Goal: Task Accomplishment & Management: Complete application form

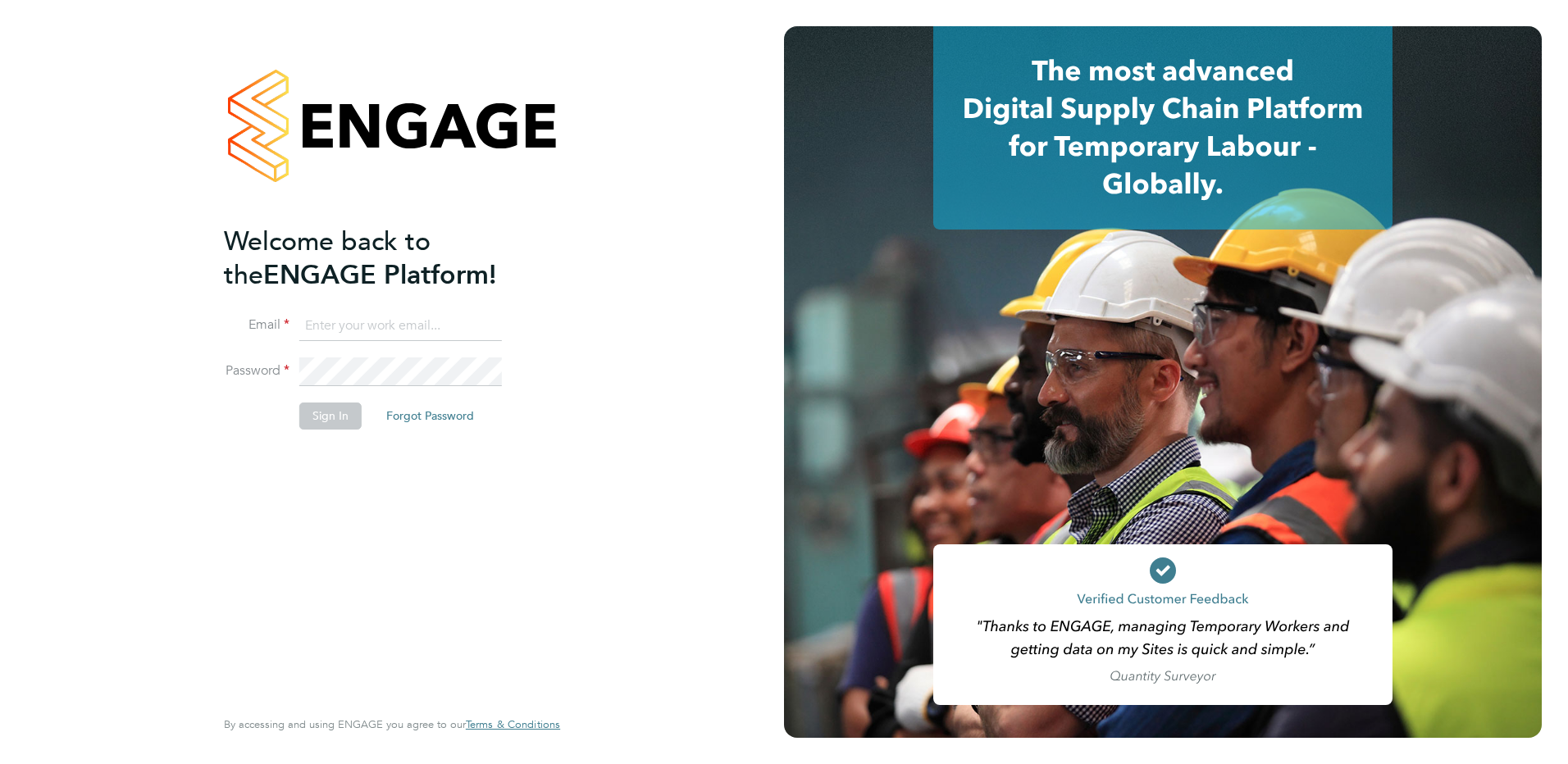
type input "Joe.kynaston@search.co.uk"
click at [331, 425] on button "Sign In" at bounding box center [330, 416] width 62 height 26
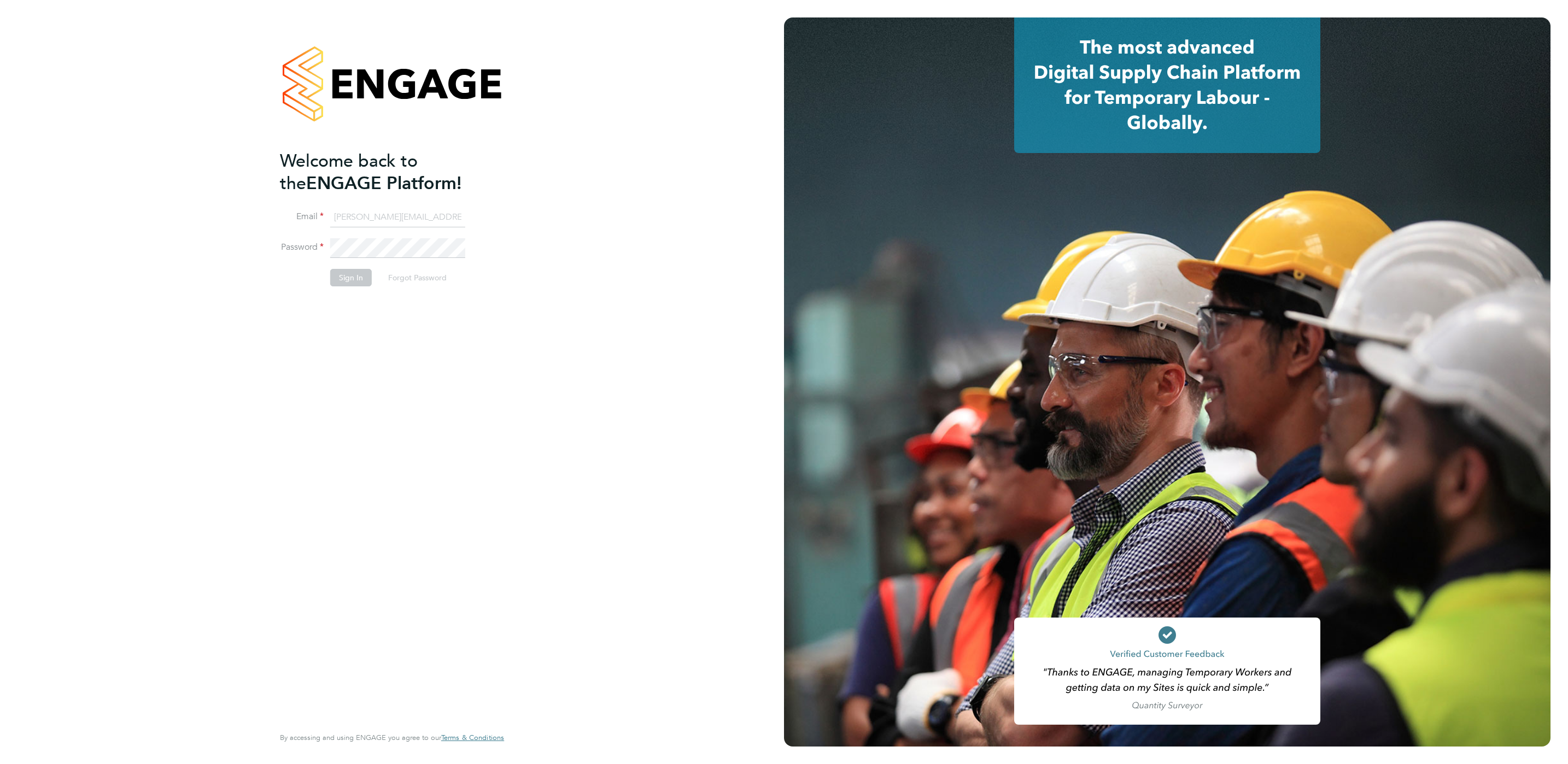
click at [363, 275] on button "Sign In" at bounding box center [351, 277] width 41 height 17
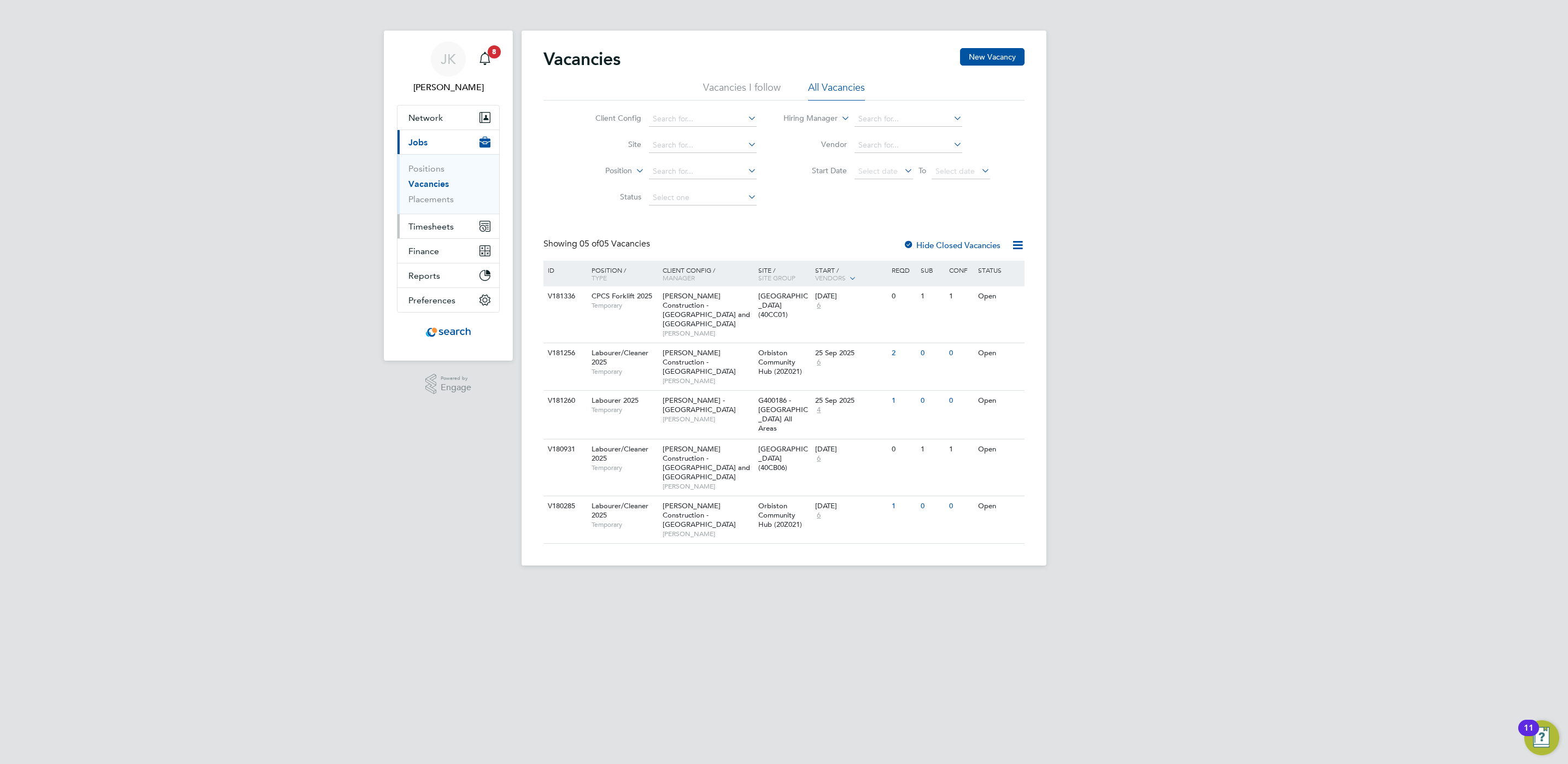
click at [463, 235] on button "Timesheets" at bounding box center [448, 226] width 101 height 24
click at [435, 195] on link "Timesheets" at bounding box center [431, 193] width 45 height 11
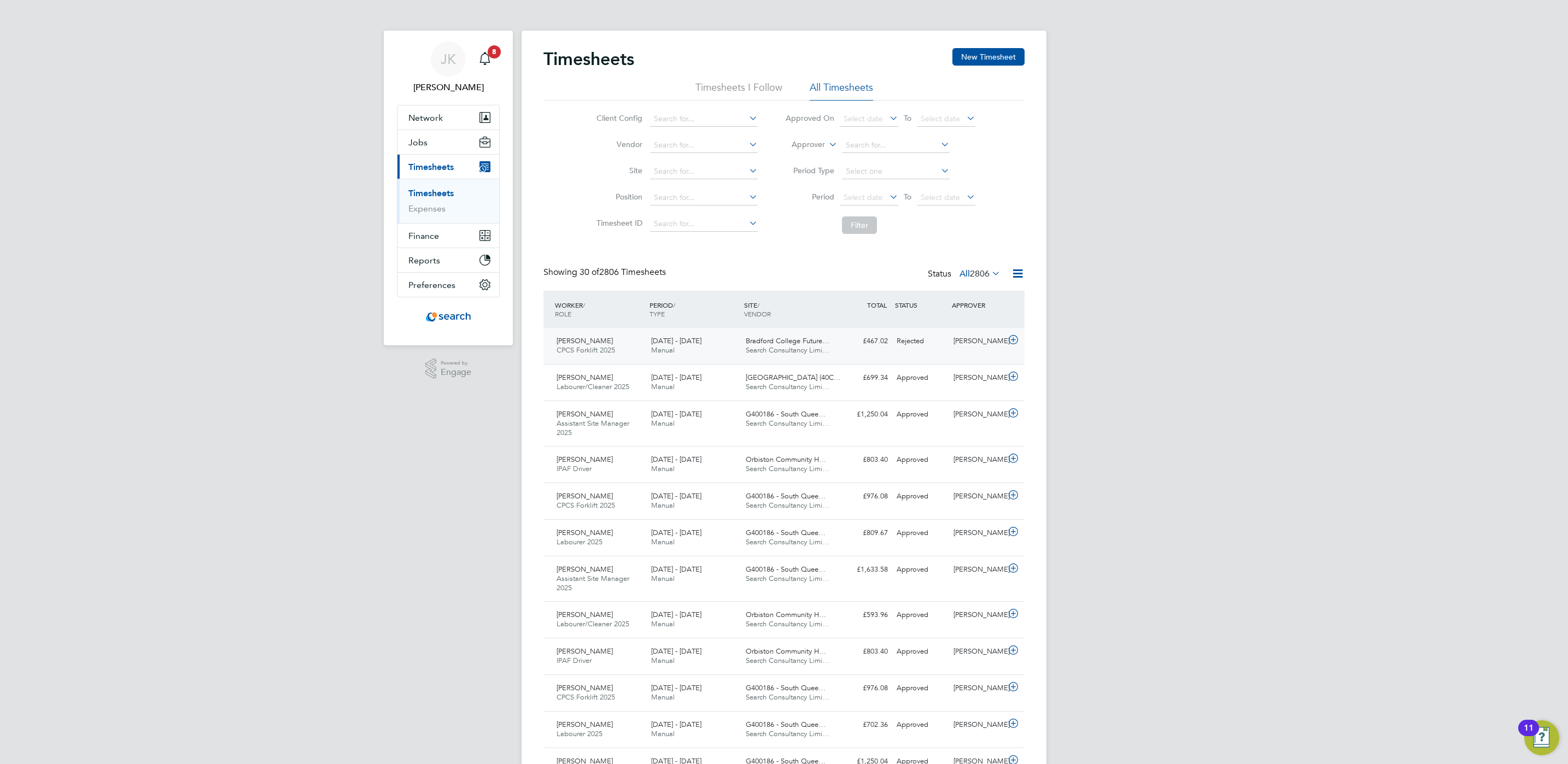
click at [876, 348] on div "£467.02 Rejected" at bounding box center [864, 341] width 57 height 18
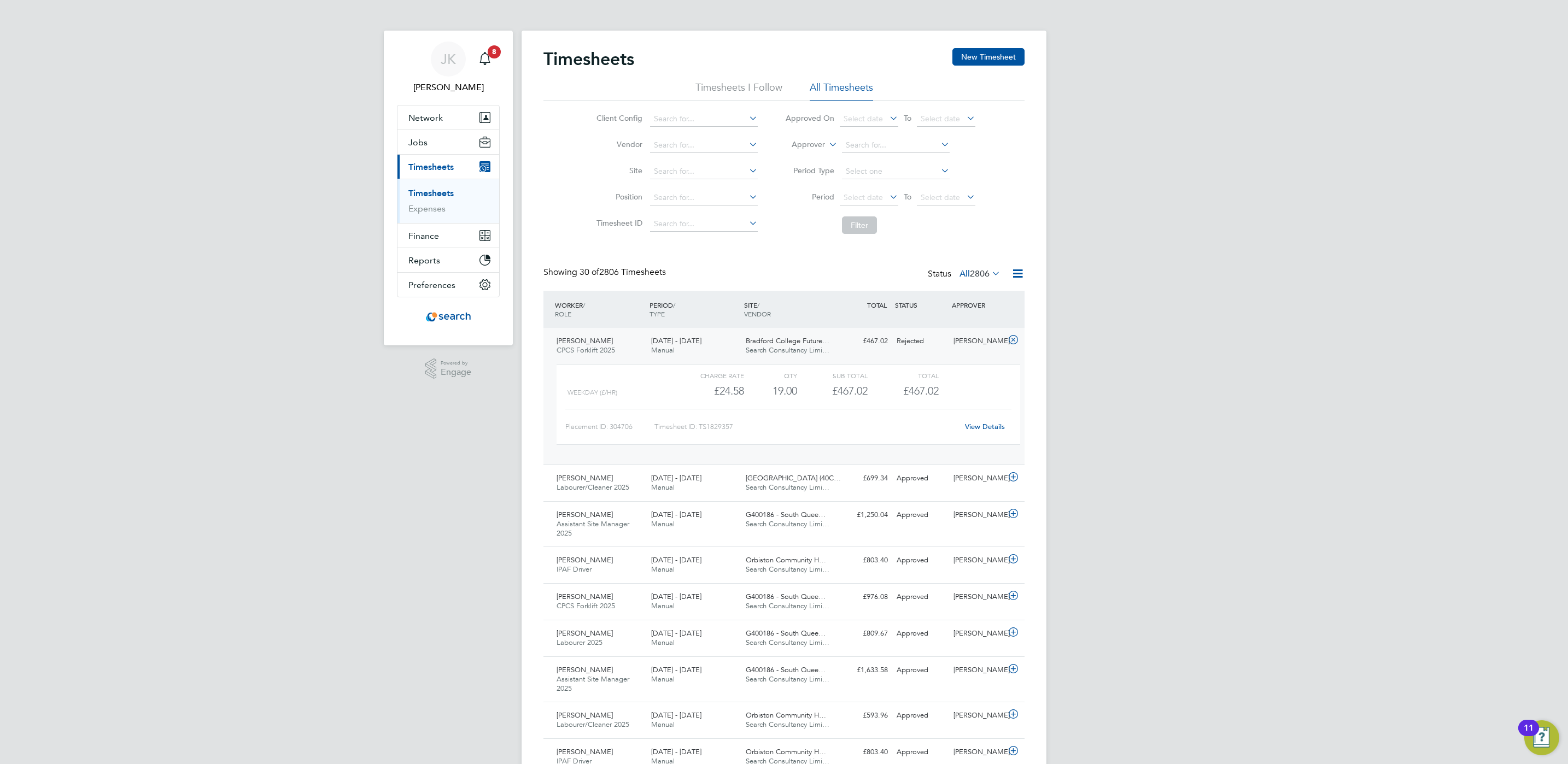
click at [994, 427] on link "View Details" at bounding box center [985, 427] width 40 height 9
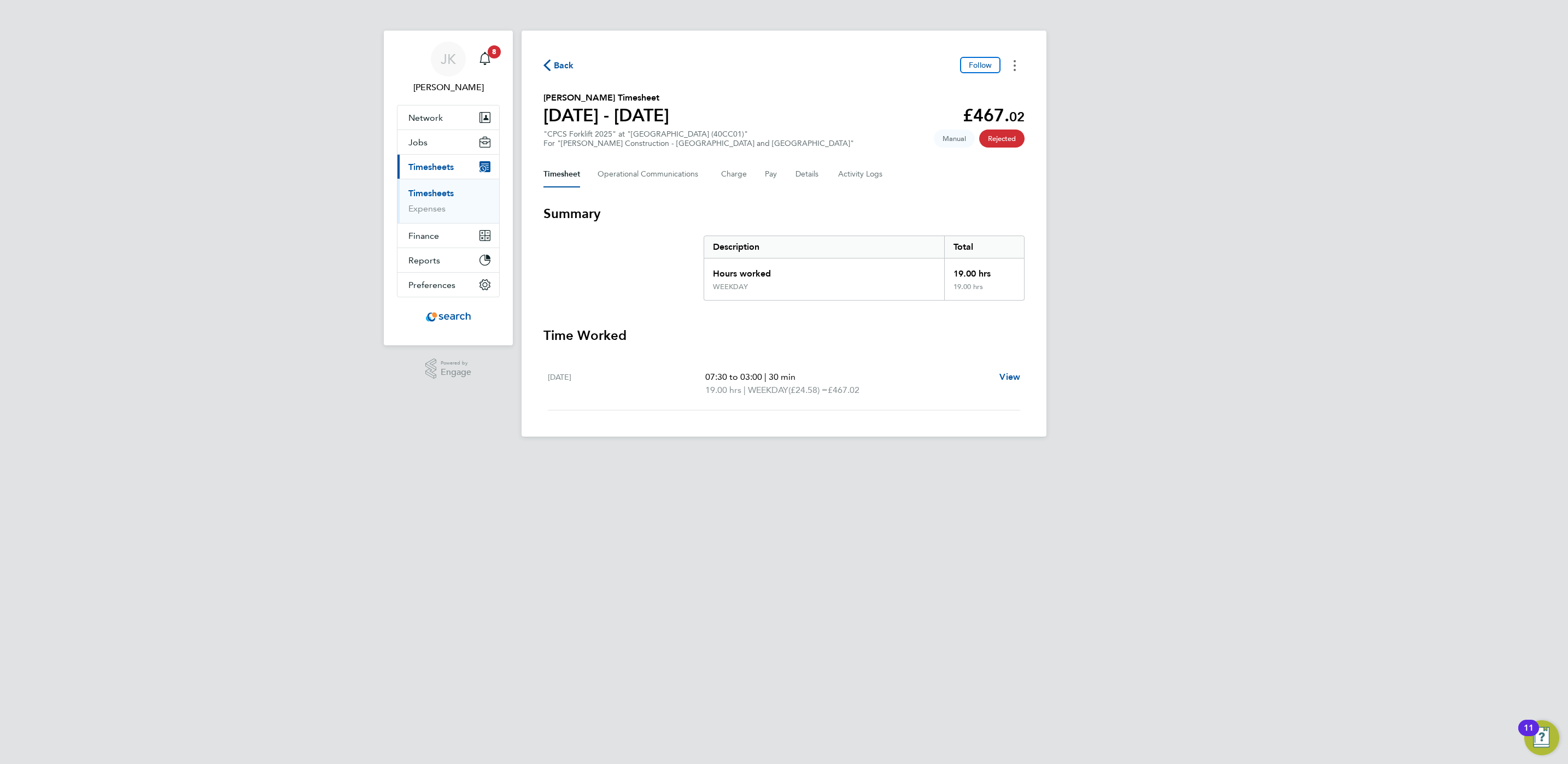
click at [1012, 63] on button "Timesheets Menu" at bounding box center [1015, 65] width 20 height 17
click at [996, 369] on div "[DATE] 07:30 to 03:00 | 30 min 19.00 hrs | WEEKDAY (£24.58) = £467.02 View" at bounding box center [784, 384] width 472 height 53
click at [1001, 379] on span "View" at bounding box center [1010, 377] width 21 height 11
select select "30"
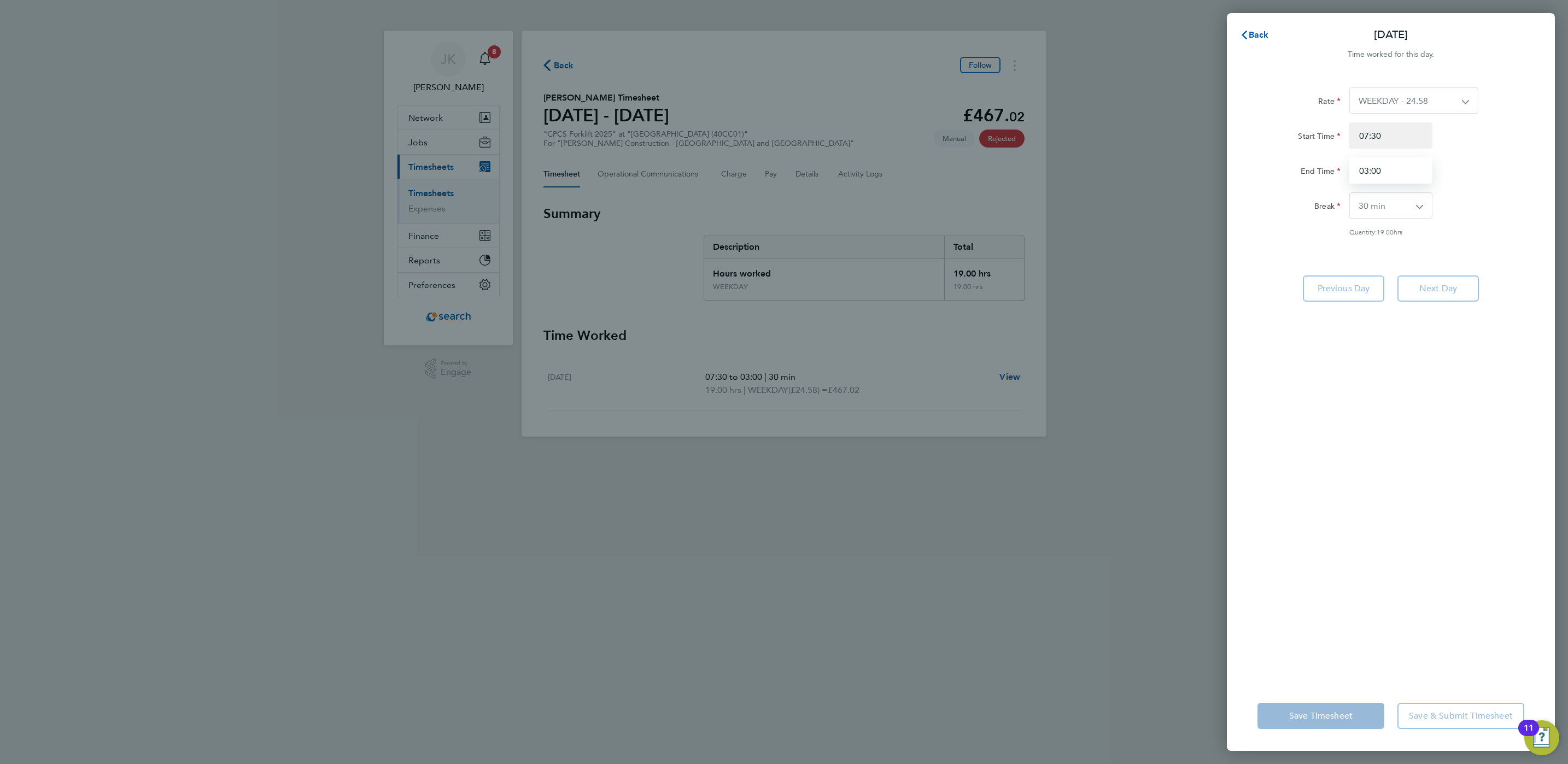
drag, startPoint x: 1408, startPoint y: 175, endPoint x: 1277, endPoint y: 175, distance: 131.0
click at [1277, 175] on div "End Time 03:00" at bounding box center [1391, 170] width 275 height 26
type input "16:00"
click at [1553, 199] on div "Rate WEEKDAY - 24.58 OVERTIME - 35.57 Start Time 07:30 End Time 16:00 Break 0 m…" at bounding box center [1391, 377] width 328 height 607
click at [1490, 223] on div "Rate WEEKDAY - 24.58 OVERTIME - 35.57 Start Time 07:30 End Time 16:00 Break 0 m…" at bounding box center [1391, 161] width 267 height 149
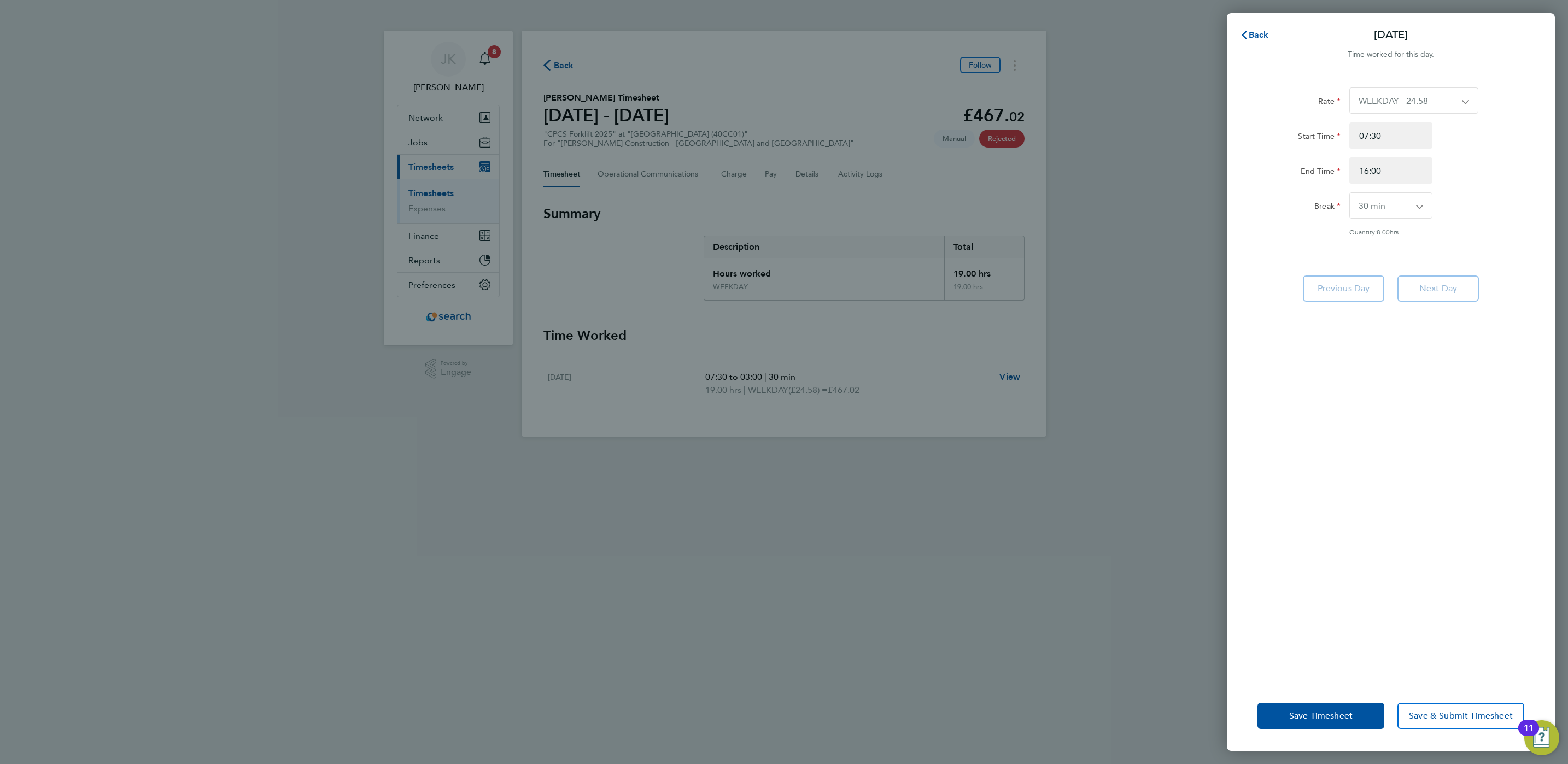
drag, startPoint x: 1490, startPoint y: 223, endPoint x: 1403, endPoint y: 181, distance: 96.6
click at [1395, 184] on div "Rate WEEKDAY - 24.58 OVERTIME - 35.57 Start Time 07:30 End Time 16:00 Break 0 m…" at bounding box center [1391, 161] width 267 height 149
click at [1406, 171] on input "16:00" at bounding box center [1391, 170] width 83 height 26
click at [1401, 205] on select "0 min 15 min 30 min 45 min 60 min 75 min 90 min" at bounding box center [1384, 205] width 69 height 25
select select "0"
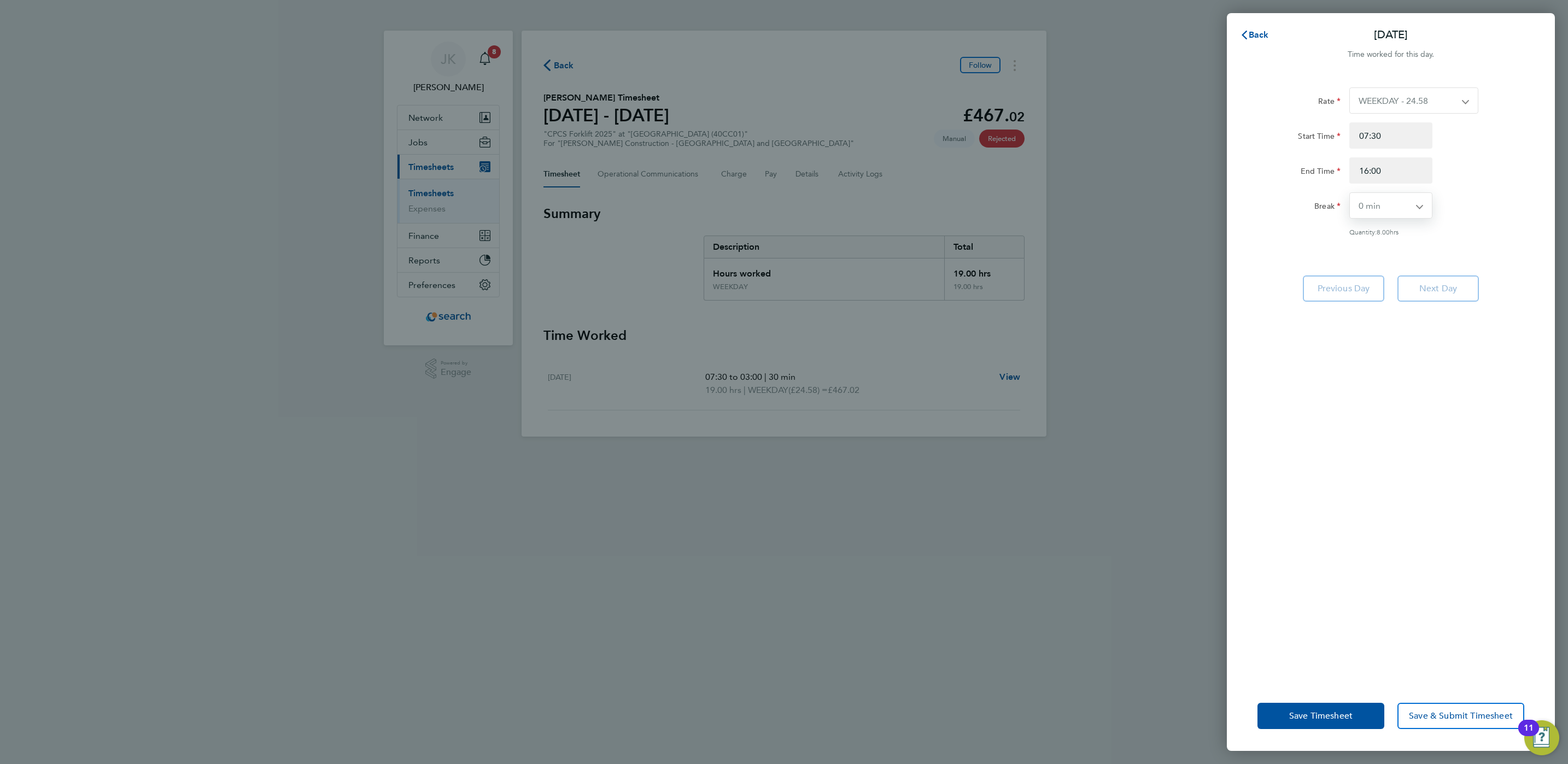
click at [1350, 193] on select "0 min 15 min 30 min 45 min 60 min 75 min 90 min" at bounding box center [1384, 205] width 69 height 25
click at [1485, 221] on div "Rate WEEKDAY - 24.58 OVERTIME - 35.57 Start Time 07:30 End Time 16:00 Break 0 m…" at bounding box center [1391, 161] width 267 height 149
drag, startPoint x: 1393, startPoint y: 136, endPoint x: 1309, endPoint y: 139, distance: 84.1
click at [1309, 139] on div "Start Time 07:30" at bounding box center [1391, 135] width 275 height 26
type input "08:00"
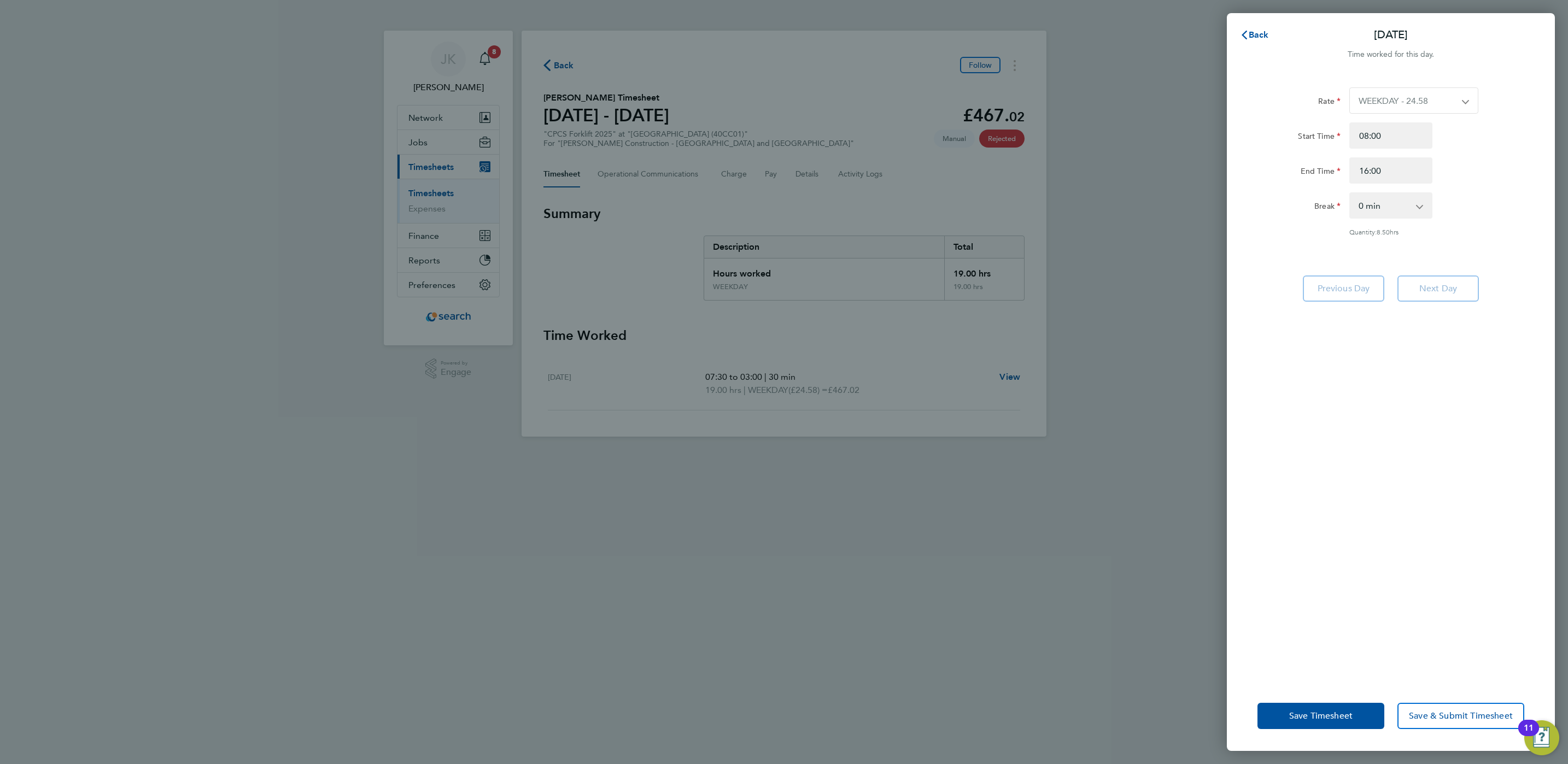
click at [1468, 177] on div "End Time 16:00" at bounding box center [1391, 170] width 275 height 26
click at [1411, 207] on select "0 min 15 min 30 min 45 min 60 min 75 min 90 min" at bounding box center [1384, 205] width 69 height 25
select select "60"
click at [1350, 193] on select "0 min 15 min 30 min 45 min 60 min 75 min 90 min" at bounding box center [1384, 205] width 69 height 25
click at [1475, 261] on div "Rate WEEKDAY - 24.58 OVERTIME - 35.57 Start Time 08:00 End Time 16:00 Break 0 m…" at bounding box center [1391, 377] width 328 height 607
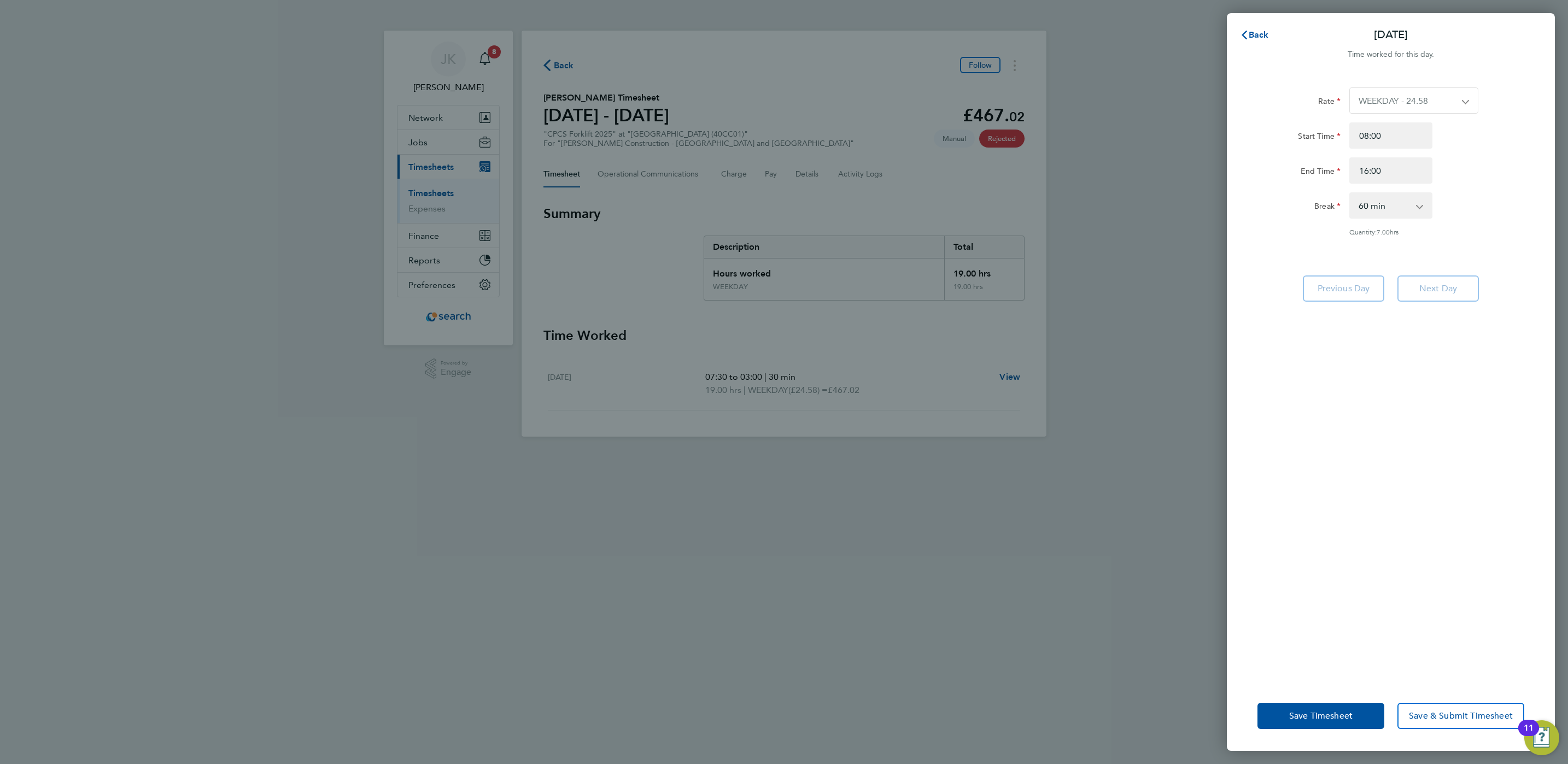
click at [1489, 214] on div "Break 0 min 15 min 30 min 45 min 60 min 75 min 90 min" at bounding box center [1391, 205] width 275 height 26
click at [1435, 713] on span "Save & Submit Timesheet" at bounding box center [1461, 716] width 104 height 11
click at [1423, 100] on select "WEEKDAY - 24.58 OVERTIME - 35.57" at bounding box center [1407, 101] width 115 height 25
click at [1514, 115] on div "Rate WEEKDAY - 24.58 OVERTIME - 35.57 Start Time 08:00 End Time 16:00 Break 0 m…" at bounding box center [1391, 161] width 267 height 149
click at [1445, 719] on span "Save & Submit Timesheet" at bounding box center [1461, 716] width 104 height 11
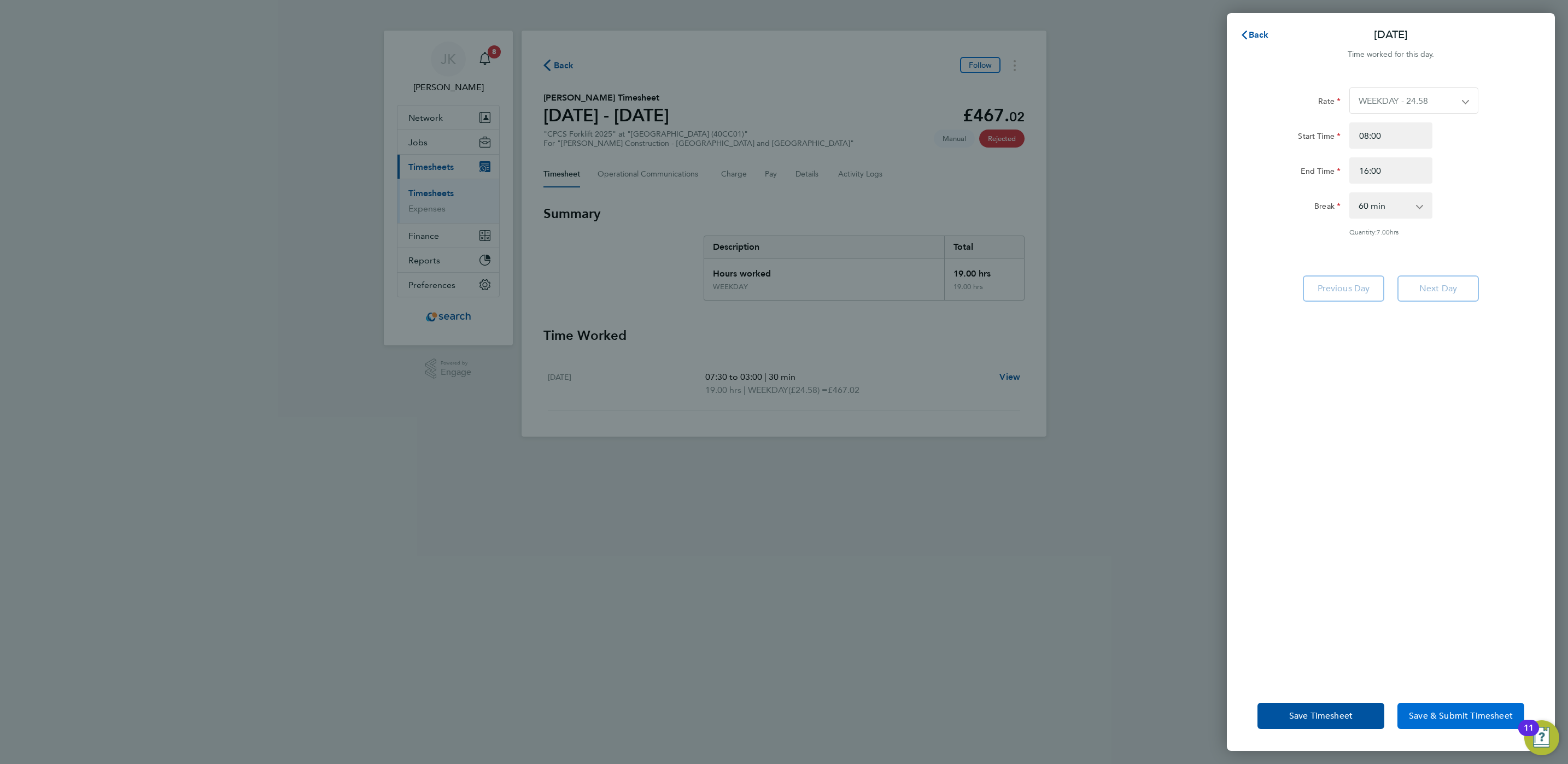
click at [1461, 721] on button "Save & Submit Timesheet" at bounding box center [1461, 715] width 127 height 26
click at [1349, 723] on button "Save Timesheet" at bounding box center [1321, 715] width 127 height 26
click at [1446, 711] on span "Save & Submit Timesheet" at bounding box center [1461, 716] width 104 height 11
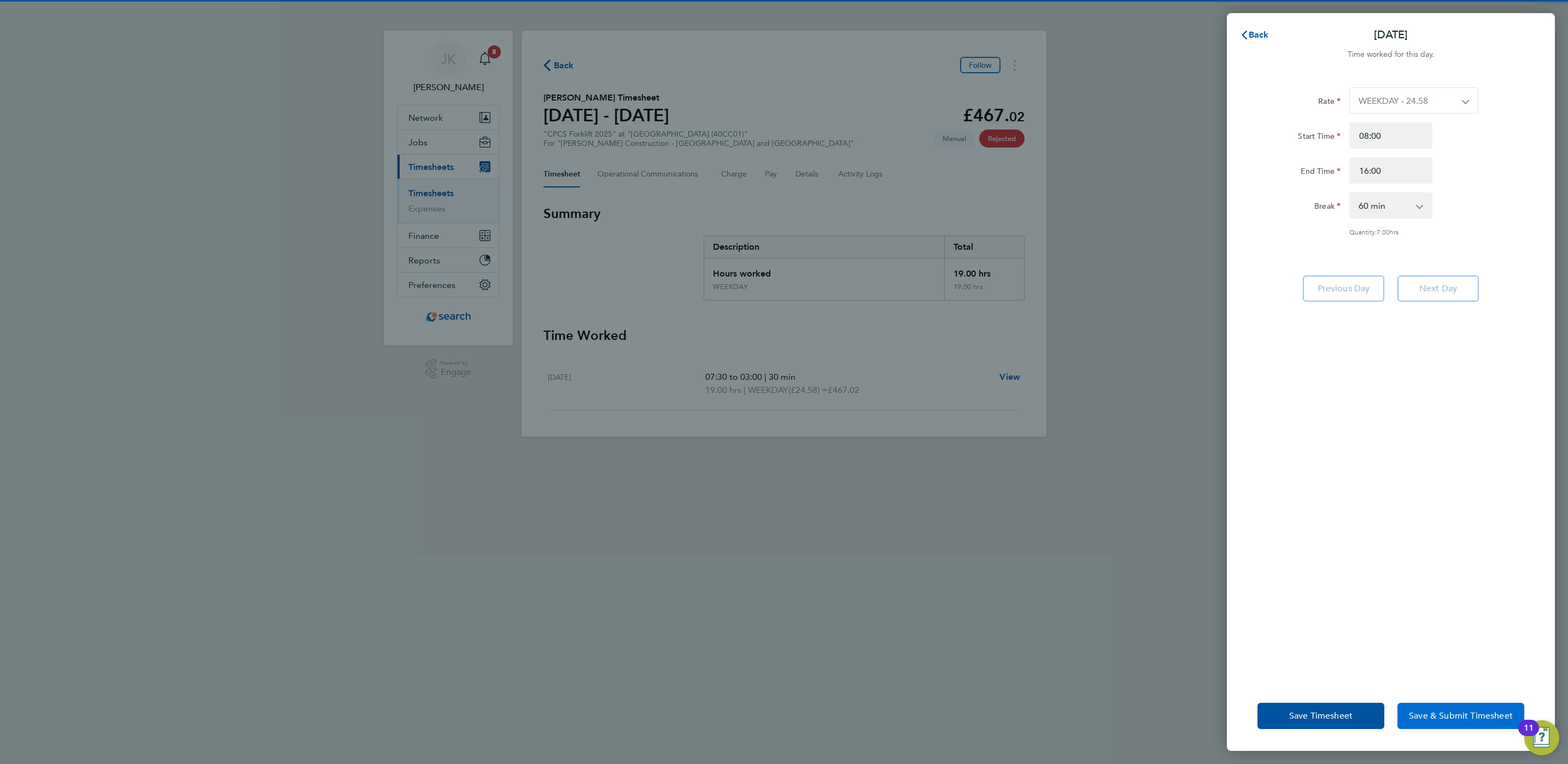
click at [1446, 711] on span "Save & Submit Timesheet" at bounding box center [1461, 716] width 104 height 11
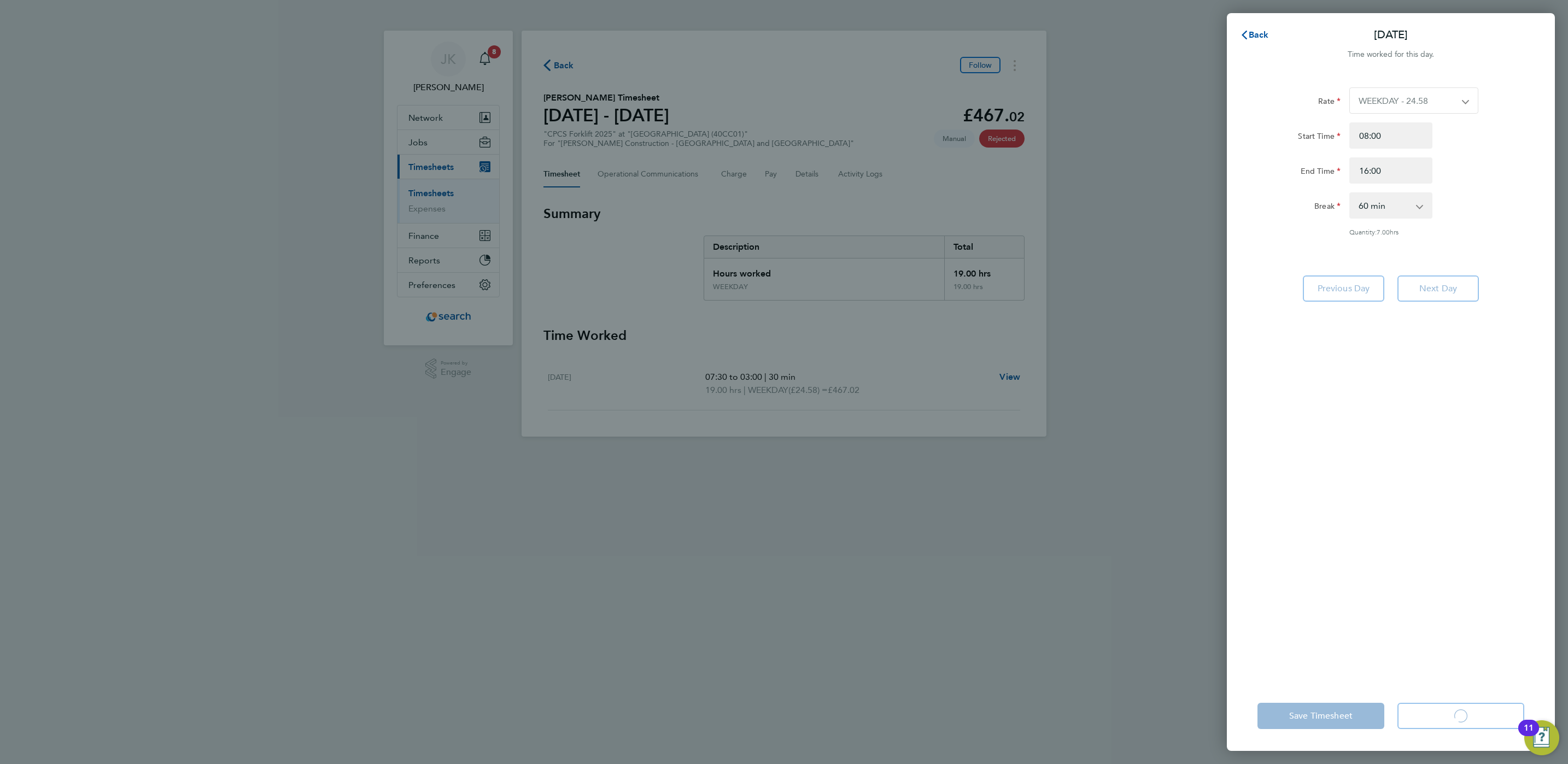
click at [1446, 711] on app-form-button "Save & Submit Timesheet Loading" at bounding box center [1458, 715] width 133 height 26
click at [1446, 711] on span "Save & Submit Timesheet" at bounding box center [1461, 716] width 104 height 11
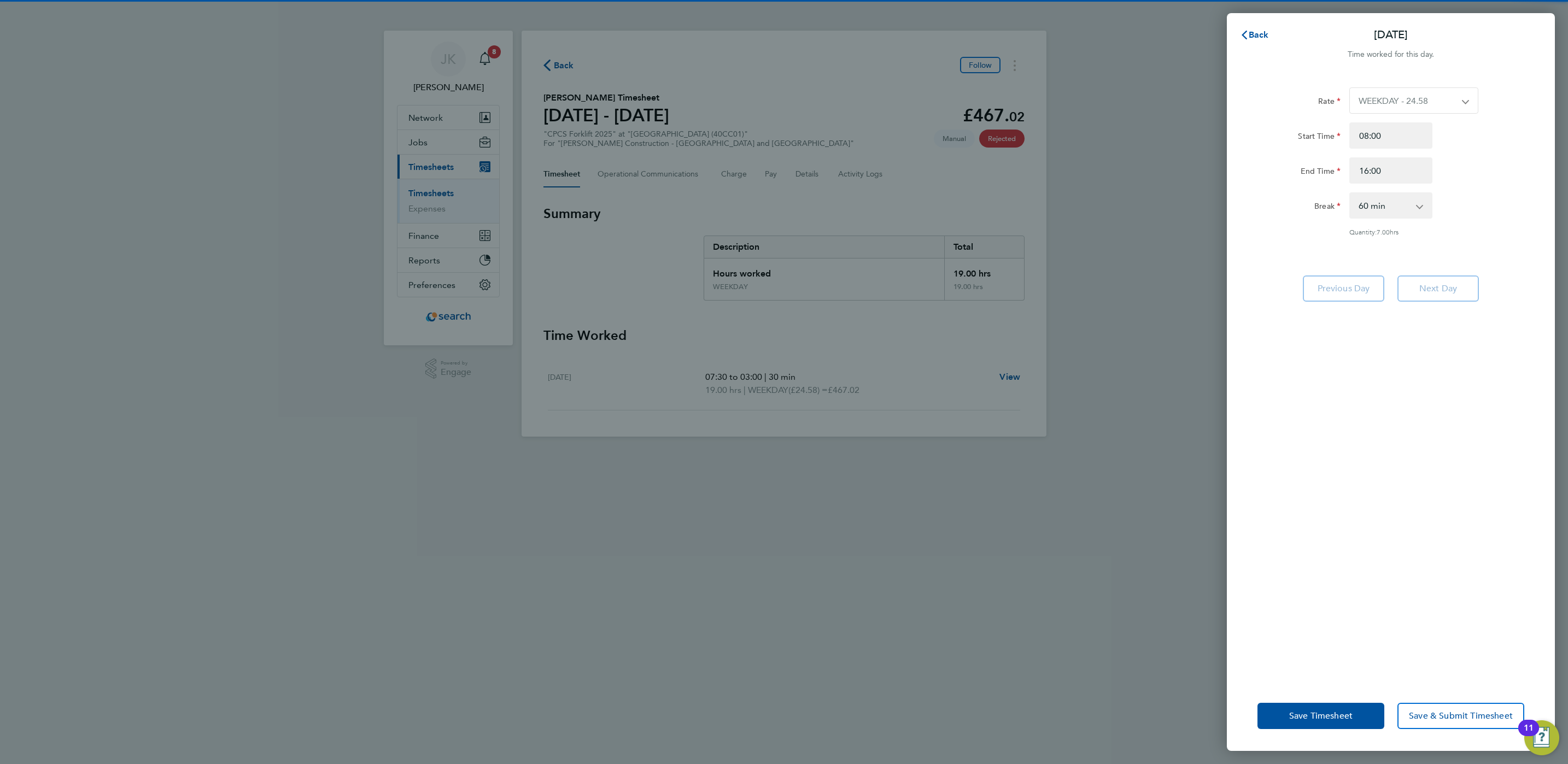
click at [1478, 314] on div "Rate WEEKDAY - 24.58 OVERTIME - 35.57 Start Time 08:00 End Time 16:00 Break 0 m…" at bounding box center [1391, 377] width 328 height 607
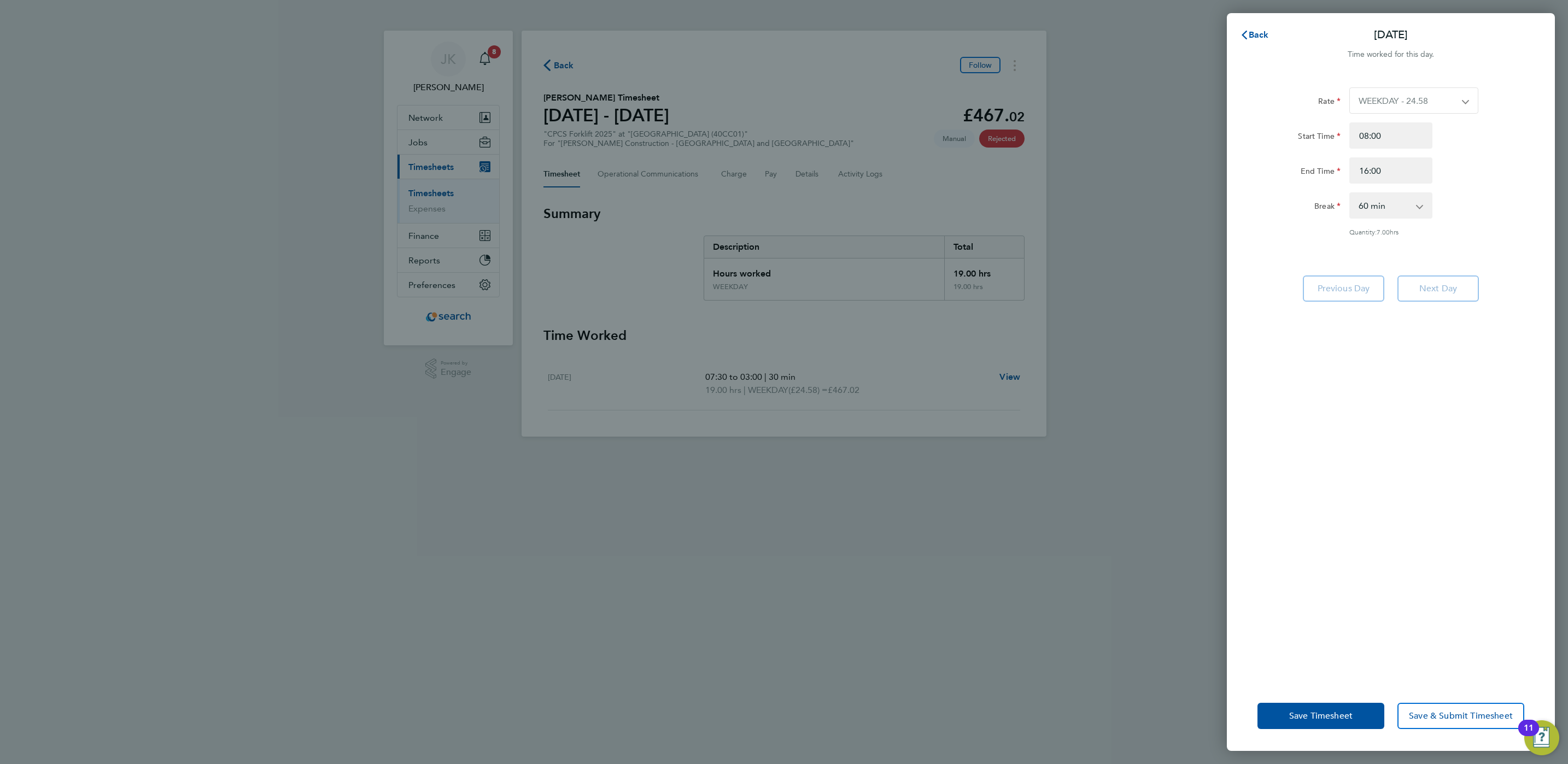
click at [1465, 305] on div "Rate WEEKDAY - 24.58 OVERTIME - 35.57 Start Time 08:00 End Time 16:00 Break 0 m…" at bounding box center [1391, 377] width 328 height 607
click at [1460, 297] on app-form-button "Next Day" at bounding box center [1435, 288] width 88 height 26
click at [1455, 293] on app-form-button "Next Day" at bounding box center [1435, 288] width 88 height 26
click at [1268, 40] on button "Back" at bounding box center [1255, 35] width 51 height 22
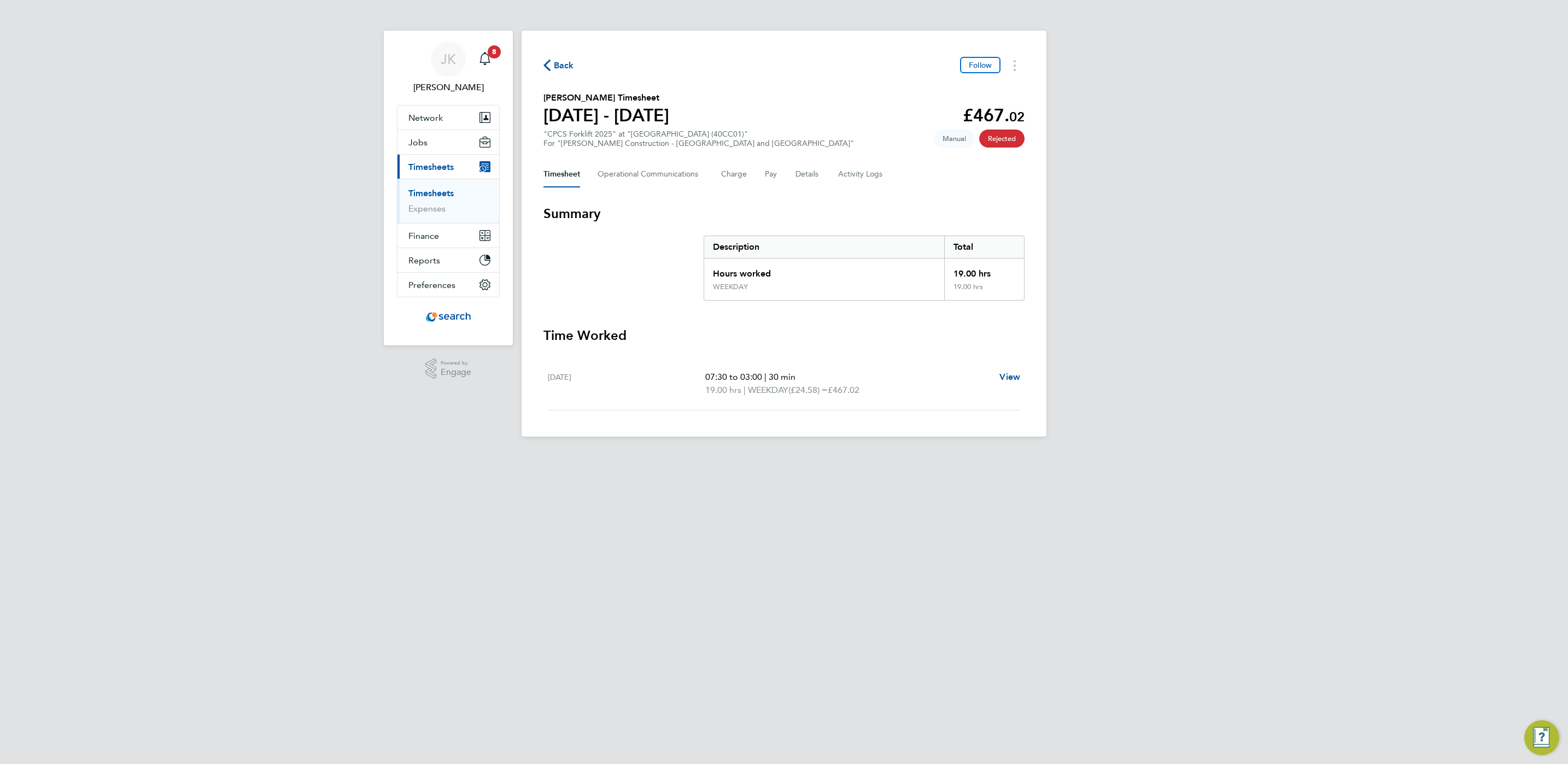
click at [1281, 241] on div "JK Joe Kynaston Notifications 8 Applications: Network Team Members Businesses S…" at bounding box center [784, 227] width 1568 height 454
click at [663, 185] on Communications-tab "Operational Communications" at bounding box center [650, 174] width 106 height 26
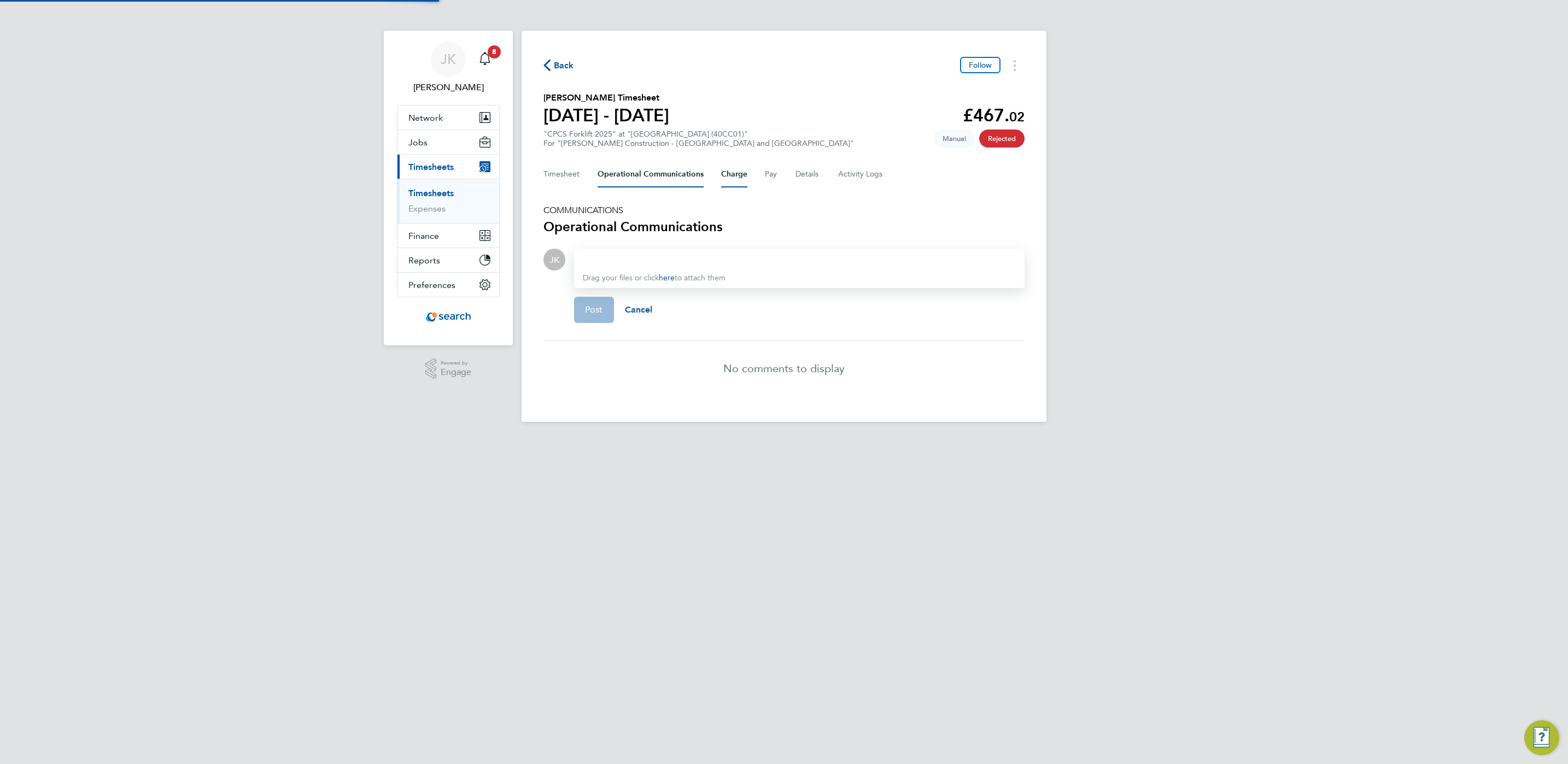
click at [740, 186] on button "Charge" at bounding box center [734, 174] width 26 height 26
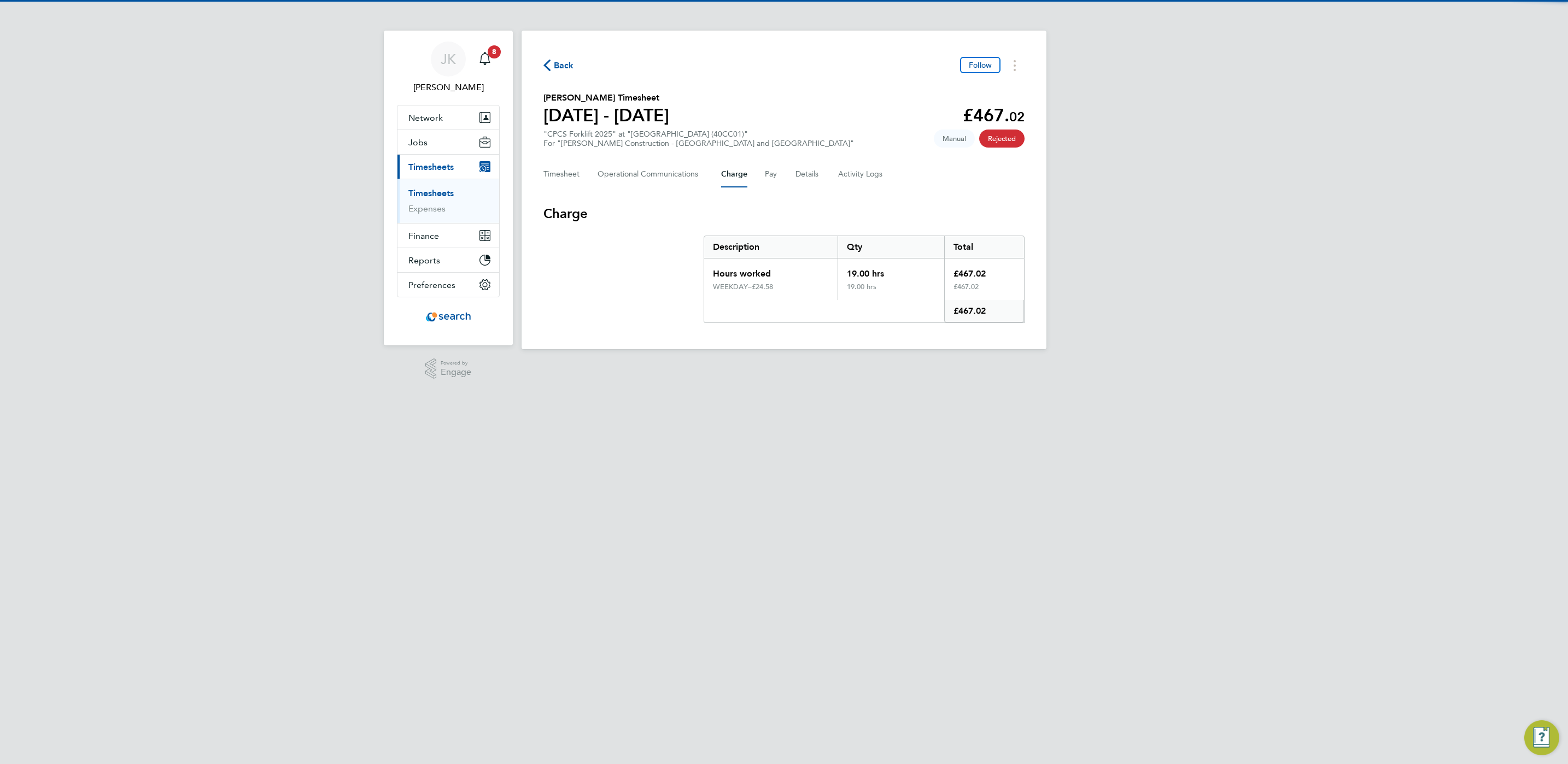
drag, startPoint x: 738, startPoint y: 181, endPoint x: 718, endPoint y: 181, distance: 20.0
click at [718, 181] on div "Timesheet Operational Communications Charge Pay Details Activity Logs" at bounding box center [784, 174] width 481 height 26
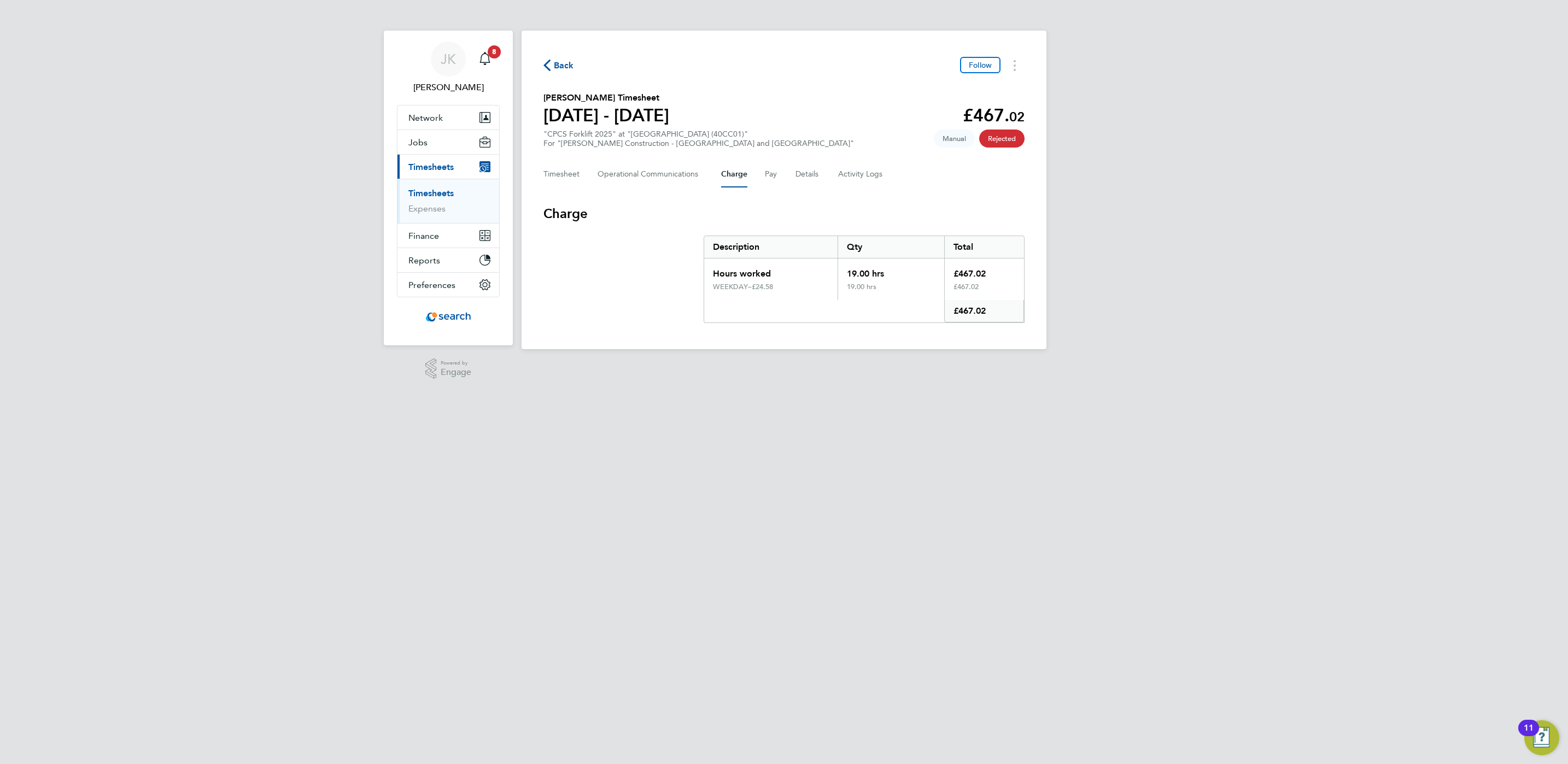
click at [715, 181] on div "Timesheet Operational Communications Charge Pay Details Activity Logs" at bounding box center [784, 174] width 481 height 26
click at [682, 177] on Communications-tab "Operational Communications" at bounding box center [650, 174] width 106 height 26
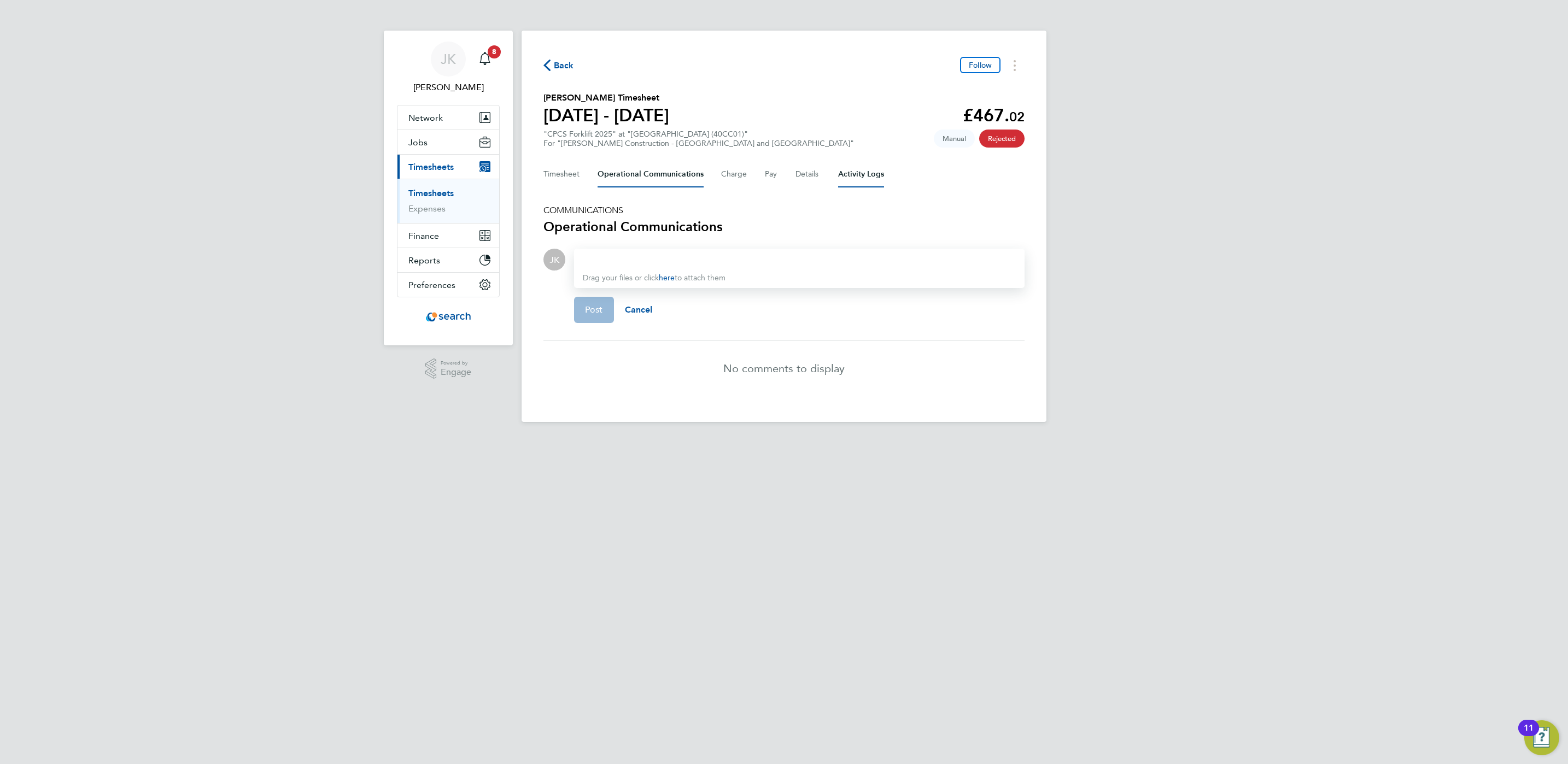
click at [870, 173] on Logs-tab "Activity Logs" at bounding box center [861, 174] width 46 height 26
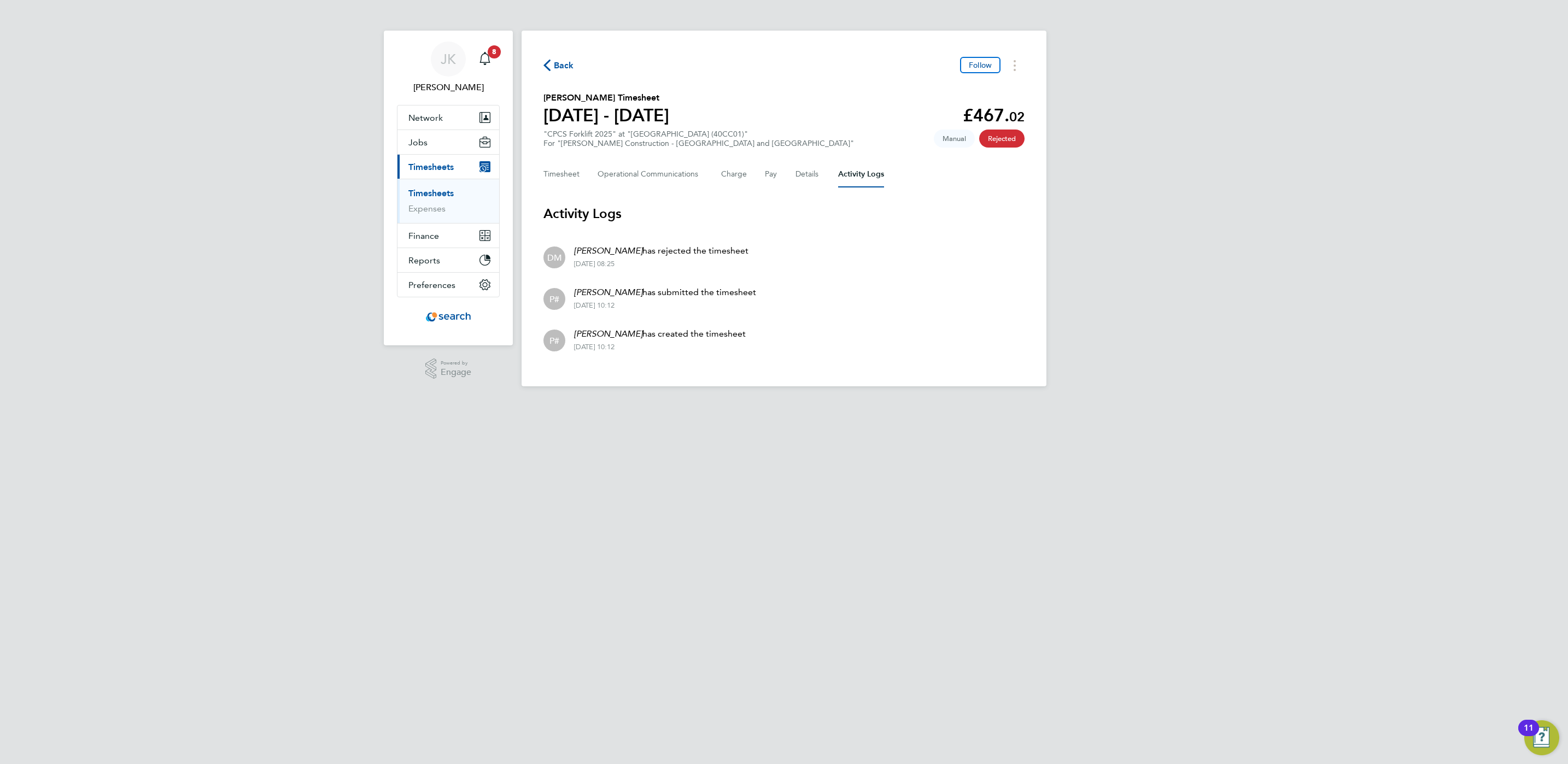
click at [536, 168] on div "Back Follow [PERSON_NAME] Timesheet [DATE] - [DATE] £467. 02 "CPCS Forklift 202…" at bounding box center [784, 209] width 525 height 356
drag, startPoint x: 536, startPoint y: 168, endPoint x: 772, endPoint y: 203, distance: 238.6
click at [772, 203] on div "Back Follow [PERSON_NAME] Timesheet [DATE] - [DATE] £467. 02 "CPCS Forklift 202…" at bounding box center [784, 209] width 525 height 356
drag, startPoint x: 772, startPoint y: 203, endPoint x: 927, endPoint y: 241, distance: 159.6
click at [927, 241] on li "DM [PERSON_NAME] has rejected the timesheet [DATE] 08:25" at bounding box center [784, 256] width 481 height 41
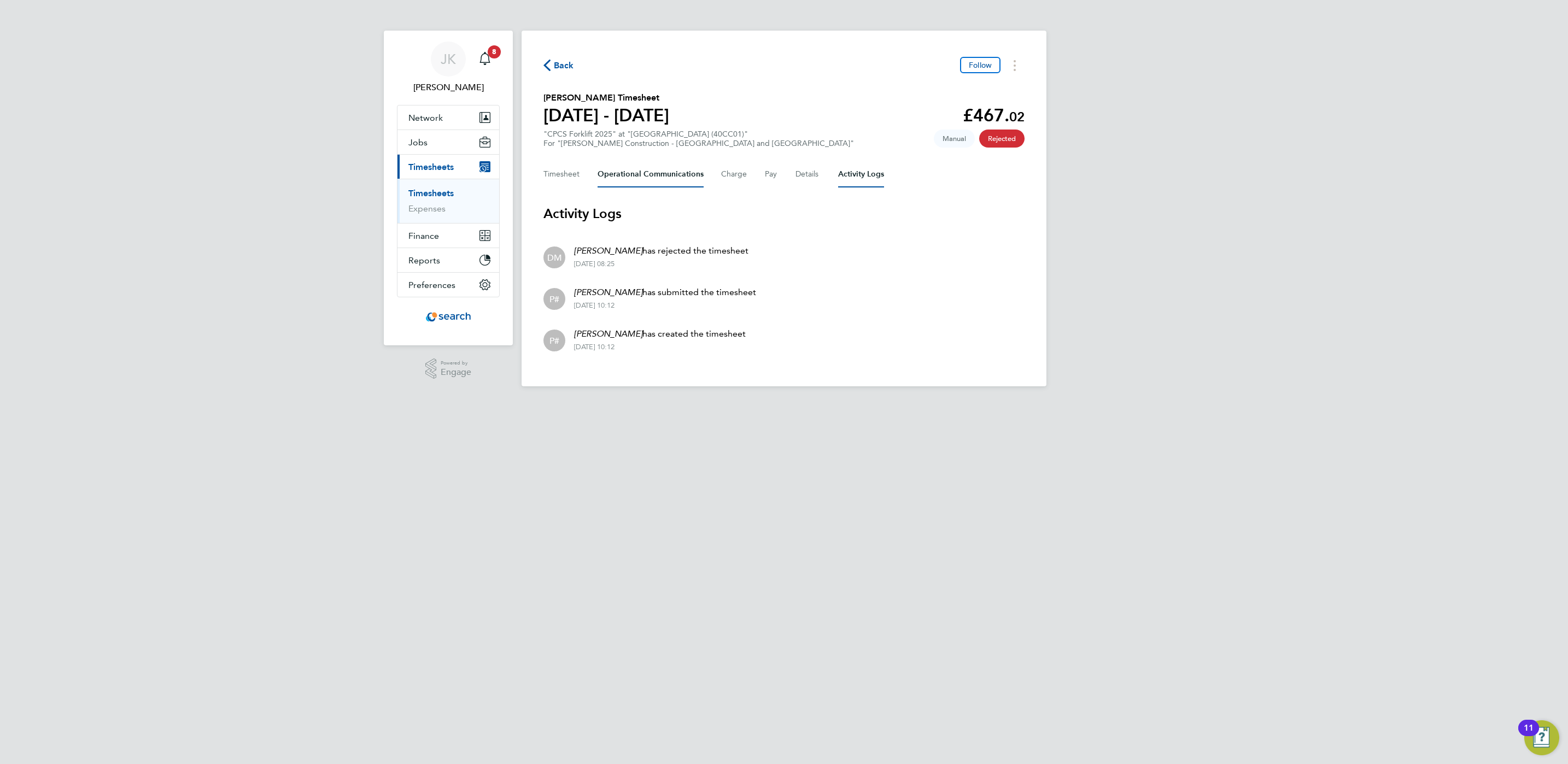
click at [615, 169] on Communications-tab "Operational Communications" at bounding box center [650, 174] width 106 height 26
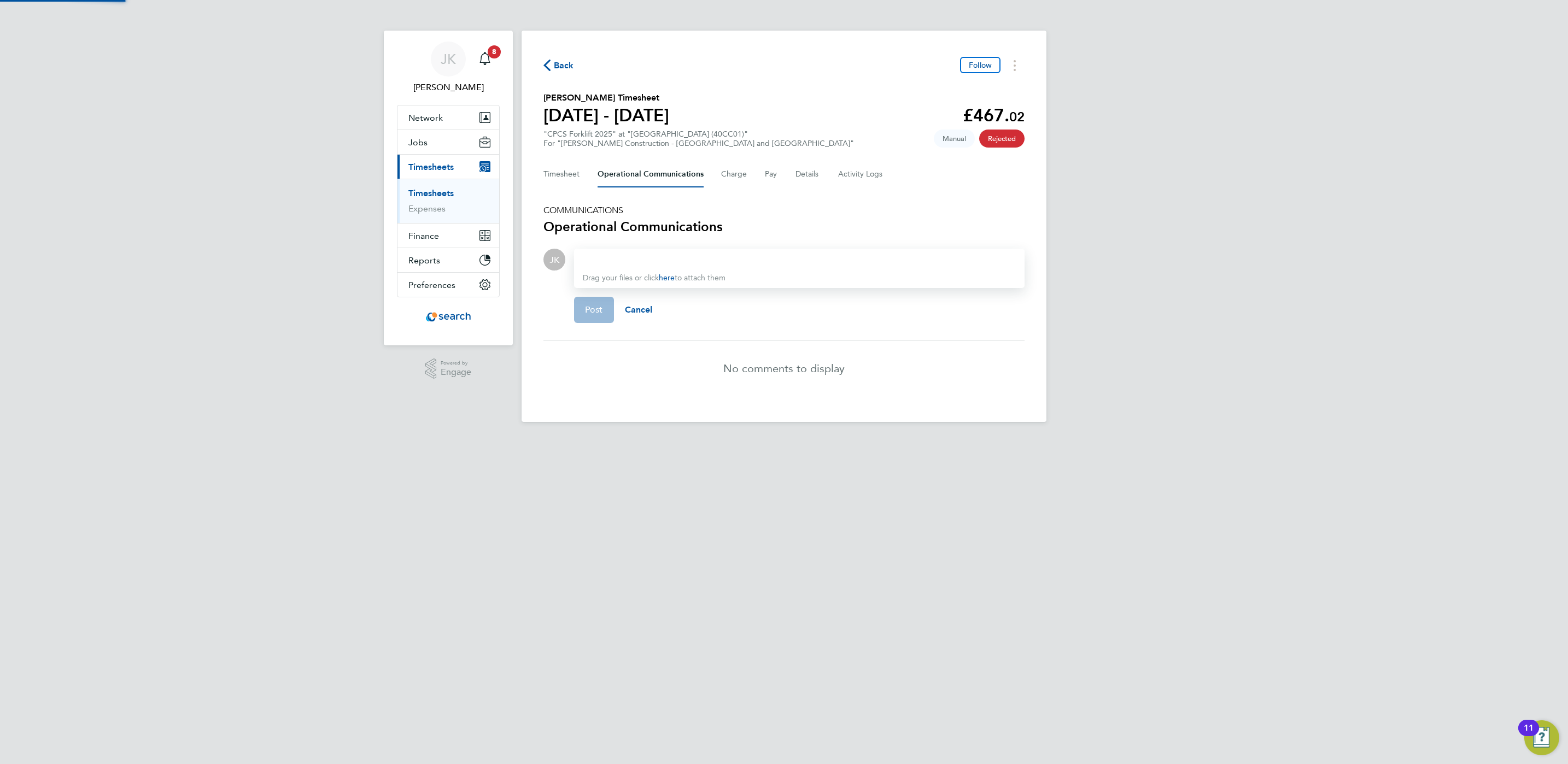
click at [538, 169] on div "Back Follow [PERSON_NAME] Timesheet [DATE] - [DATE] £467. 02 "CPCS Forklift 202…" at bounding box center [784, 226] width 525 height 391
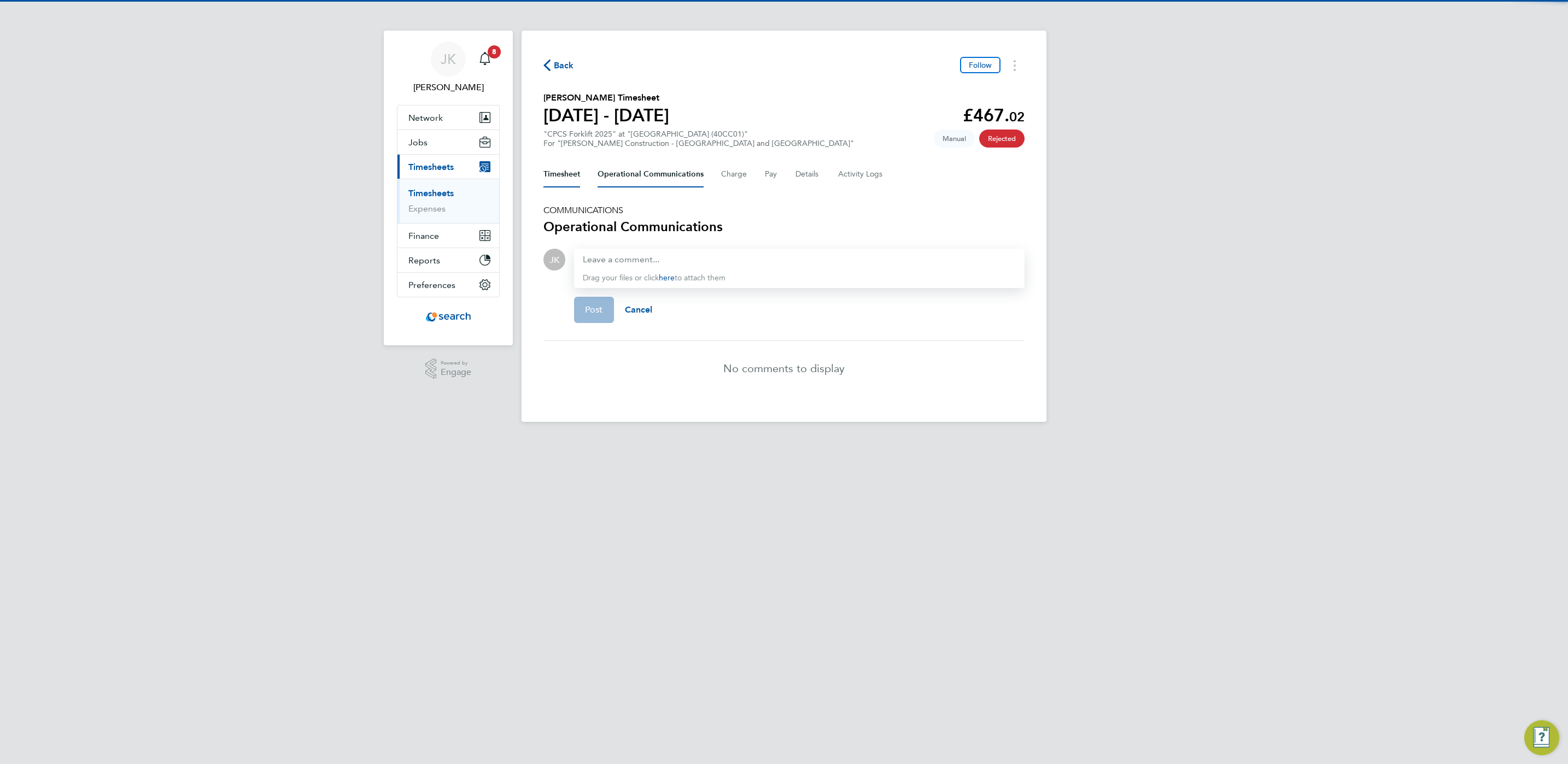
click at [556, 174] on button "Timesheet" at bounding box center [562, 174] width 37 height 26
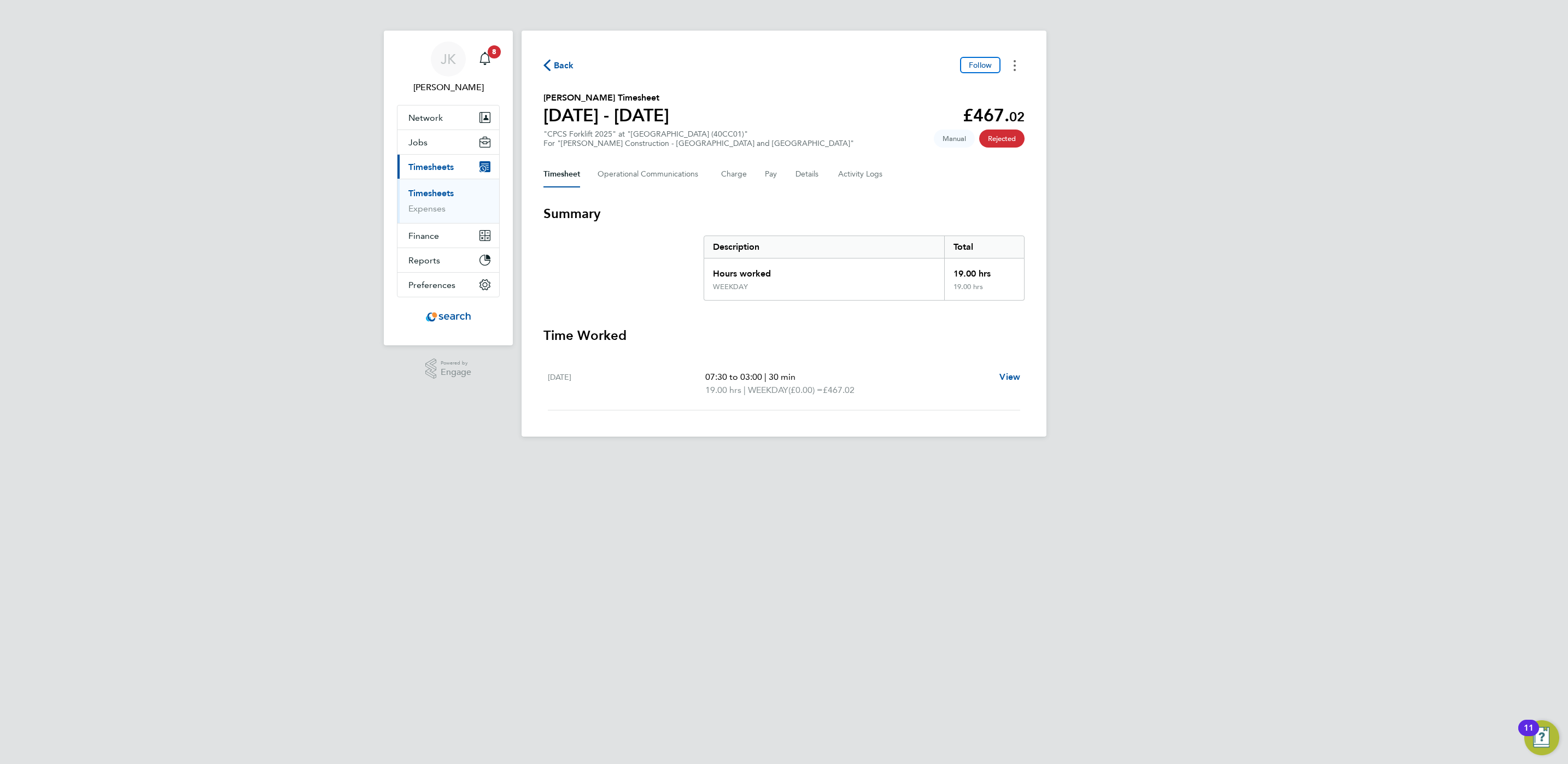
click at [1012, 71] on button "Timesheets Menu" at bounding box center [1015, 65] width 20 height 17
click at [955, 146] on span "Manual" at bounding box center [954, 138] width 41 height 18
click at [1004, 147] on span "Rejected" at bounding box center [1002, 138] width 45 height 18
click at [1004, 139] on span "Rejected" at bounding box center [1002, 138] width 45 height 18
click at [1017, 77] on div "Back Follow [PERSON_NAME] Timesheet [DATE] - [DATE] £467. 02 "CPCS Forklift 202…" at bounding box center [784, 233] width 525 height 406
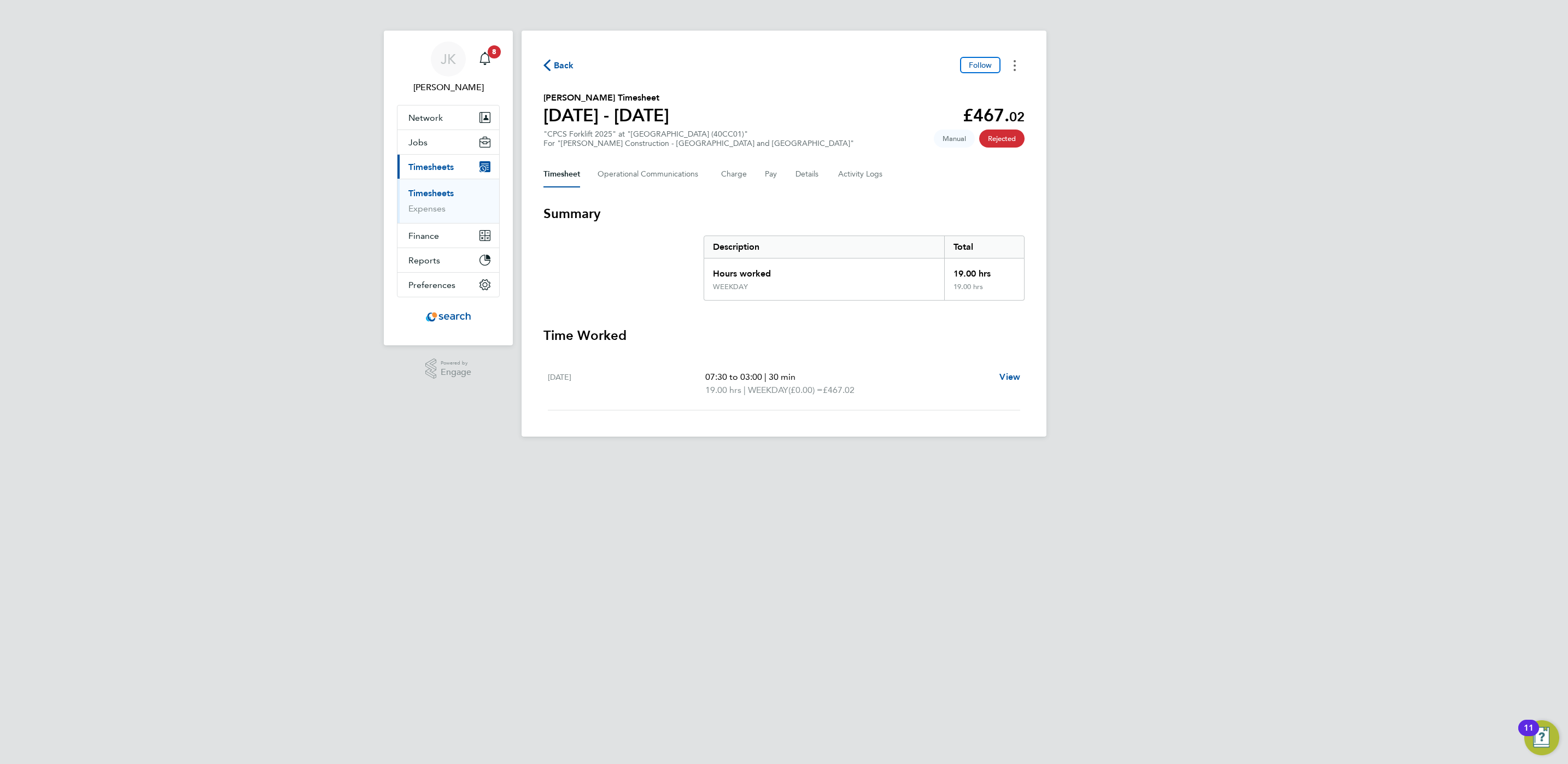
click at [1017, 71] on button "Timesheets Menu" at bounding box center [1015, 65] width 20 height 17
click at [1064, 139] on div "[PERSON_NAME] [PERSON_NAME] Notifications 8 Applications: Network Team Members …" at bounding box center [784, 227] width 1568 height 454
click at [994, 377] on div "07:30 to 03:00 | 30 min 19.00 hrs | WEEKDAY (£0.00) = £467.02 View" at bounding box center [863, 383] width 315 height 26
click at [1012, 381] on span "View" at bounding box center [1010, 377] width 21 height 11
select select "30"
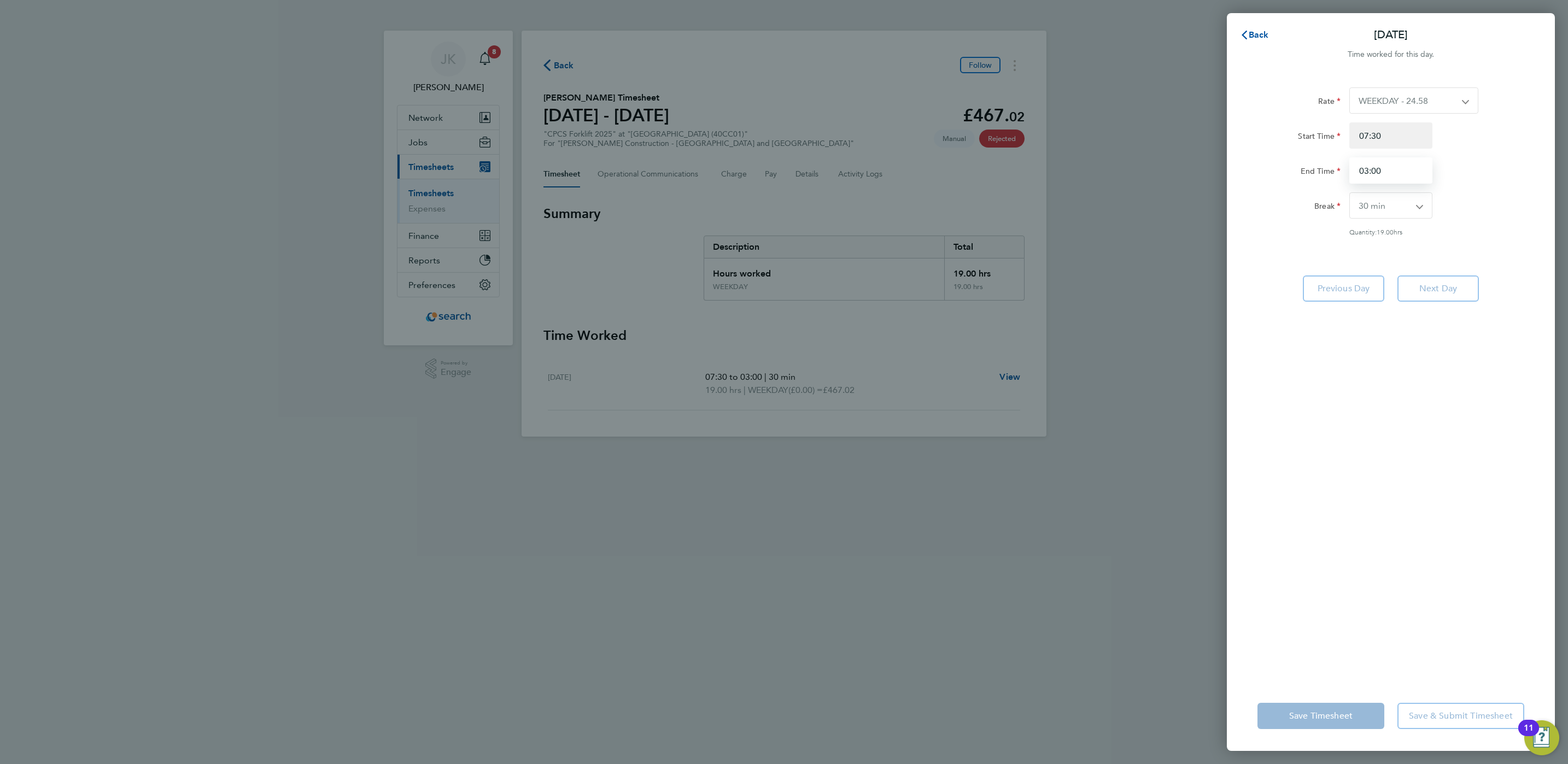
drag, startPoint x: 1403, startPoint y: 166, endPoint x: 1296, endPoint y: 166, distance: 107.0
click at [1296, 166] on div "End Time 03:00" at bounding box center [1391, 170] width 275 height 26
type input "15:00"
click at [1473, 191] on div "Rate WEEKDAY - 24.58 OVERTIME - 35.57 Start Time 07:30 End Time 15:00 Break 0 m…" at bounding box center [1391, 161] width 267 height 149
click at [1357, 725] on button "Save Timesheet" at bounding box center [1321, 715] width 127 height 26
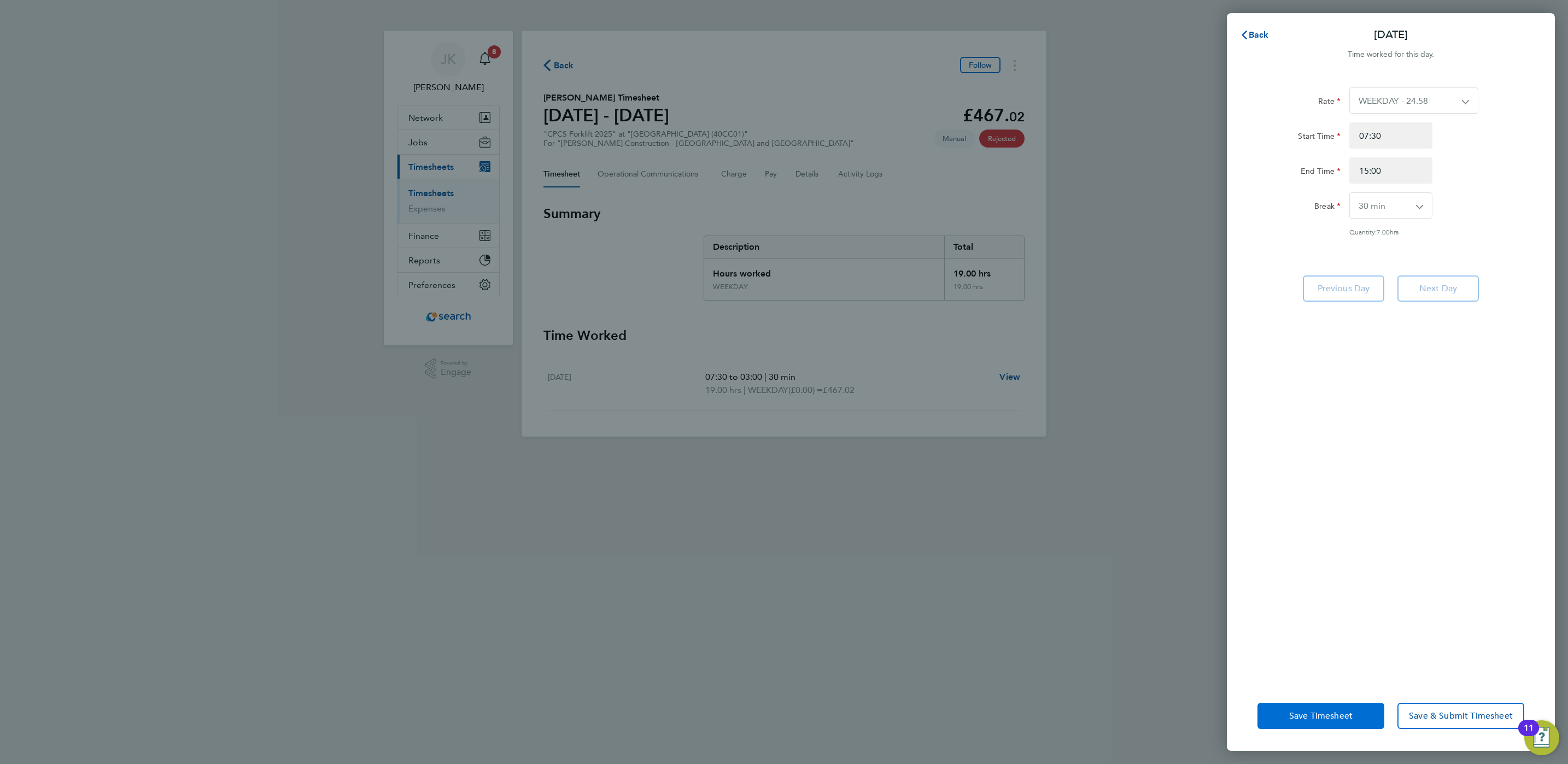
click at [1353, 710] on button "Save Timesheet" at bounding box center [1321, 715] width 127 height 26
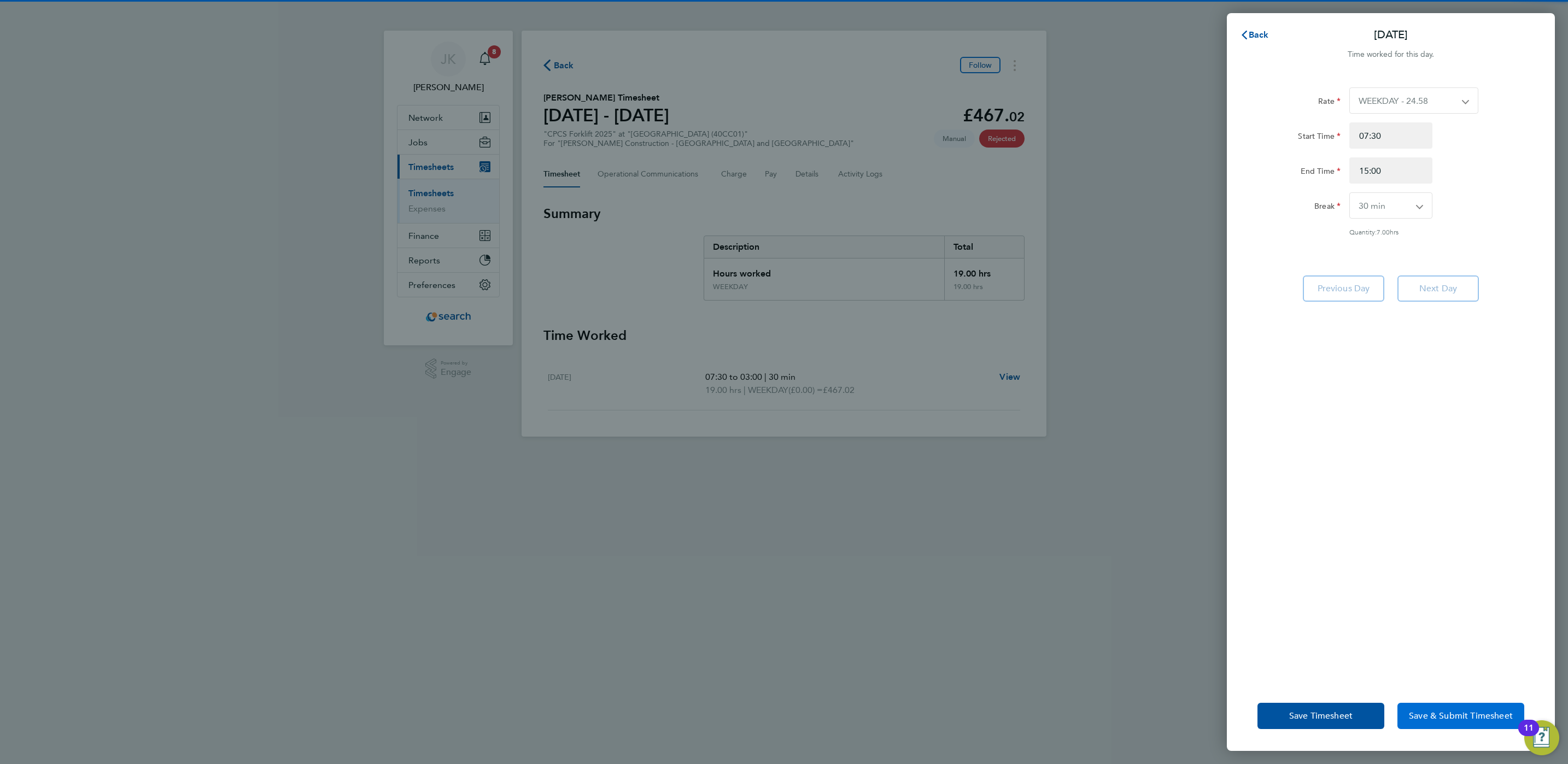
click at [1440, 714] on span "Save & Submit Timesheet" at bounding box center [1461, 716] width 104 height 11
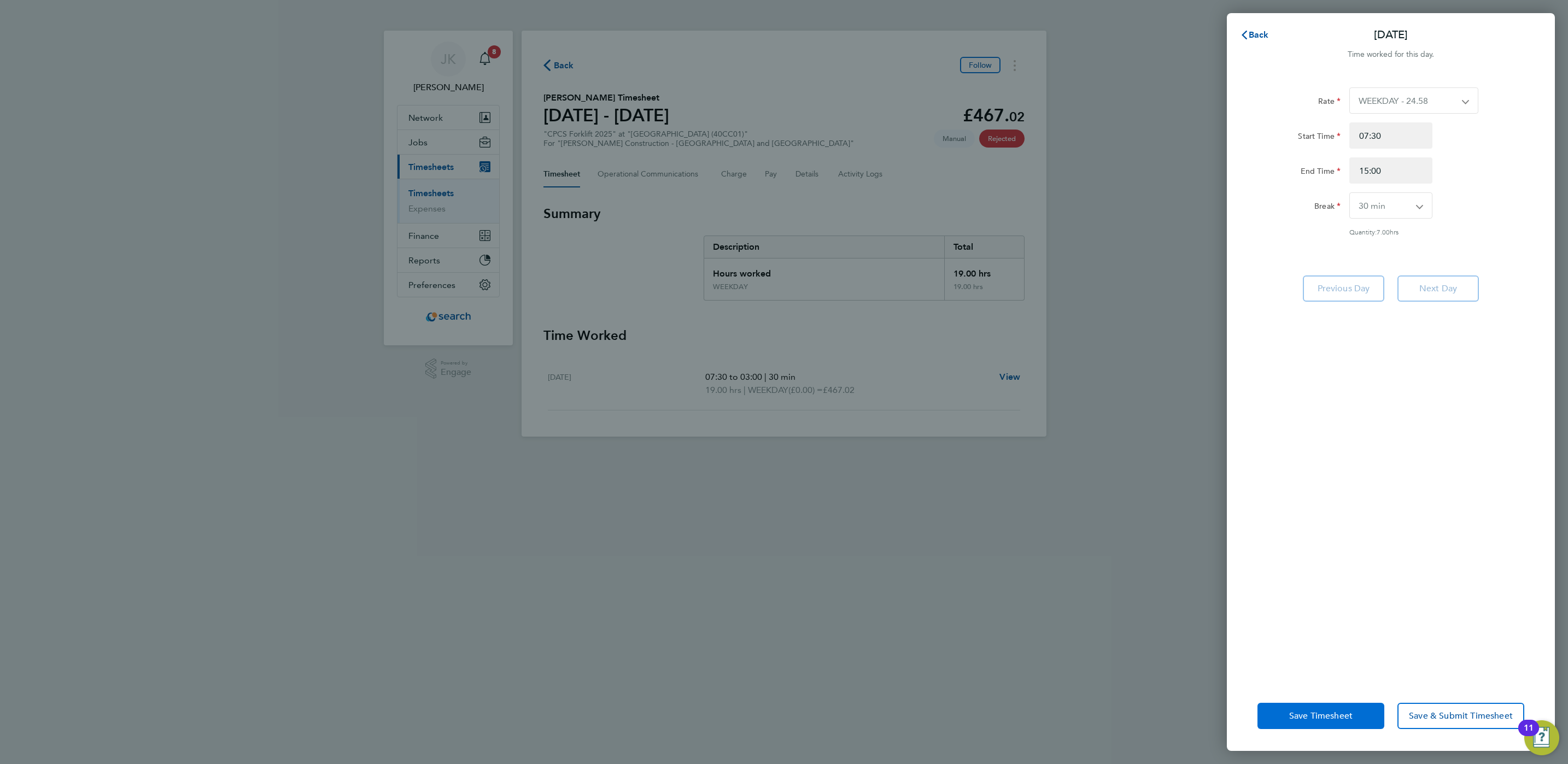
click at [1349, 715] on span "Save Timesheet" at bounding box center [1321, 716] width 63 height 11
click at [1467, 723] on button "Save & Submit Timesheet" at bounding box center [1461, 715] width 127 height 26
click at [1472, 155] on div "Start Time 07:30 End Time 15:00" at bounding box center [1391, 153] width 275 height 61
click at [1387, 165] on input "15:00" at bounding box center [1391, 170] width 83 height 26
click at [1467, 166] on div "End Time 15:00" at bounding box center [1391, 170] width 275 height 26
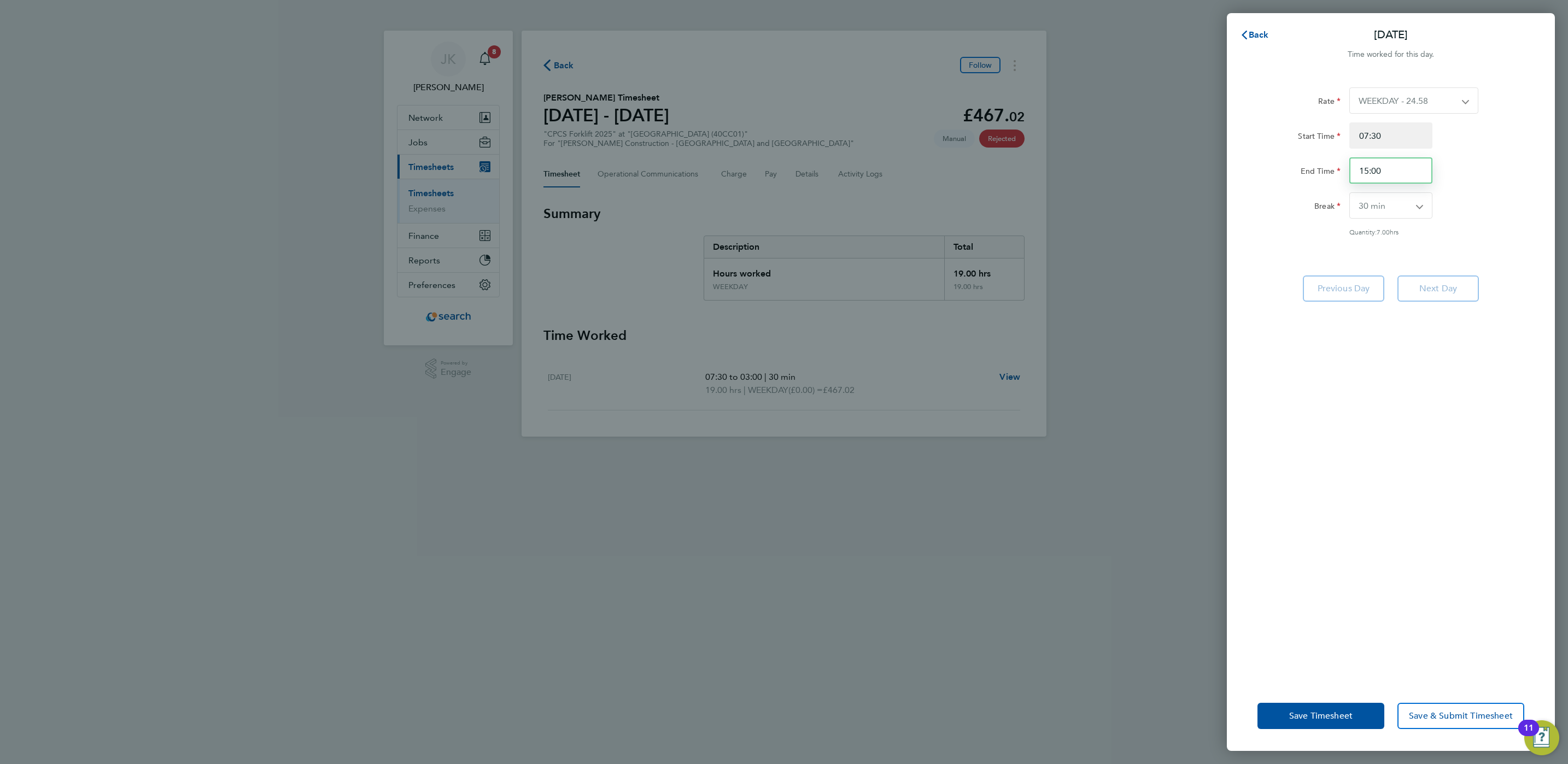
click at [1405, 166] on input "15:00" at bounding box center [1391, 170] width 83 height 26
drag, startPoint x: 1439, startPoint y: 243, endPoint x: 1451, endPoint y: 284, distance: 42.7
click at [1439, 244] on form "Rate WEEKDAY - 24.58 OVERTIME - 35.57 Start Time 07:30 End Time 15:00 Break 0 m…" at bounding box center [1391, 170] width 267 height 166
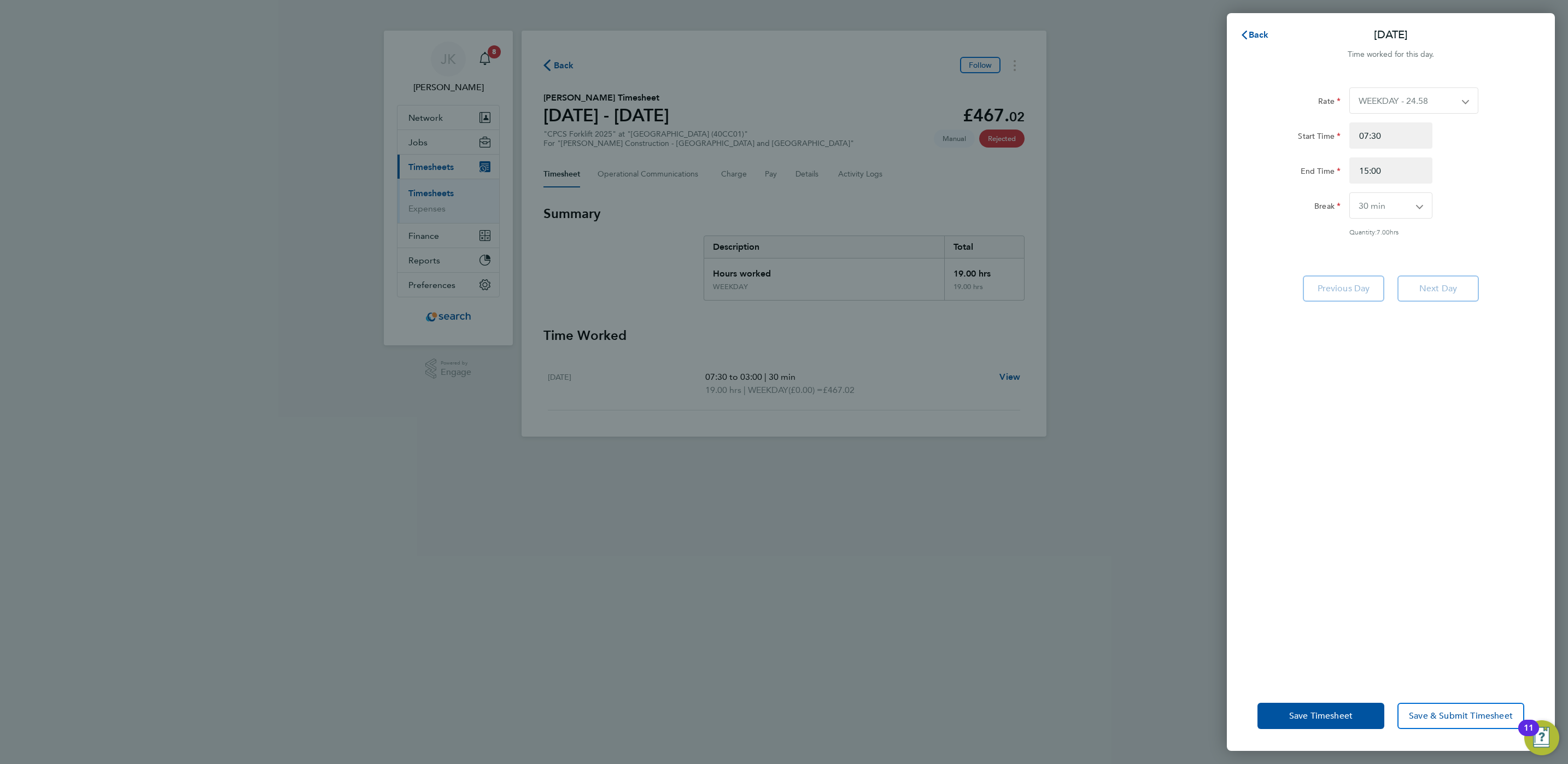
click at [1452, 285] on app-form-button "Next Day" at bounding box center [1435, 288] width 88 height 26
click at [1449, 285] on app-form-button "Next Day" at bounding box center [1435, 288] width 88 height 26
click at [1337, 699] on div "Save Timesheet Save & Submit Timesheet" at bounding box center [1391, 716] width 328 height 70
click at [1341, 709] on button "Save Timesheet" at bounding box center [1321, 715] width 127 height 26
click at [1263, 39] on span "Back" at bounding box center [1259, 35] width 20 height 11
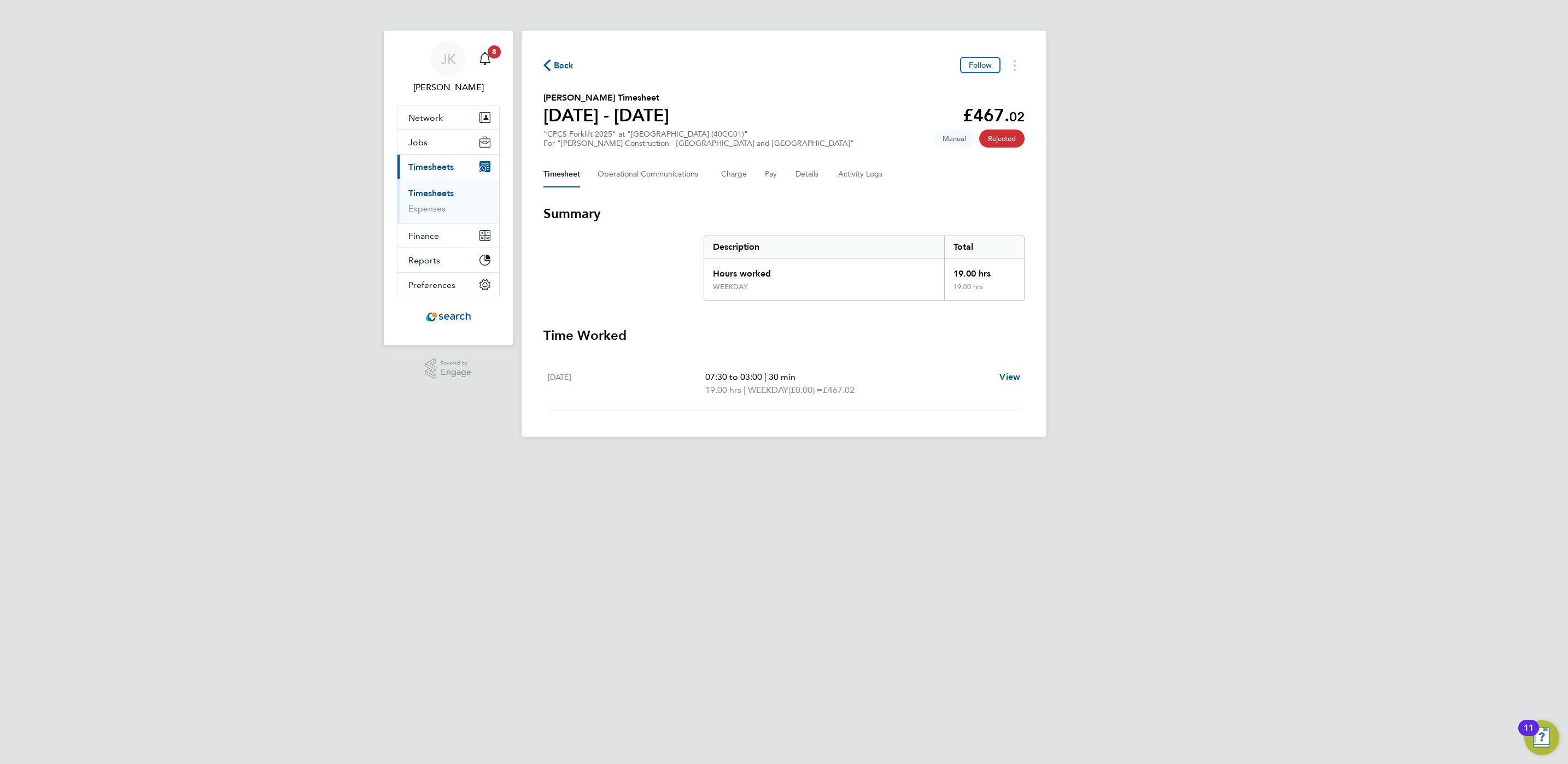
click at [414, 195] on link "Timesheets" at bounding box center [431, 193] width 45 height 11
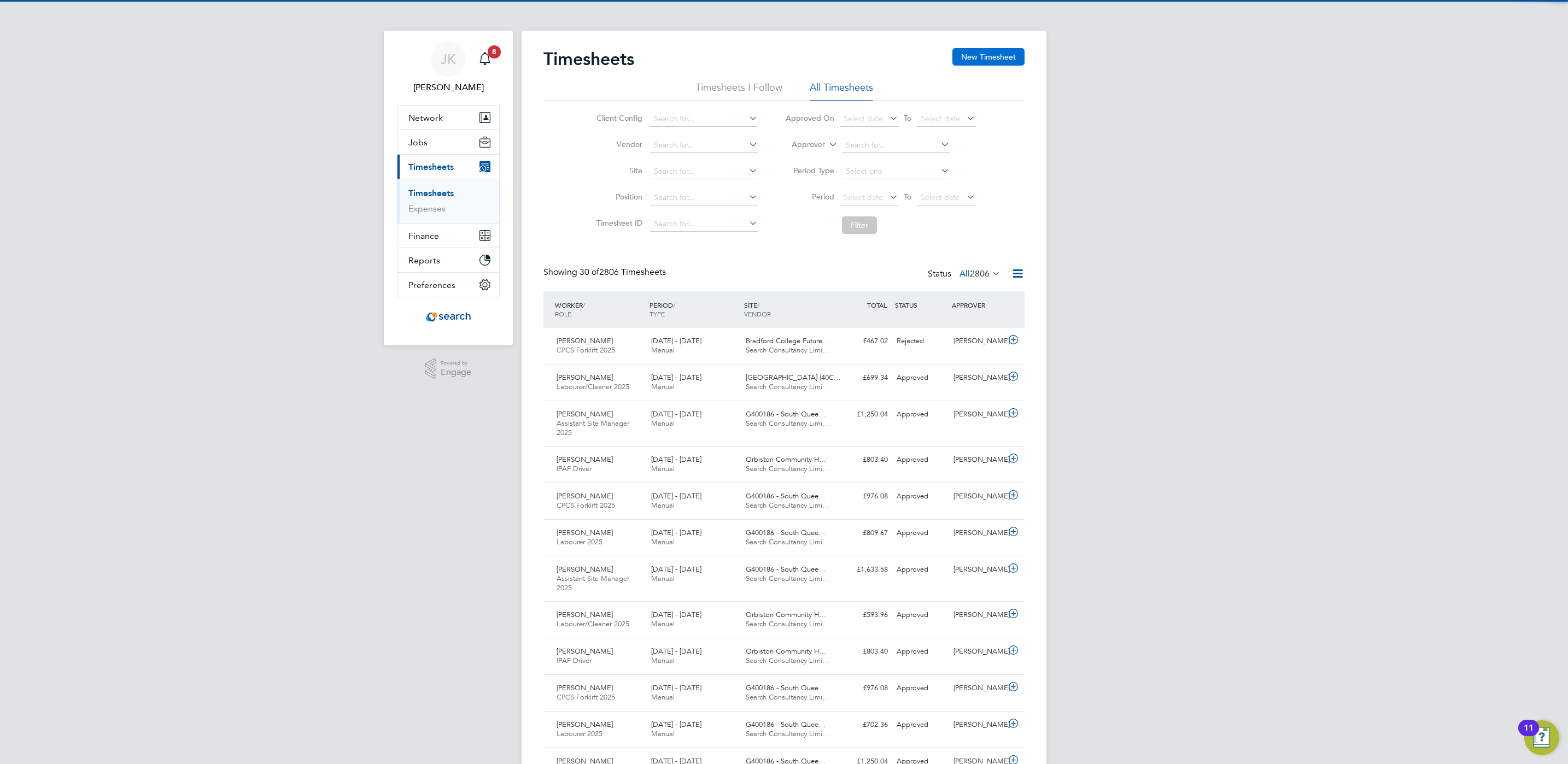
click at [996, 56] on button "New Timesheet" at bounding box center [988, 57] width 72 height 17
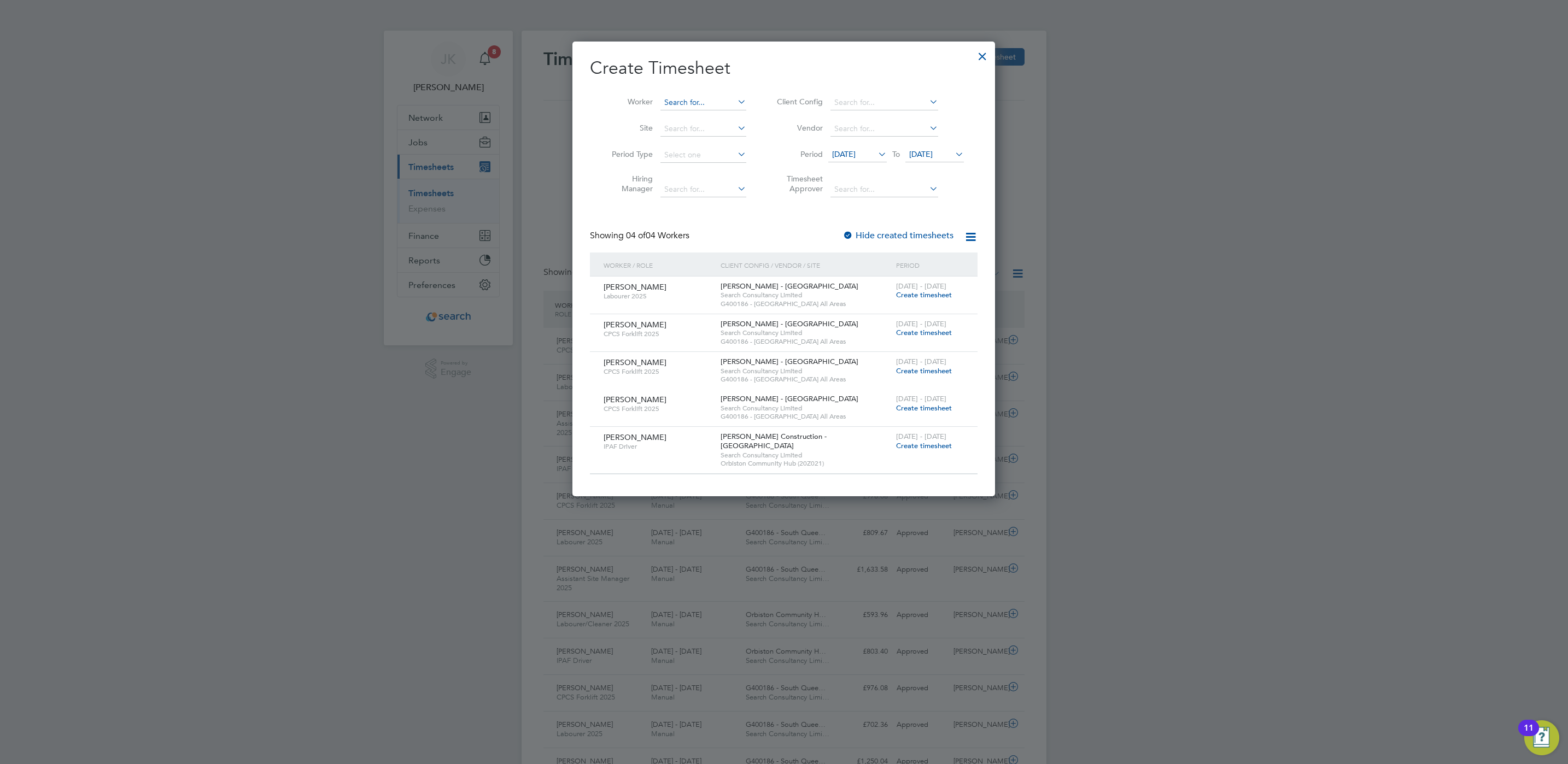
click at [702, 107] on input at bounding box center [703, 103] width 86 height 15
click at [725, 123] on li "[PERSON_NAME] b" at bounding box center [709, 118] width 98 height 15
type input "[PERSON_NAME]"
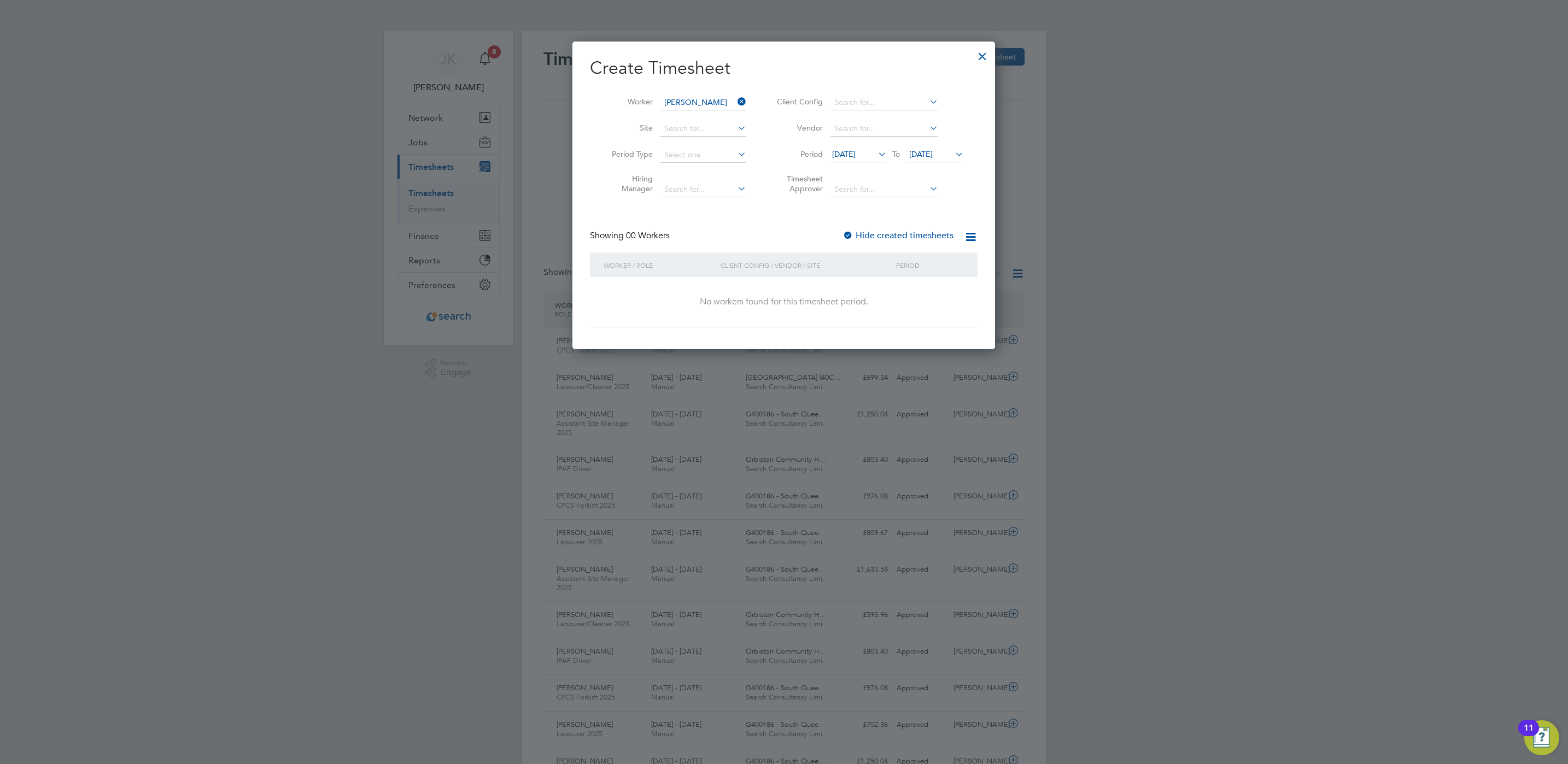
click at [894, 235] on label "Hide created timesheets" at bounding box center [898, 235] width 111 height 11
click at [915, 246] on div "Showing 00 Workers Hide created timesheets" at bounding box center [784, 241] width 387 height 23
click at [909, 241] on div "Hide created timesheets" at bounding box center [899, 235] width 113 height 11
click at [916, 248] on div "Showing 00 Workers Hide created timesheets" at bounding box center [784, 241] width 387 height 23
click at [933, 158] on span "[DATE]" at bounding box center [920, 154] width 23 height 10
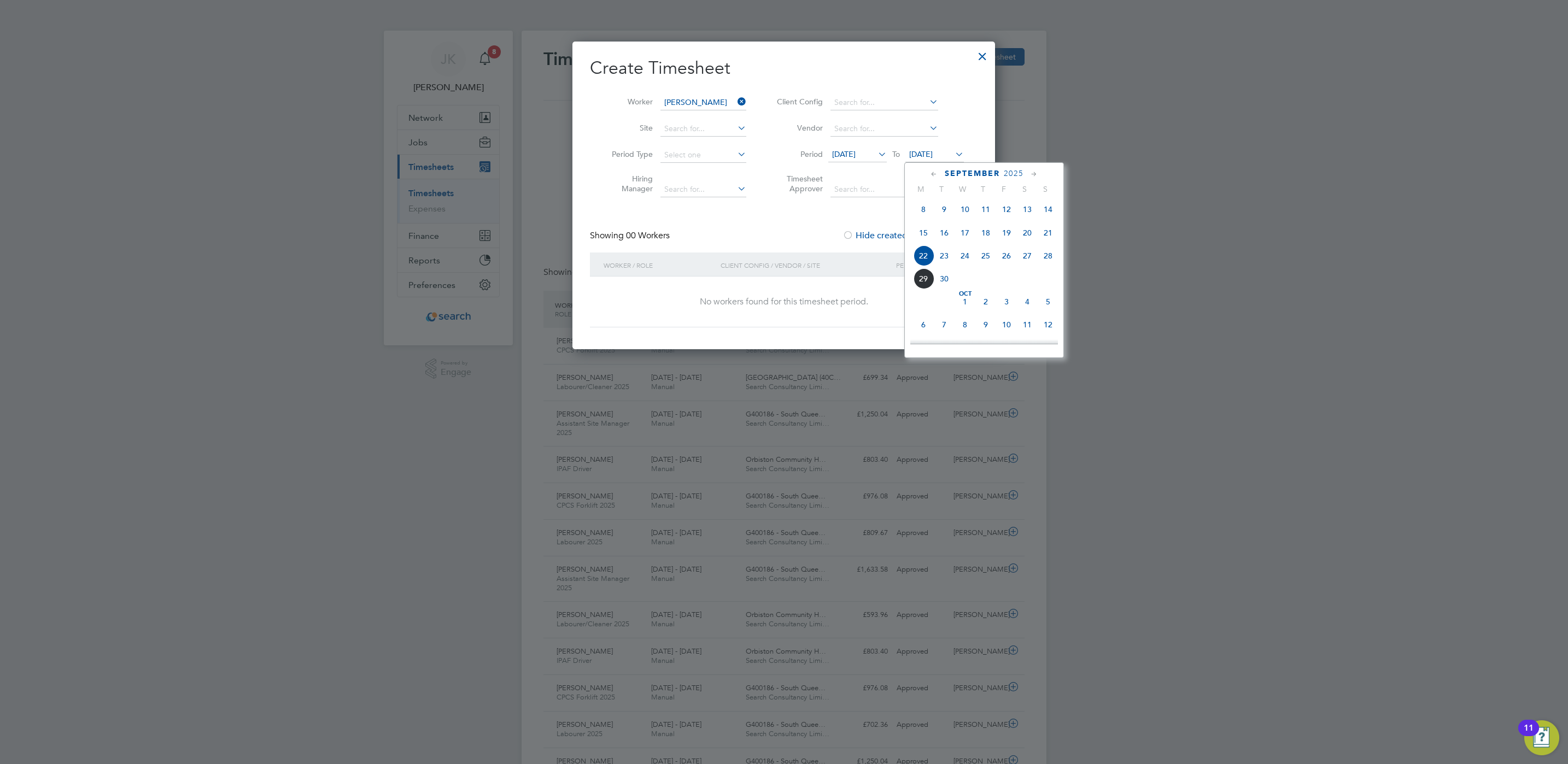
click at [921, 283] on span "29" at bounding box center [923, 279] width 21 height 21
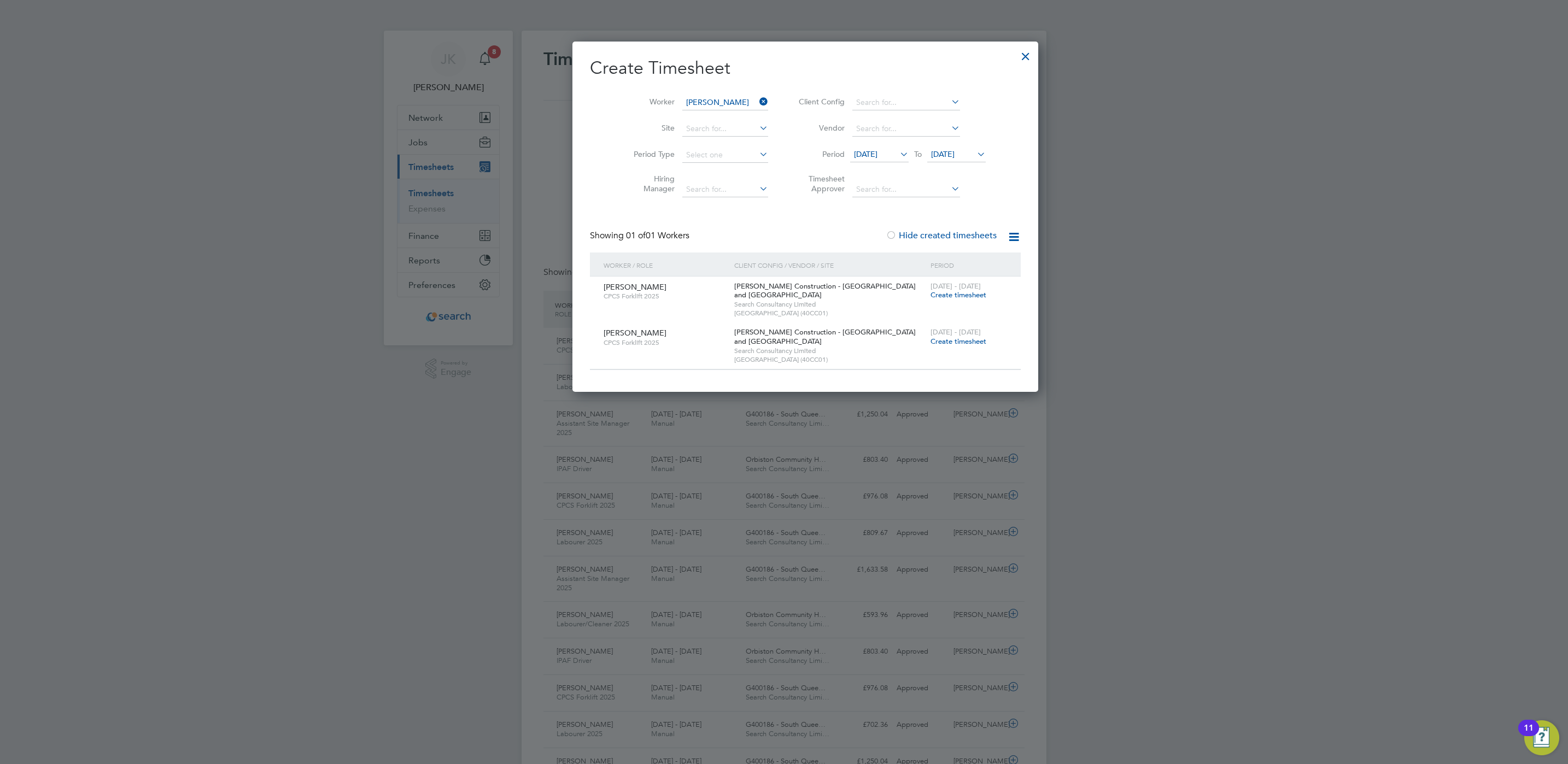
click at [930, 297] on span "Create timesheet" at bounding box center [958, 295] width 56 height 9
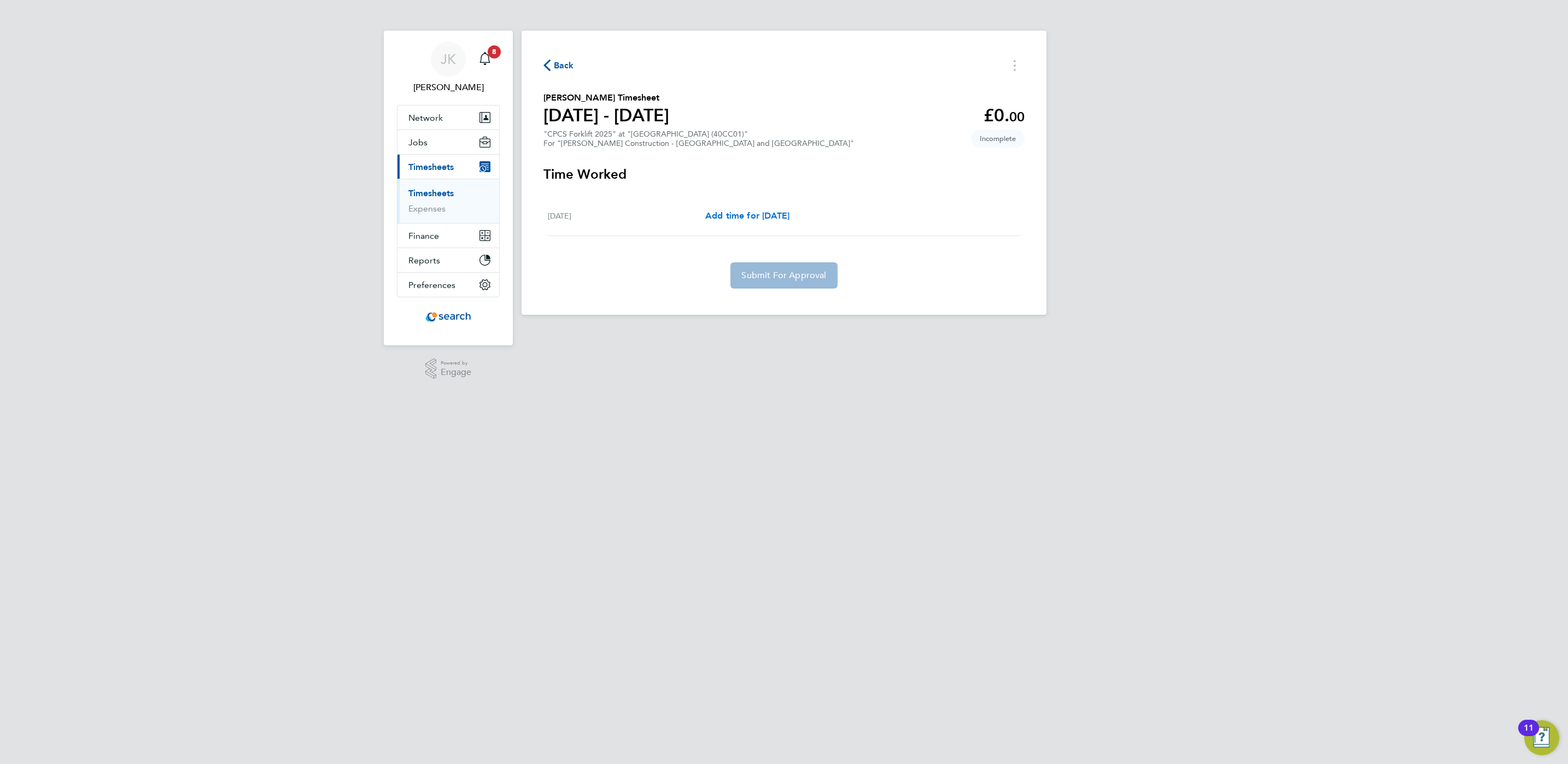
click at [779, 218] on span "Add time for [DATE]" at bounding box center [748, 216] width 84 height 11
select select "30"
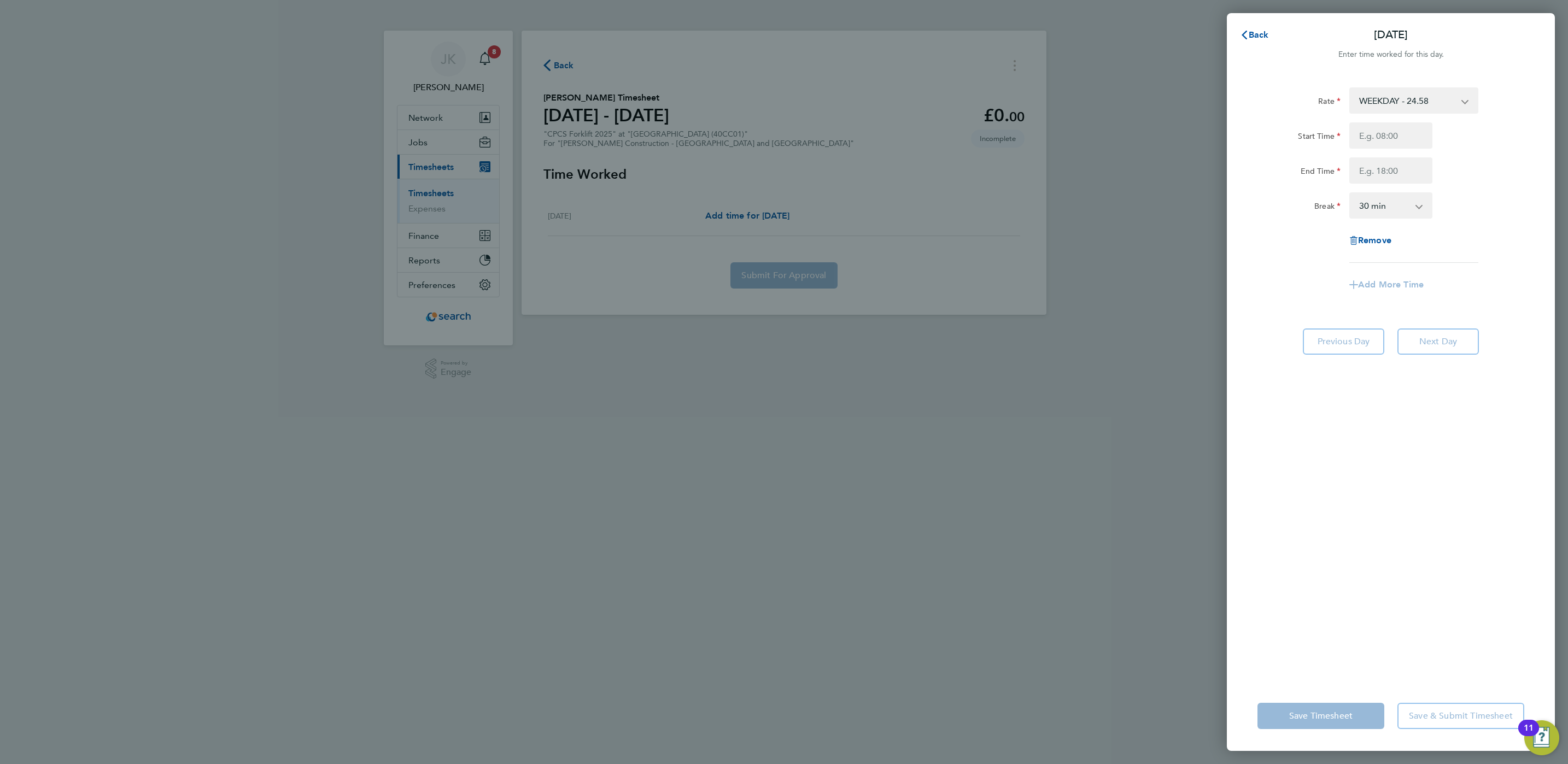
click at [1439, 135] on div "Start Time" at bounding box center [1391, 135] width 275 height 26
click at [1389, 135] on input "Start Time" at bounding box center [1391, 135] width 83 height 26
type input "07:30"
type input "15:00"
click at [1479, 171] on div "End Time 15:00" at bounding box center [1391, 170] width 275 height 26
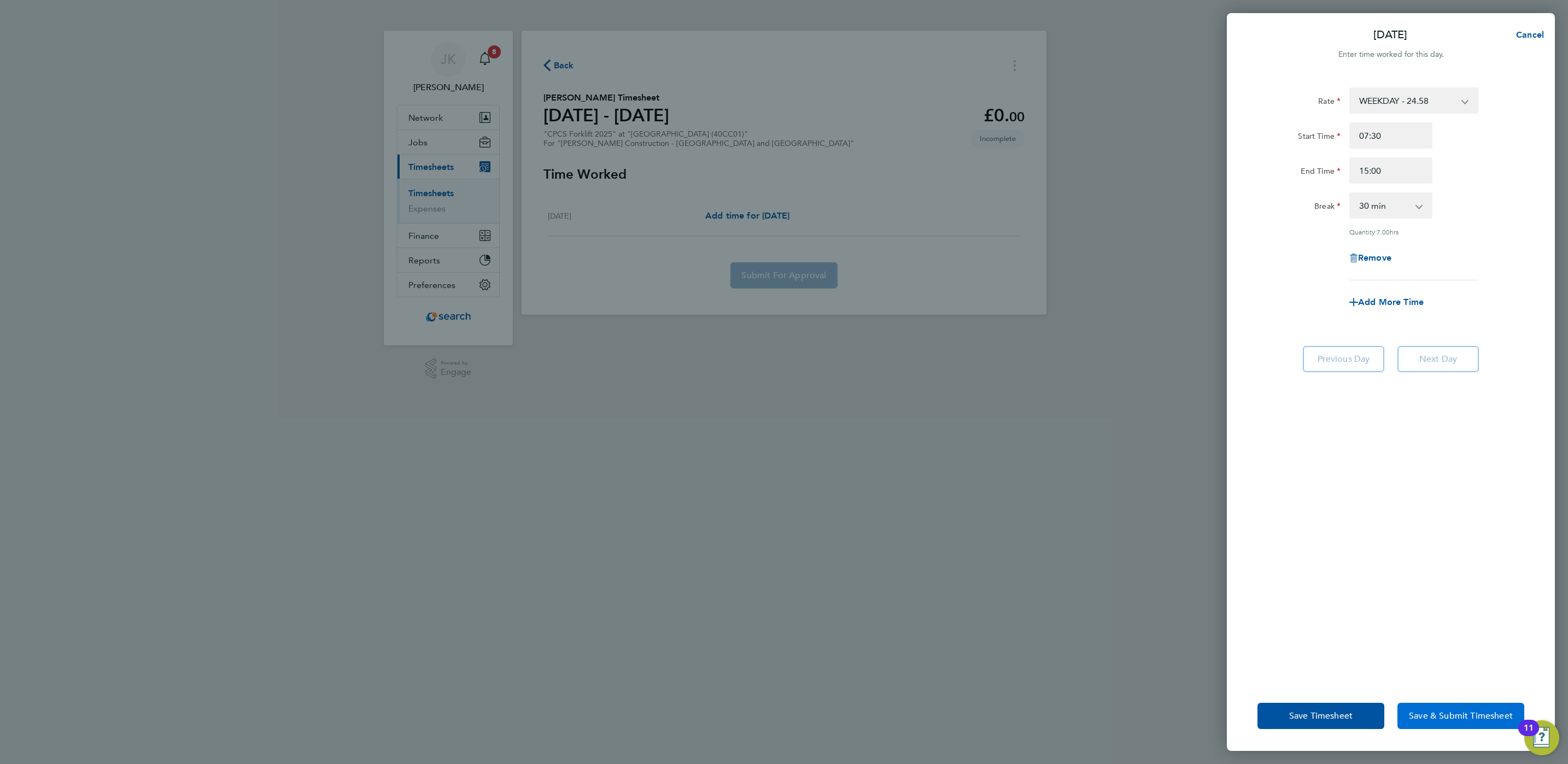
click at [1427, 721] on button "Save & Submit Timesheet" at bounding box center [1461, 715] width 127 height 26
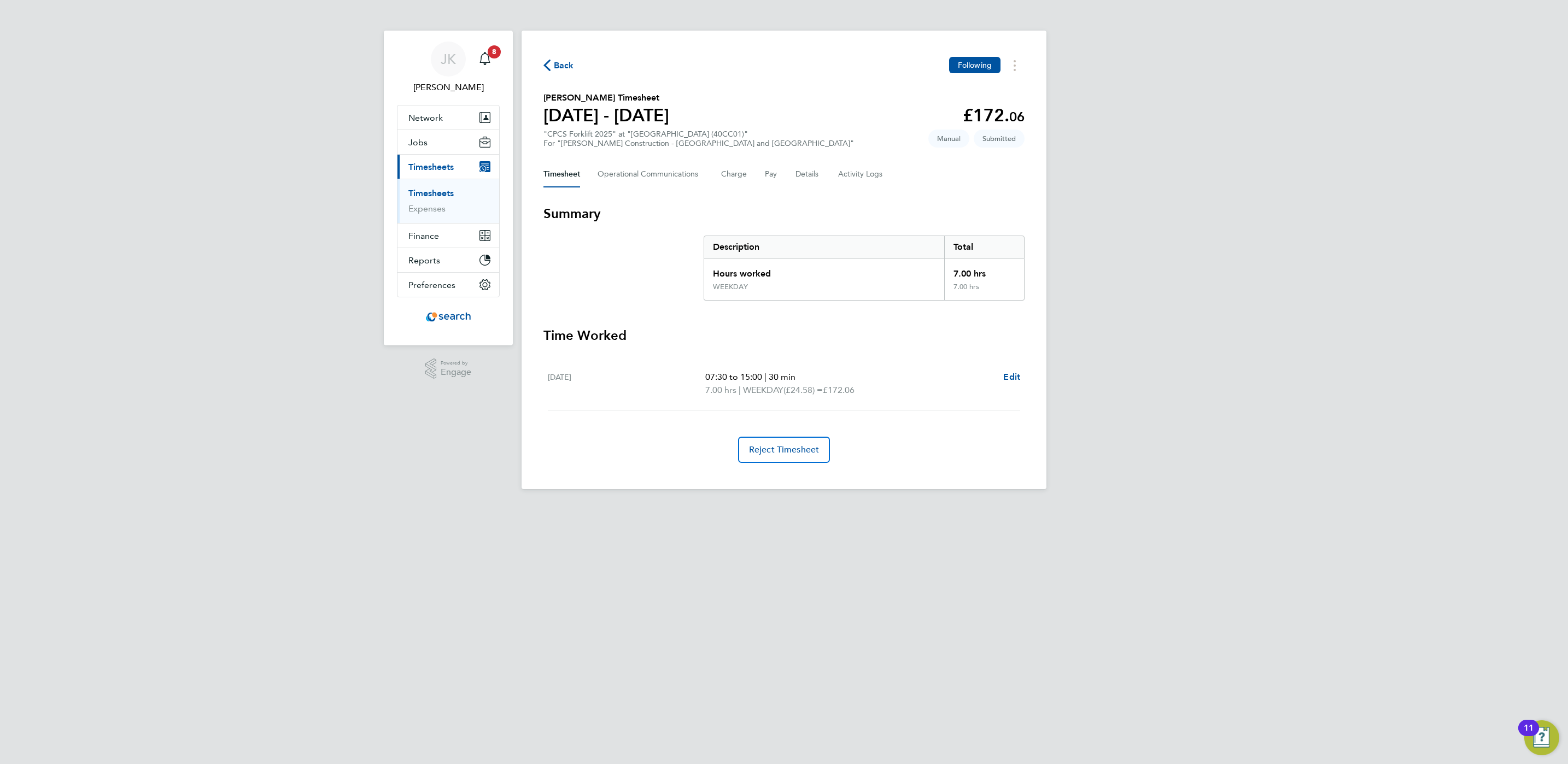
click at [1213, 423] on div "[PERSON_NAME] [PERSON_NAME] Notifications 8 Applications: Network Team Members …" at bounding box center [784, 253] width 1568 height 507
drag, startPoint x: 642, startPoint y: 182, endPoint x: 678, endPoint y: 183, distance: 36.0
click at [661, 181] on Communications-tab "Operational Communications" at bounding box center [650, 174] width 106 height 26
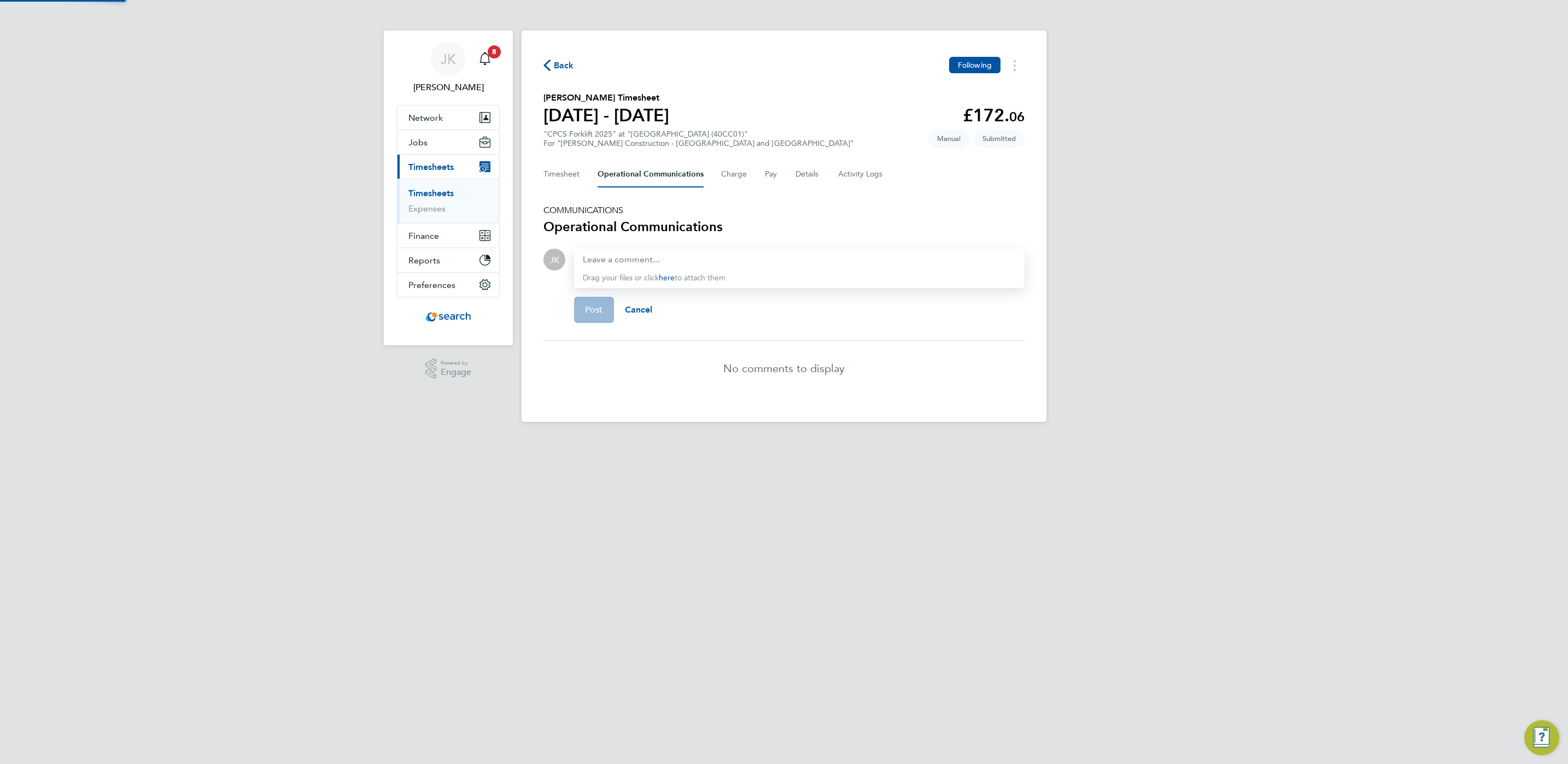
click at [594, 174] on div "Timesheet Operational Communications Charge Pay Details Activity Logs" at bounding box center [784, 174] width 481 height 26
click at [583, 172] on div "Timesheet Operational Communications Charge Pay Details Activity Logs" at bounding box center [784, 174] width 481 height 26
click at [578, 172] on button "Timesheet" at bounding box center [562, 174] width 37 height 26
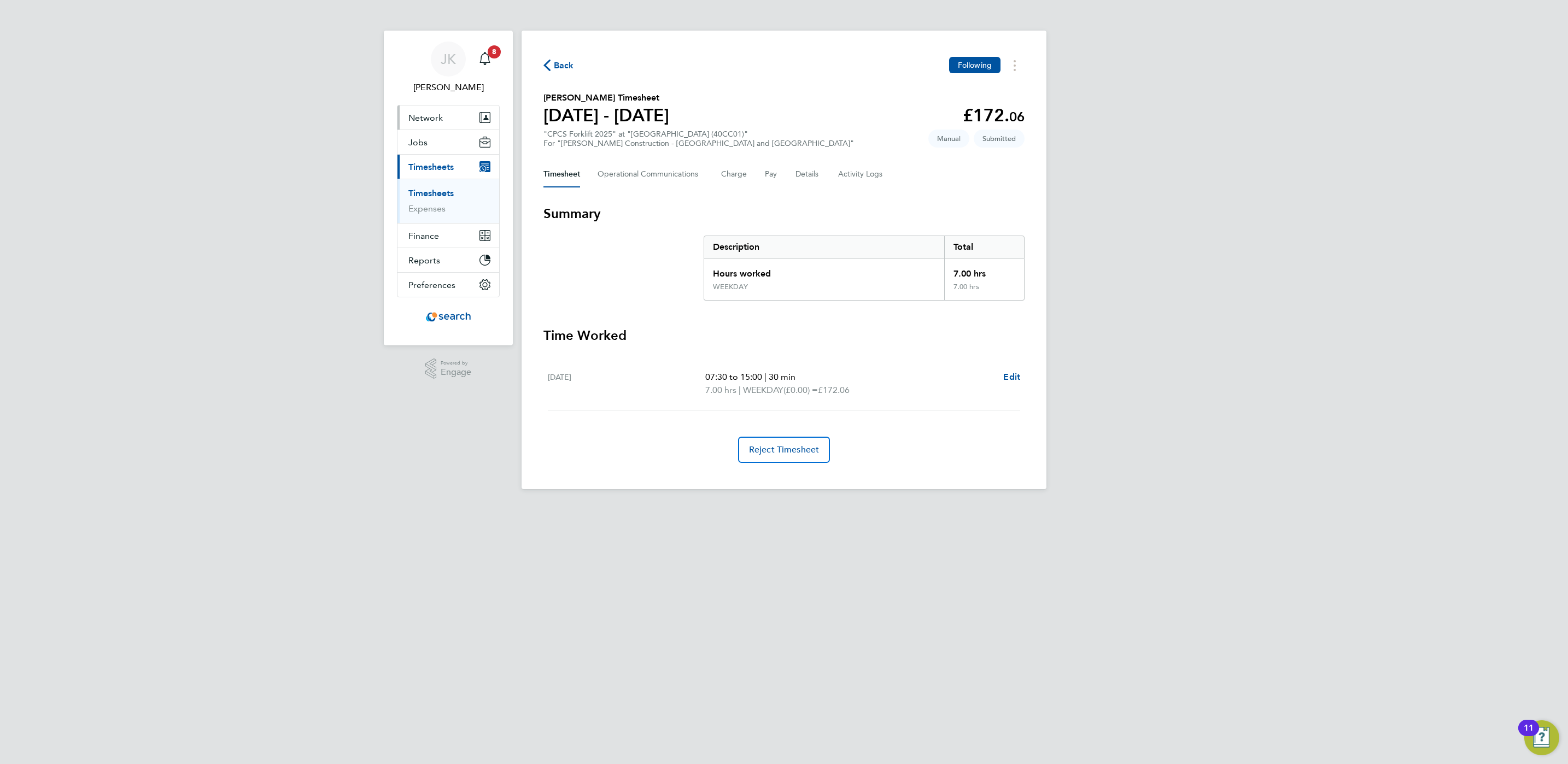
click at [442, 125] on button "Network" at bounding box center [448, 117] width 101 height 24
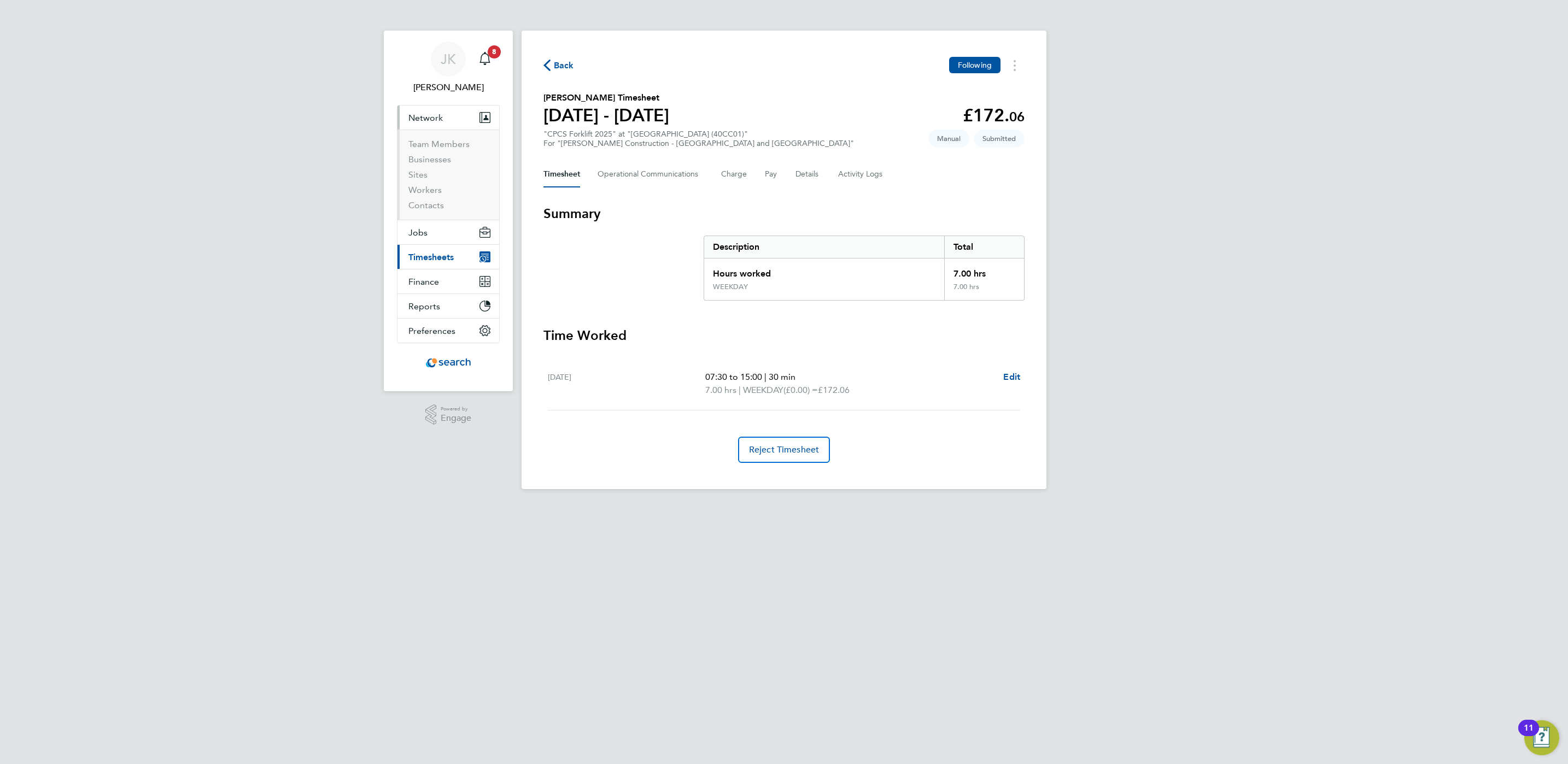
click at [450, 105] on button "Network" at bounding box center [448, 117] width 101 height 24
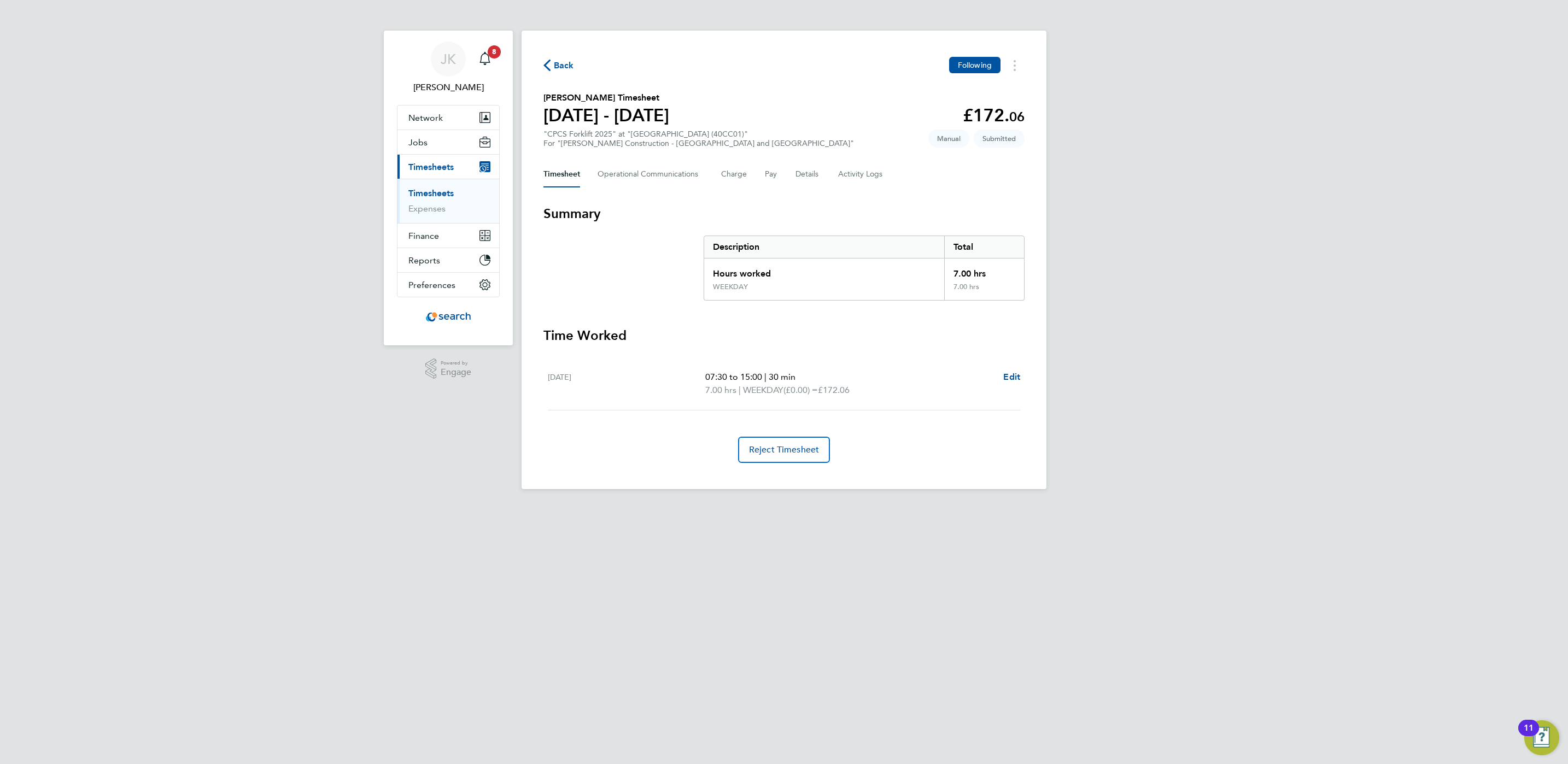
click at [446, 193] on link "Timesheets" at bounding box center [431, 193] width 45 height 11
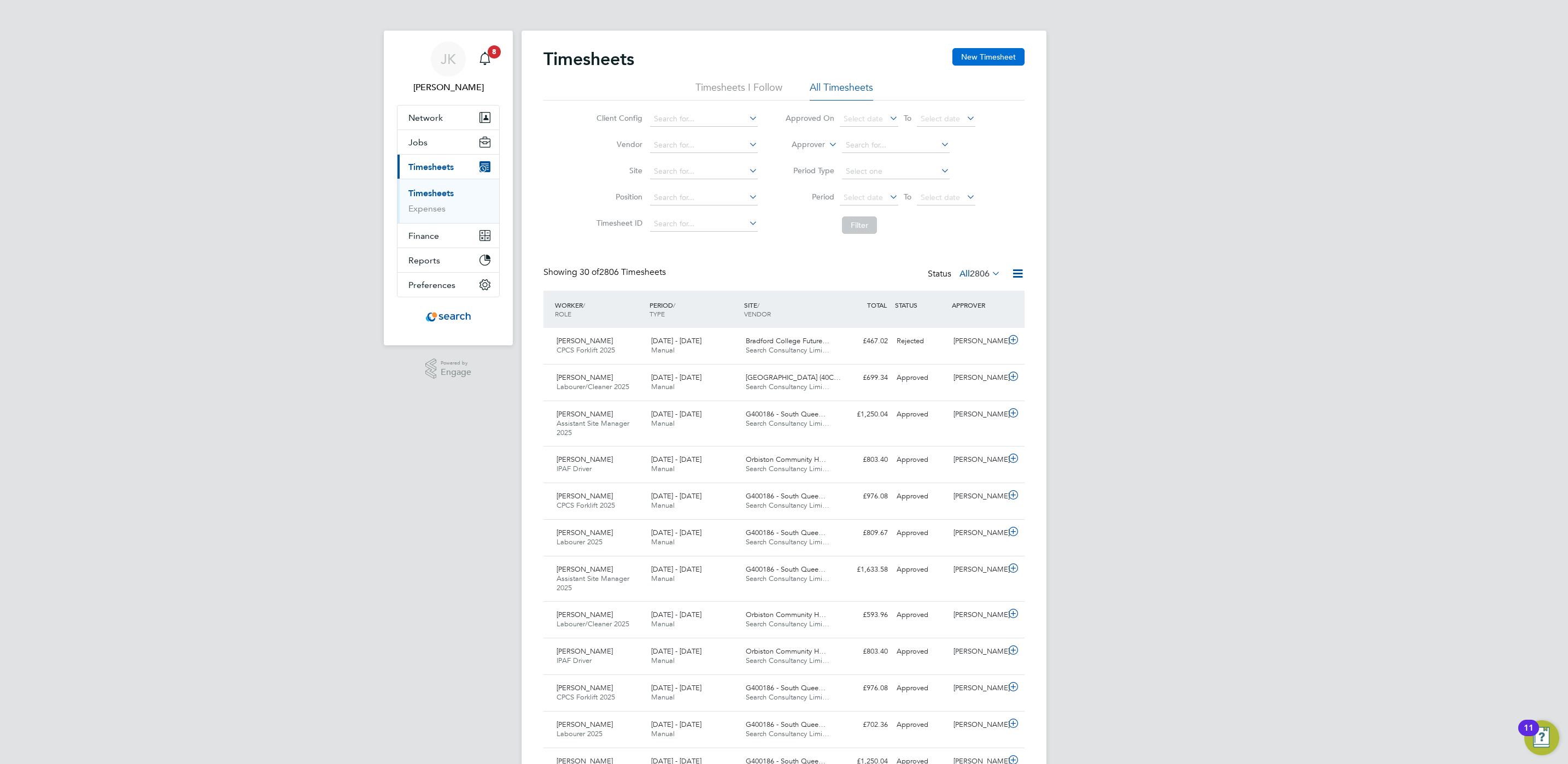
click at [988, 59] on button "New Timesheet" at bounding box center [988, 57] width 72 height 17
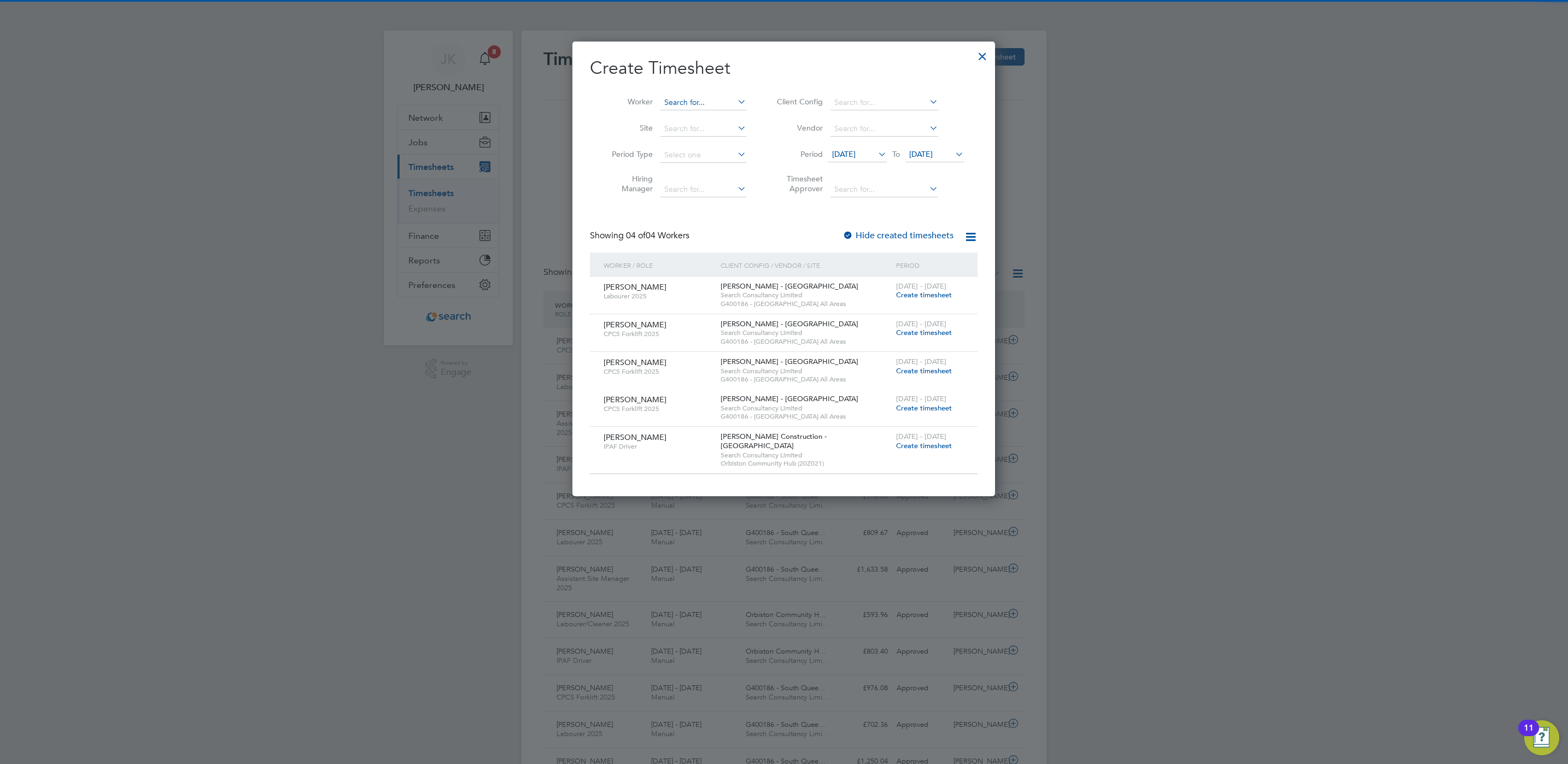
click at [680, 105] on input at bounding box center [703, 103] width 86 height 15
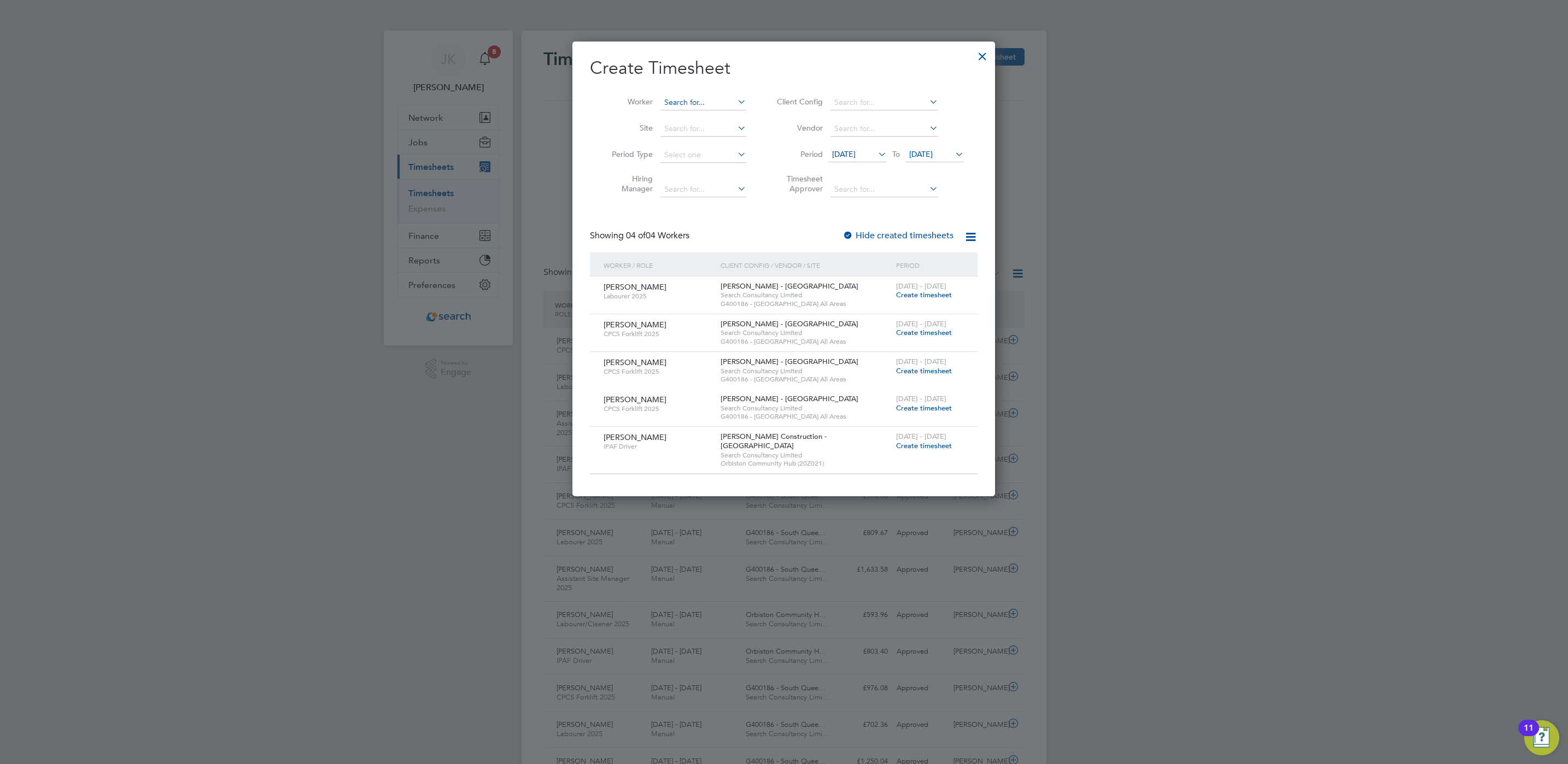
click at [702, 102] on input at bounding box center [703, 103] width 86 height 15
click at [709, 121] on li "[PERSON_NAME]" at bounding box center [711, 118] width 101 height 15
type input "[PERSON_NAME]"
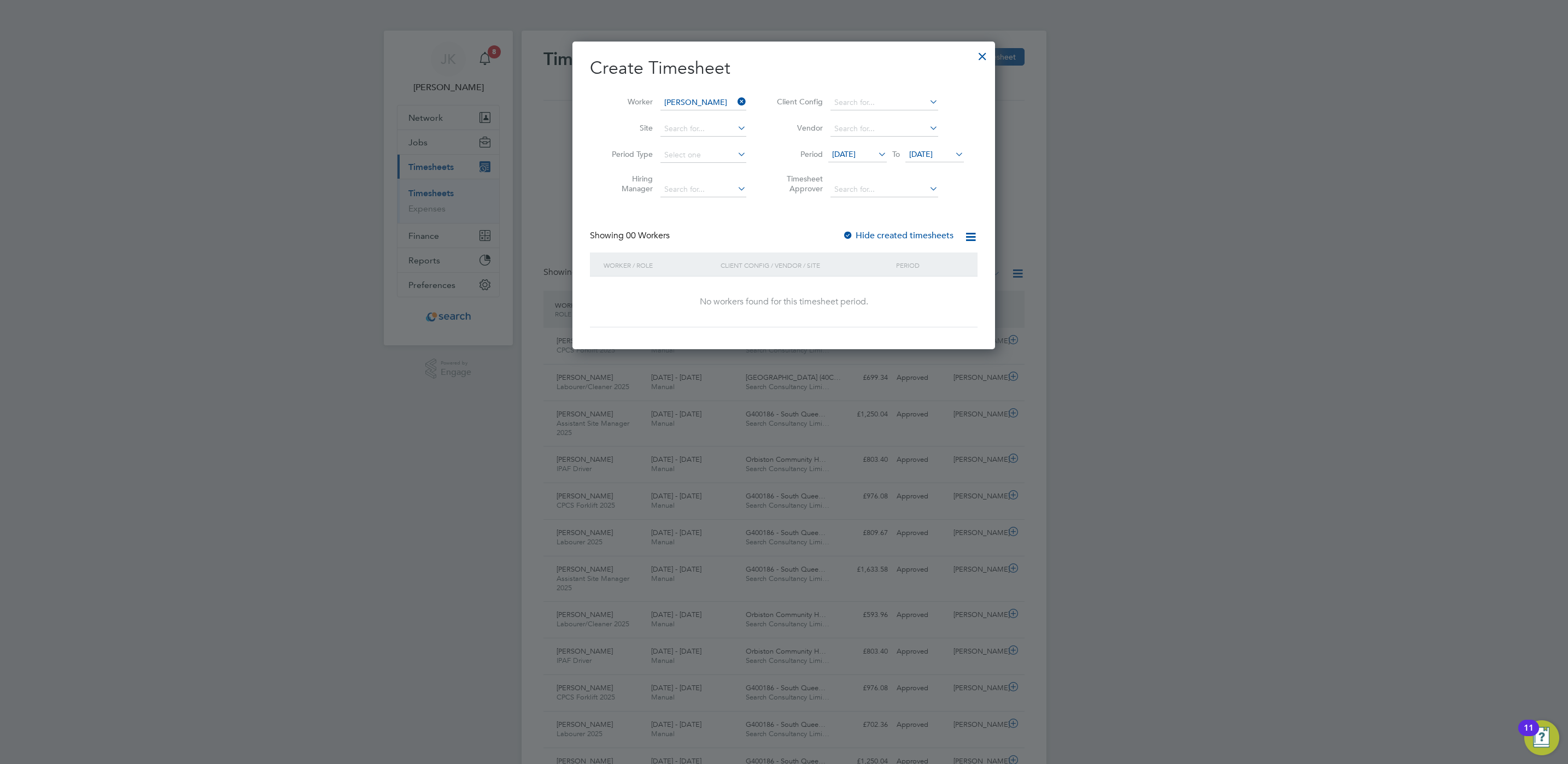
click at [883, 235] on label "Hide created timesheets" at bounding box center [898, 235] width 111 height 11
click at [953, 153] on icon at bounding box center [953, 154] width 0 height 15
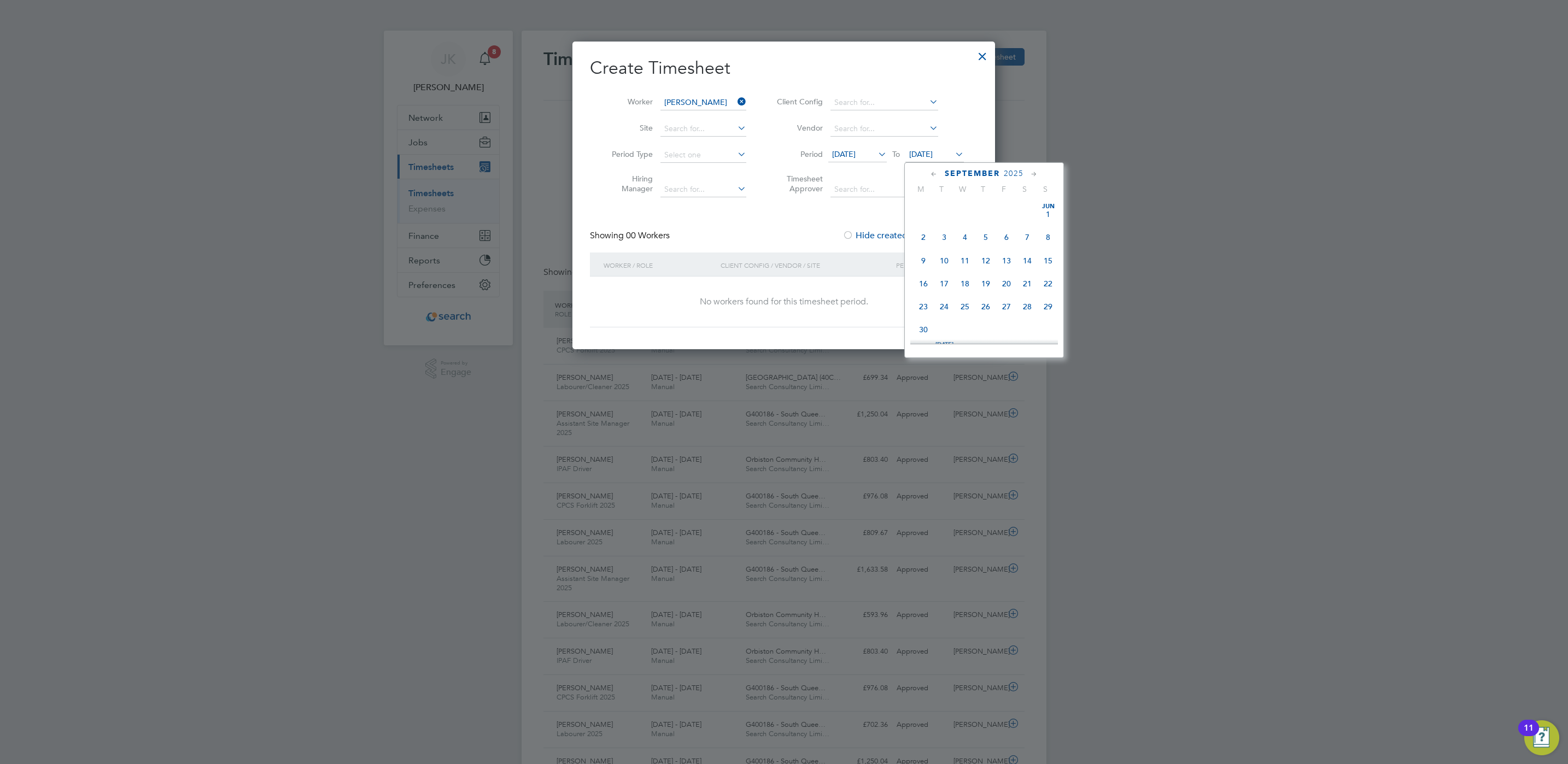
scroll to position [397, 0]
click at [950, 284] on span "30" at bounding box center [944, 279] width 21 height 21
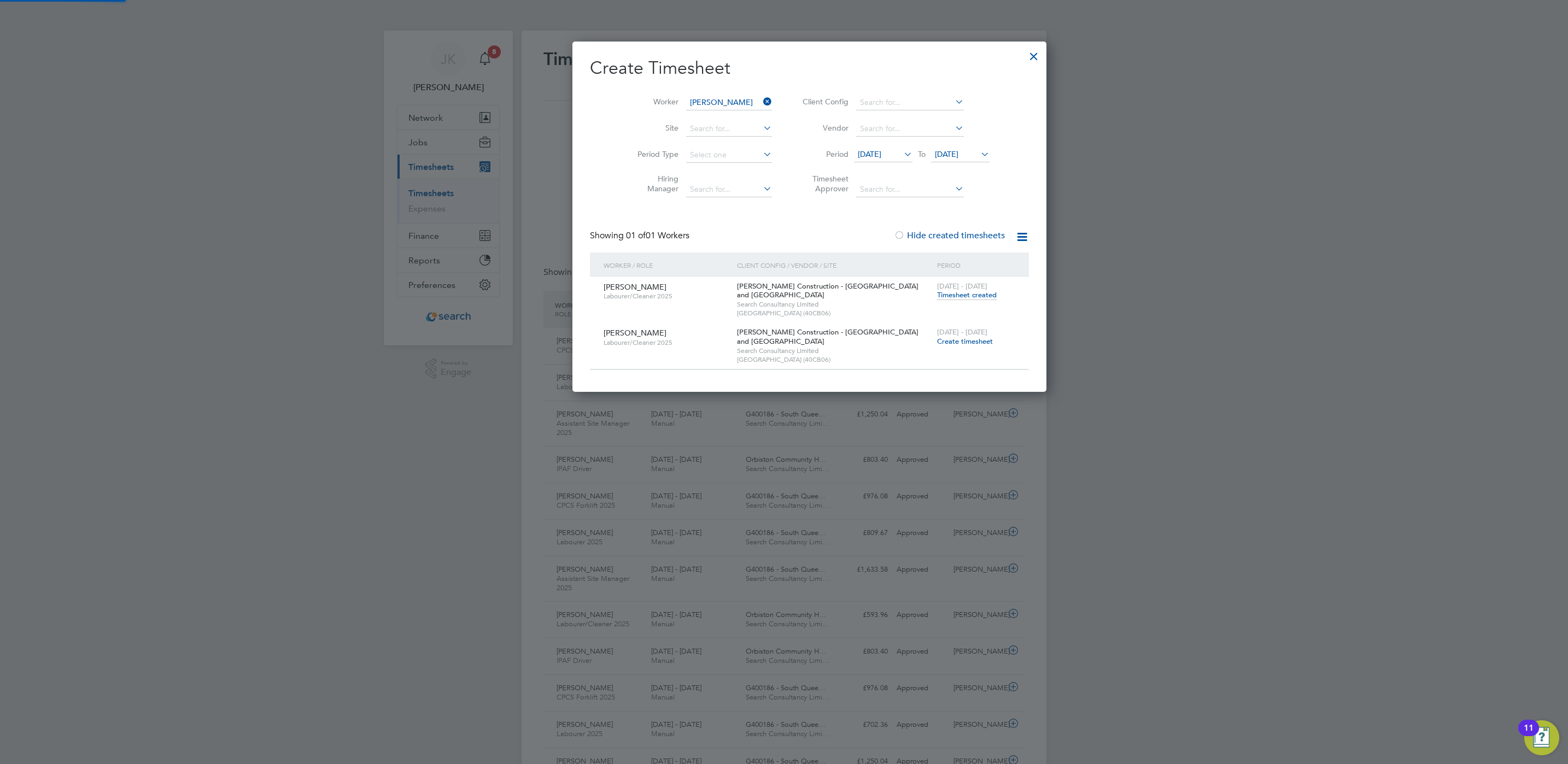
scroll to position [353, 424]
click at [937, 297] on span "Timesheet created" at bounding box center [966, 295] width 59 height 10
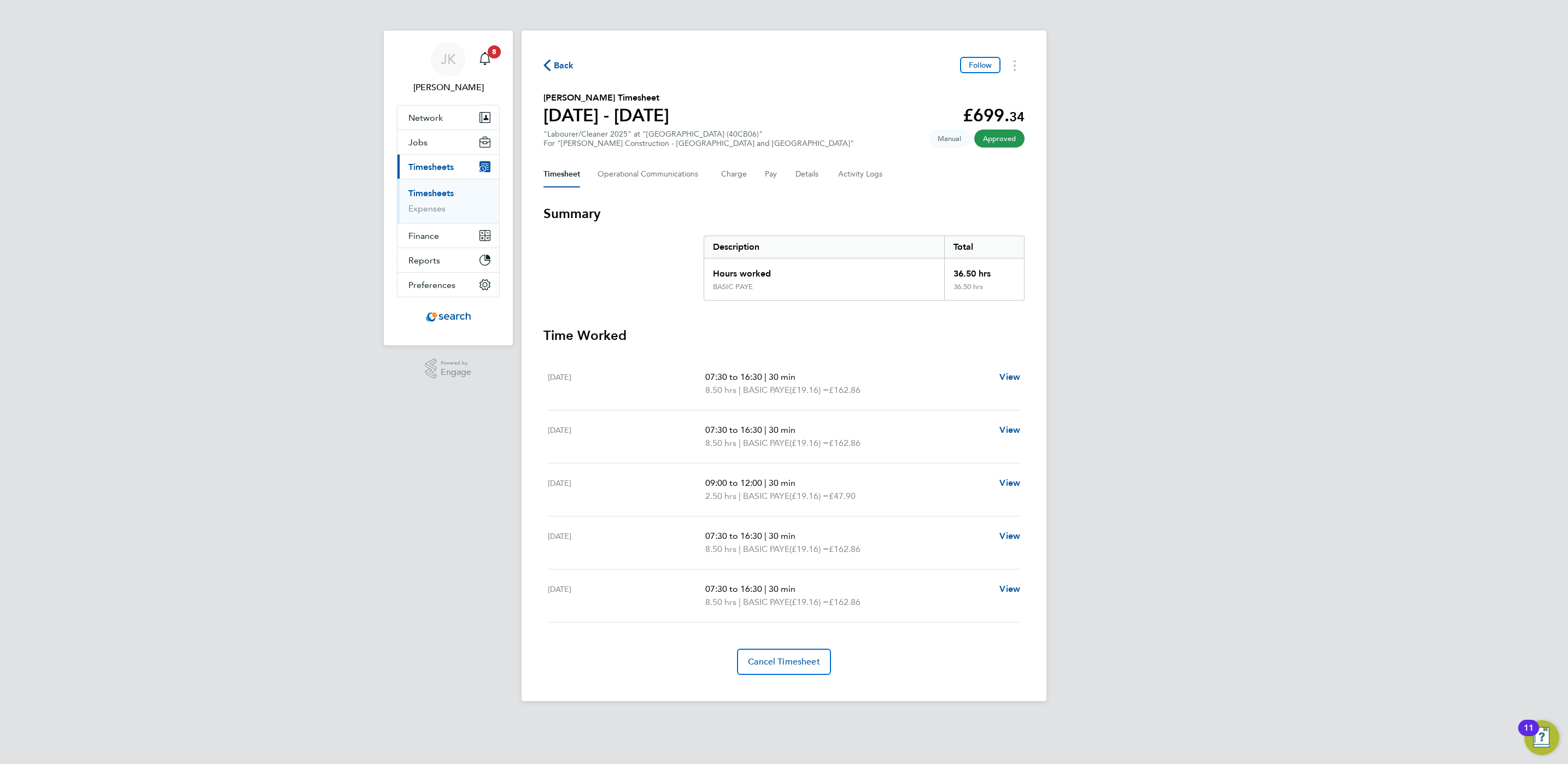
click at [437, 191] on link "Timesheets" at bounding box center [431, 193] width 45 height 11
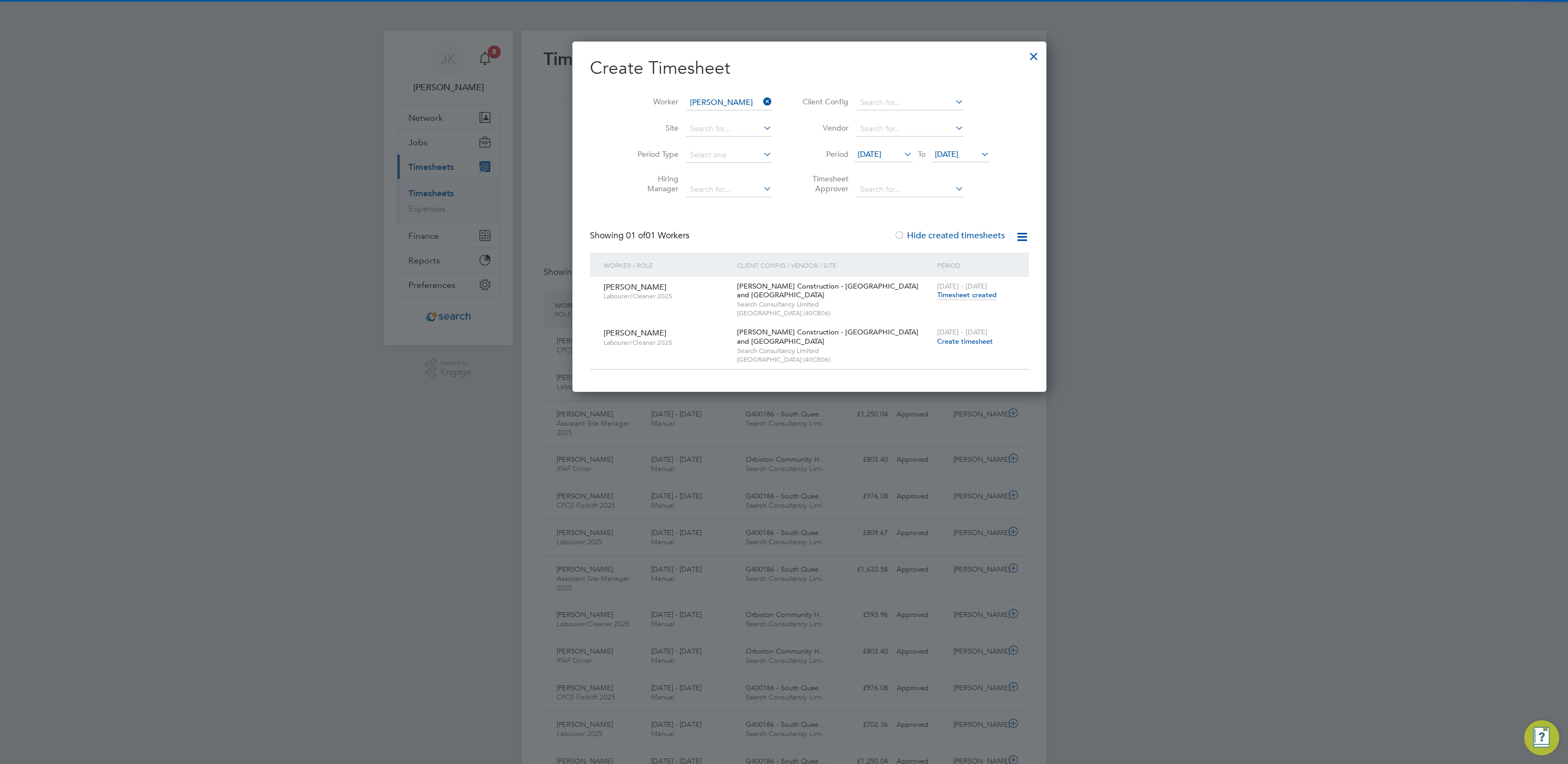
scroll to position [28, 95]
click at [1024, 57] on div at bounding box center [1034, 54] width 20 height 20
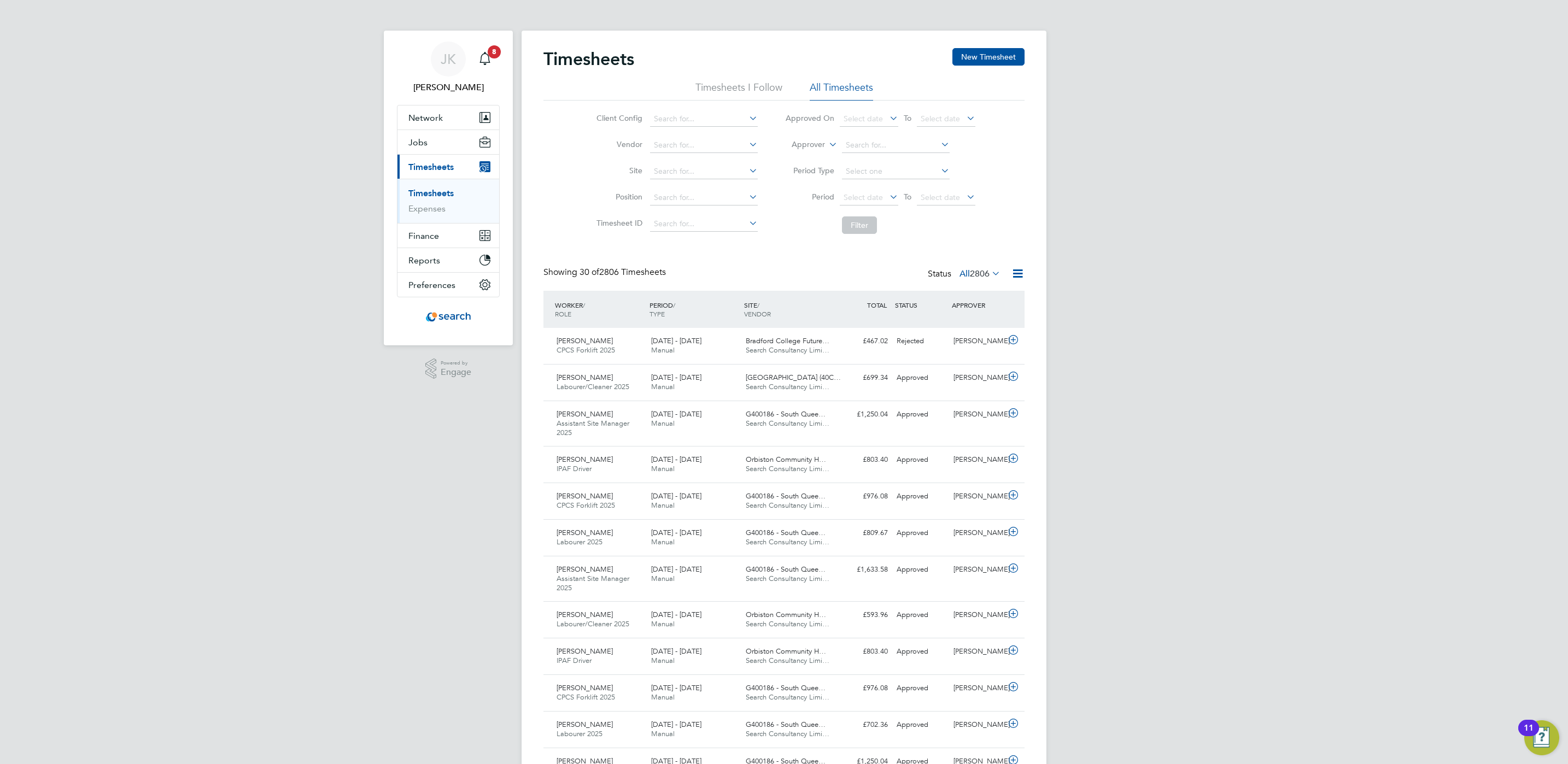
click at [419, 196] on link "Timesheets" at bounding box center [431, 193] width 45 height 11
click at [917, 338] on div "Submitted" at bounding box center [920, 341] width 57 height 18
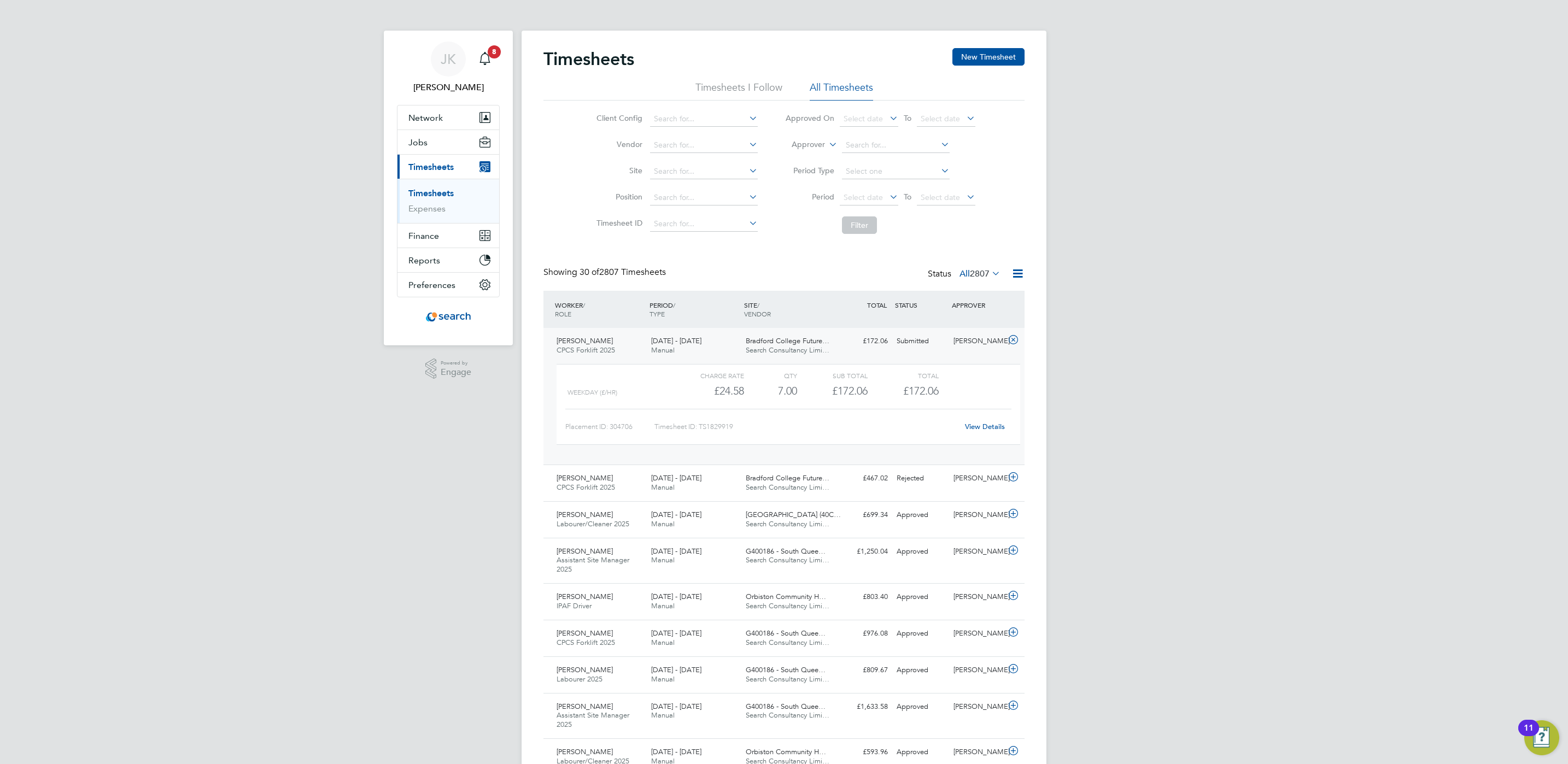
click at [900, 390] on div "£172.06" at bounding box center [903, 391] width 71 height 18
click at [985, 432] on div "View Details" at bounding box center [984, 427] width 53 height 17
click at [479, 49] on div "Main navigation" at bounding box center [485, 59] width 22 height 22
click at [488, 53] on span "8" at bounding box center [494, 52] width 13 height 13
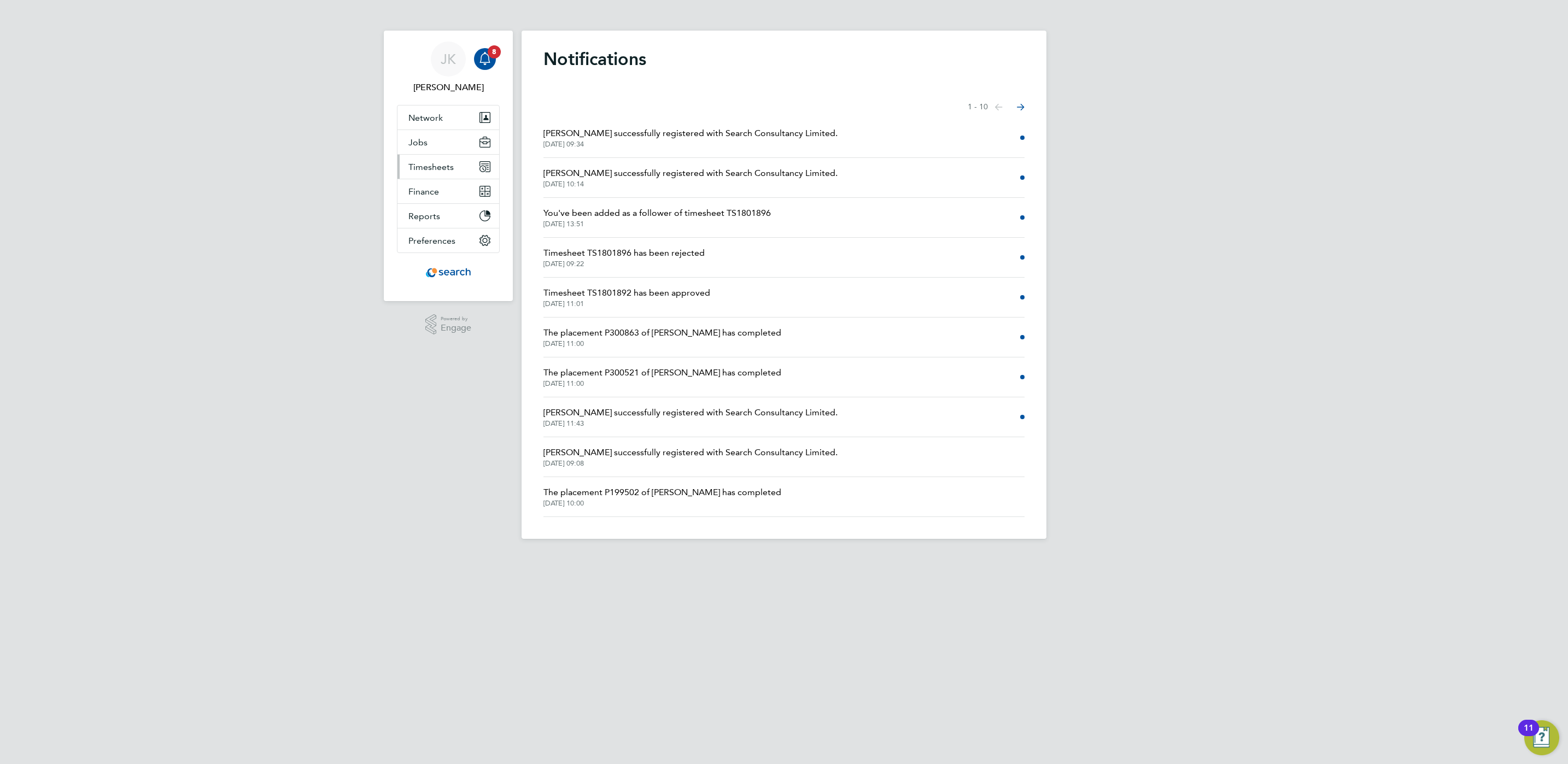
click at [458, 165] on button "Timesheets" at bounding box center [448, 167] width 101 height 24
click at [444, 189] on link "Timesheets" at bounding box center [431, 193] width 45 height 11
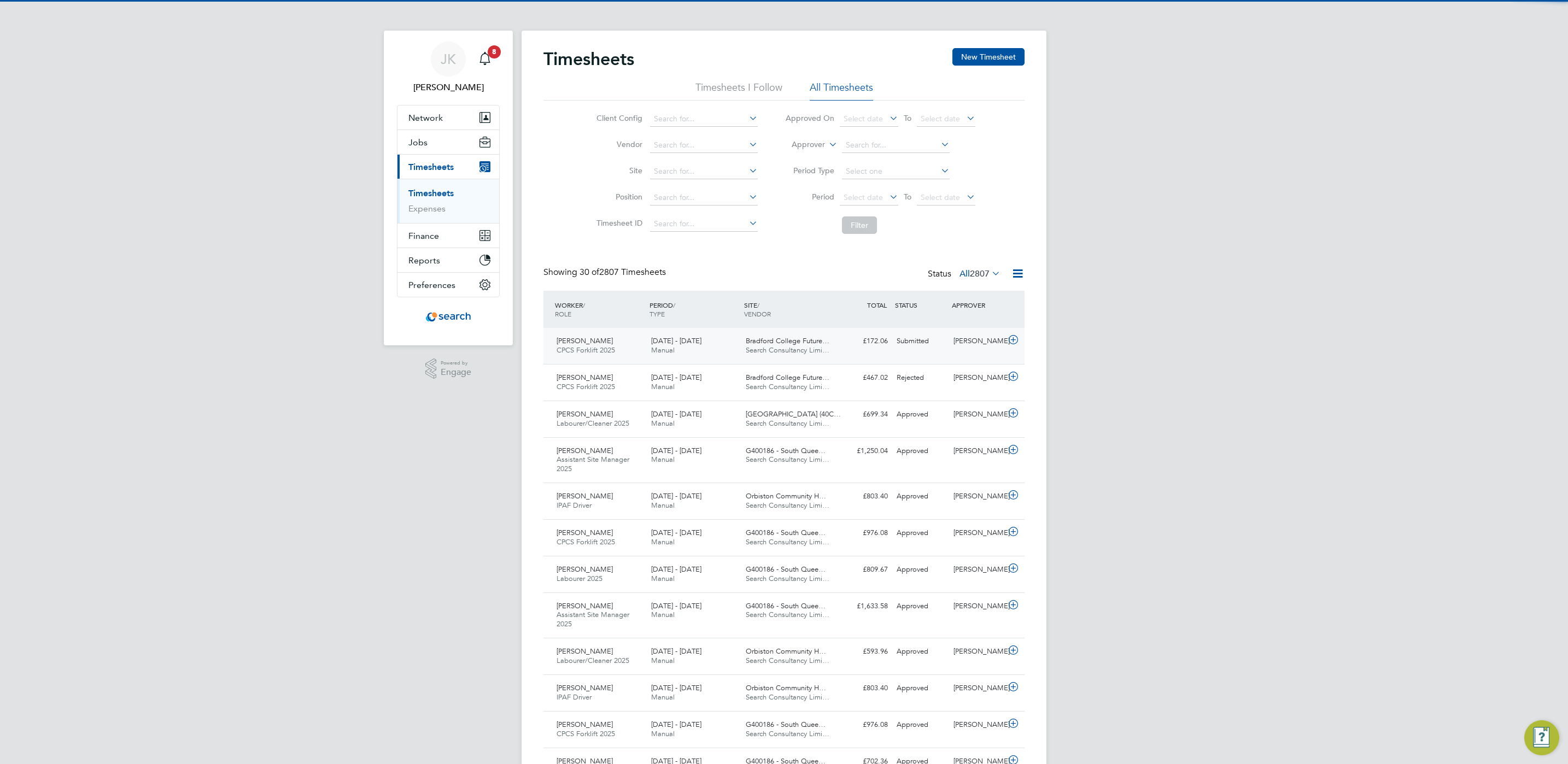
scroll to position [28, 95]
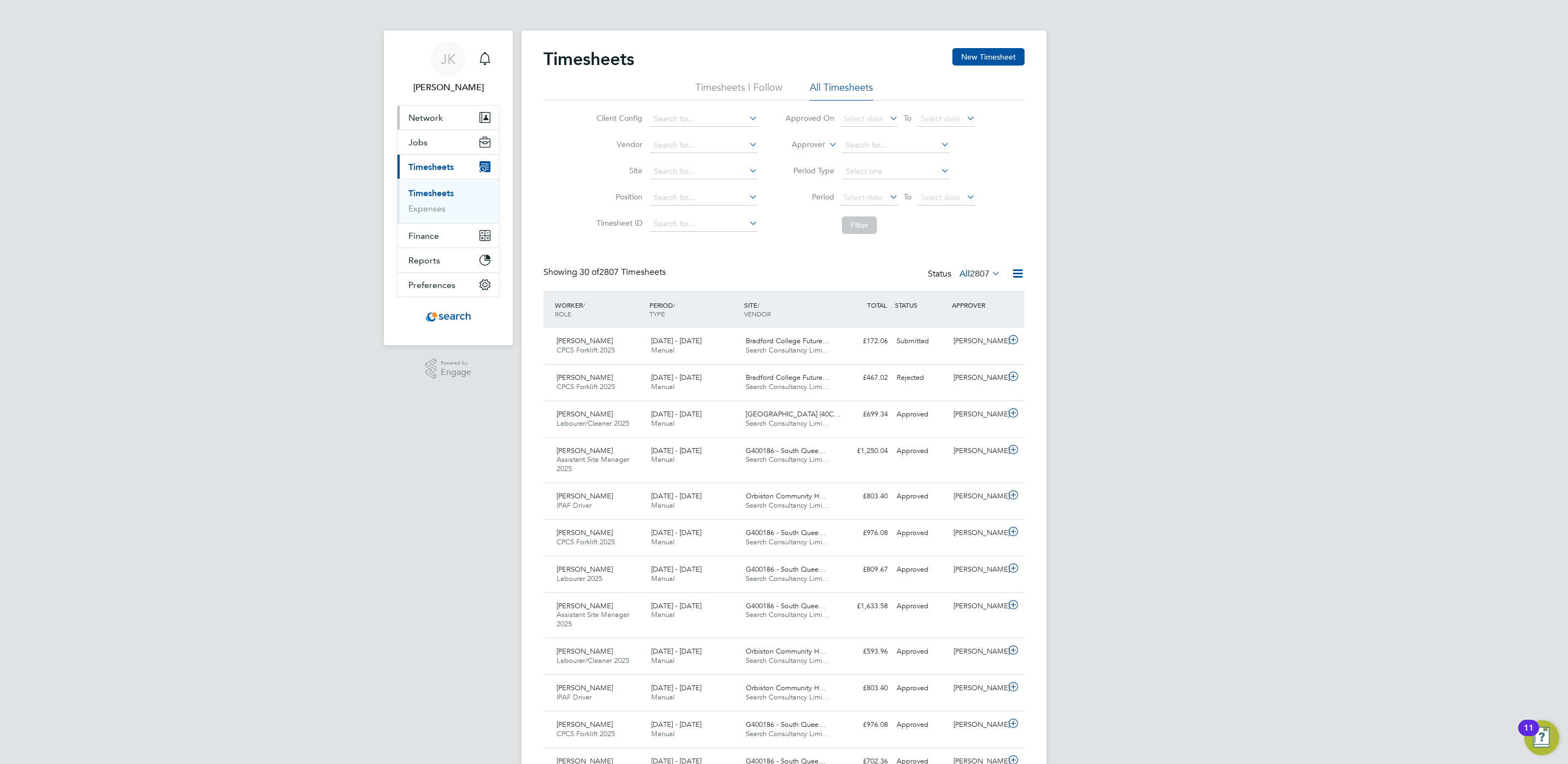
click at [420, 115] on span "Network" at bounding box center [426, 118] width 35 height 11
click at [651, 77] on div "Timesheets New Timesheet" at bounding box center [784, 64] width 481 height 33
